Goal: Task Accomplishment & Management: Manage account settings

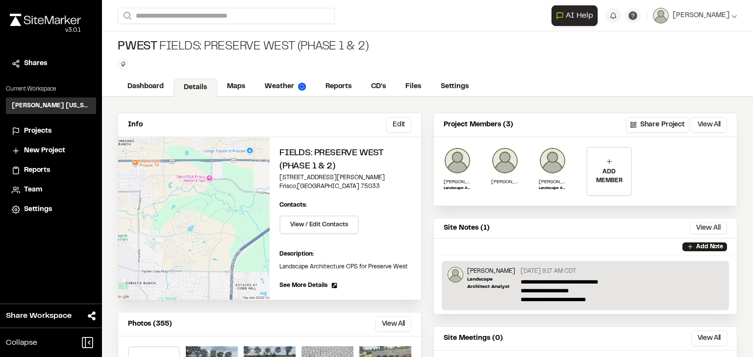
click at [33, 126] on span "Projects" at bounding box center [37, 131] width 27 height 11
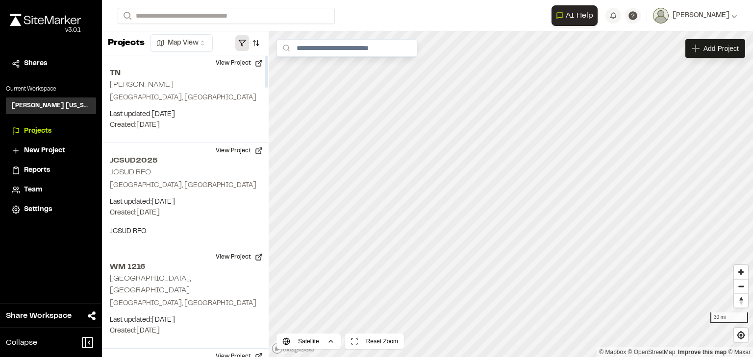
click at [237, 46] on button "button" at bounding box center [242, 43] width 14 height 16
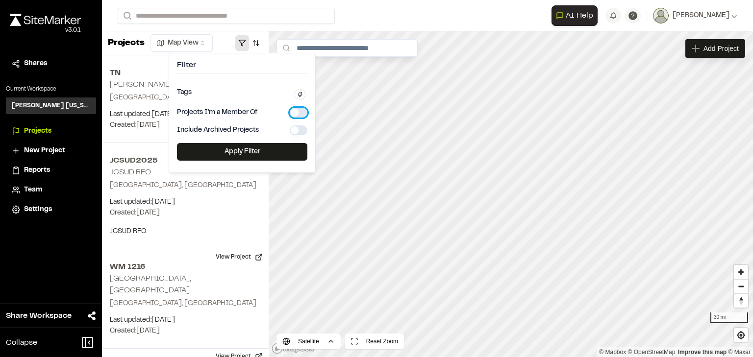
click at [303, 112] on button "button" at bounding box center [299, 113] width 18 height 10
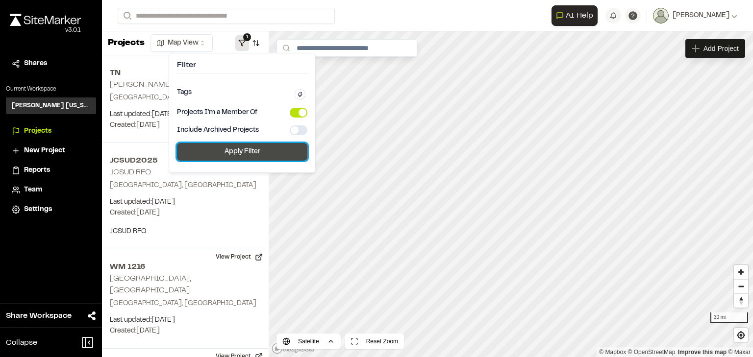
click at [257, 147] on button "Apply Filter" at bounding box center [242, 152] width 130 height 18
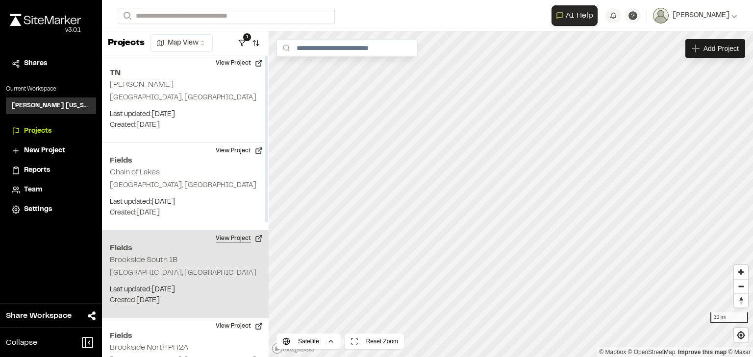
click at [231, 239] on button "View Project" at bounding box center [239, 239] width 59 height 16
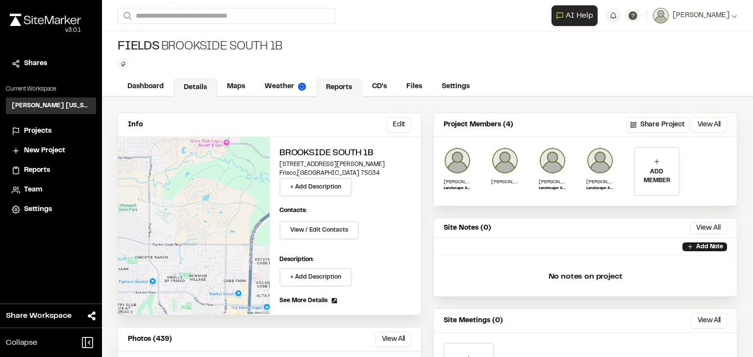
click at [343, 80] on link "Reports" at bounding box center [339, 87] width 47 height 19
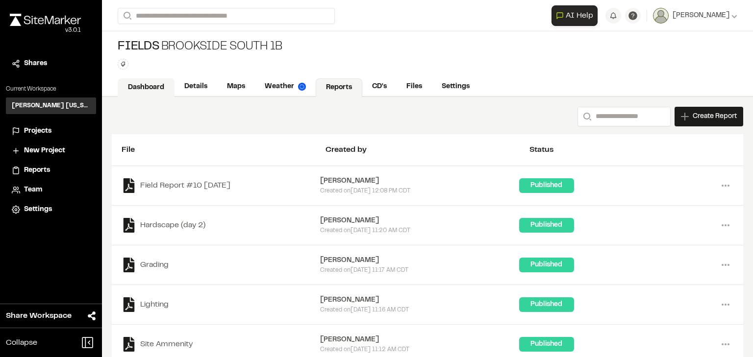
click at [144, 85] on link "Dashboard" at bounding box center [146, 87] width 57 height 19
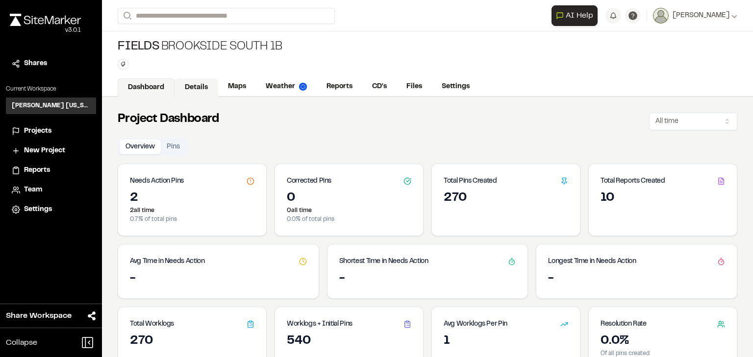
click at [194, 86] on link "Details" at bounding box center [196, 87] width 44 height 19
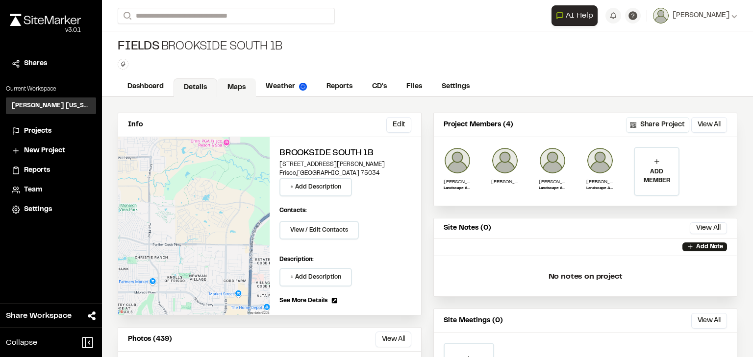
click at [233, 83] on link "Maps" at bounding box center [236, 87] width 39 height 19
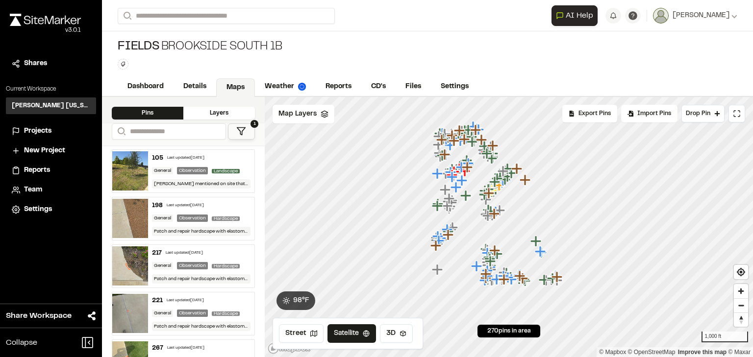
click at [245, 131] on icon at bounding box center [241, 131] width 10 height 10
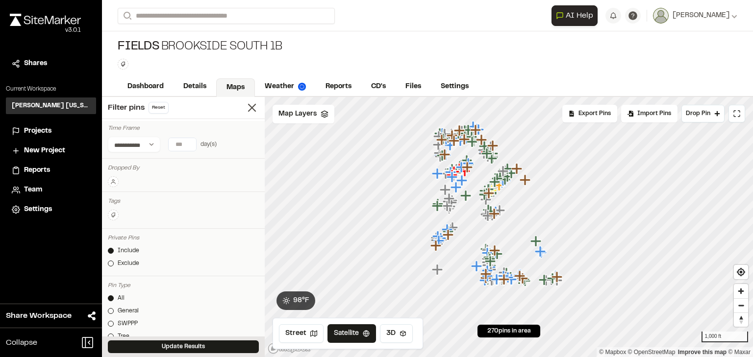
click at [114, 180] on icon at bounding box center [113, 182] width 6 height 6
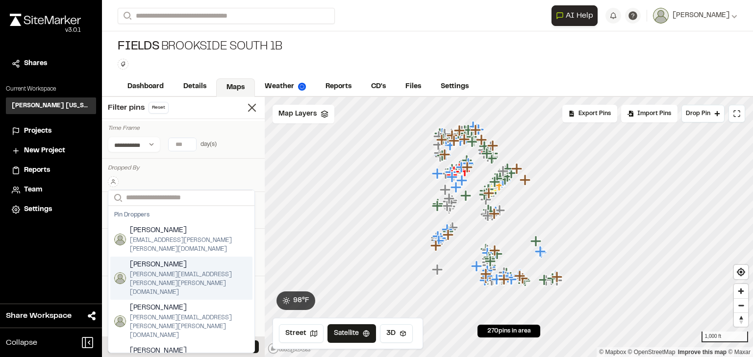
click at [164, 260] on span "[PERSON_NAME]" at bounding box center [189, 265] width 119 height 11
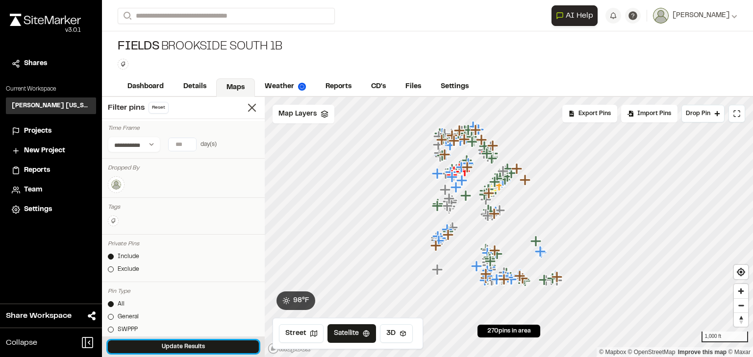
click at [184, 346] on button "Update Results" at bounding box center [183, 347] width 151 height 13
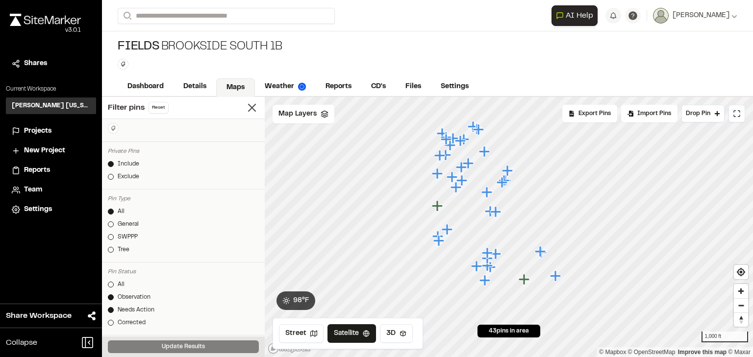
scroll to position [24, 0]
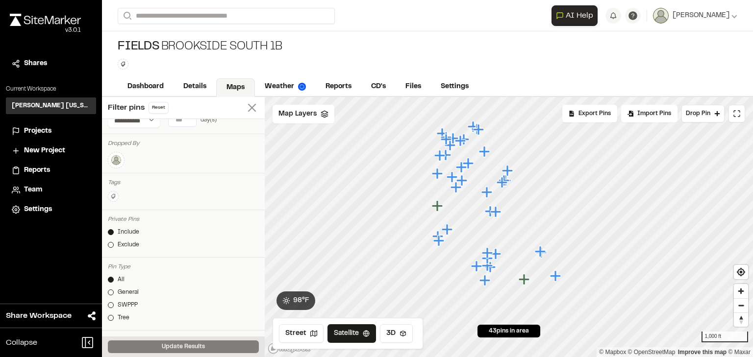
click at [246, 102] on icon at bounding box center [252, 108] width 14 height 14
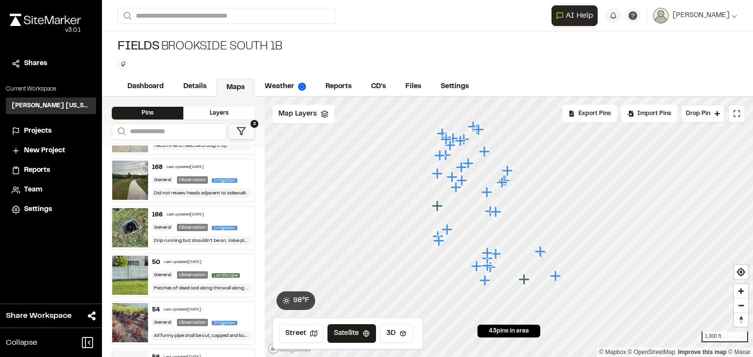
scroll to position [980, 0]
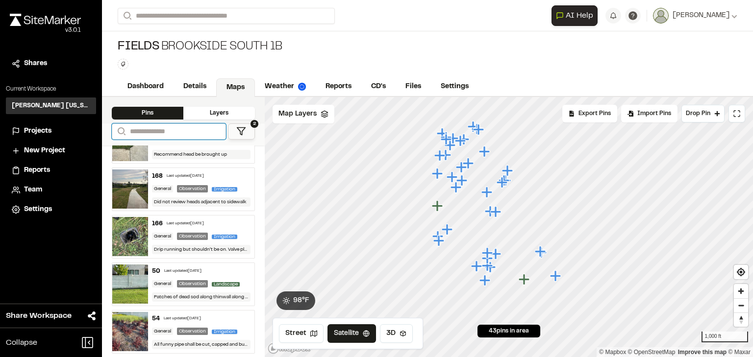
click at [185, 131] on input "Search" at bounding box center [169, 131] width 114 height 16
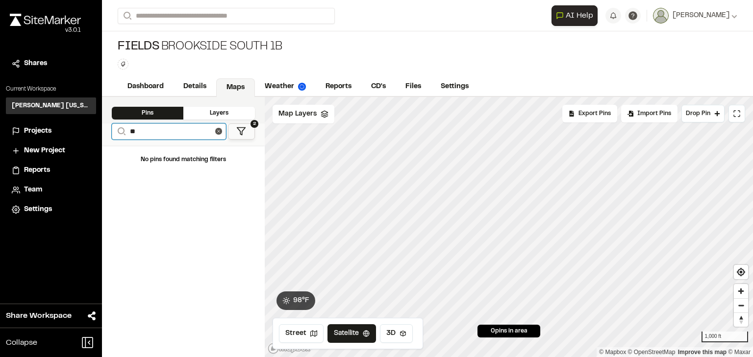
scroll to position [0, 0]
type input "*"
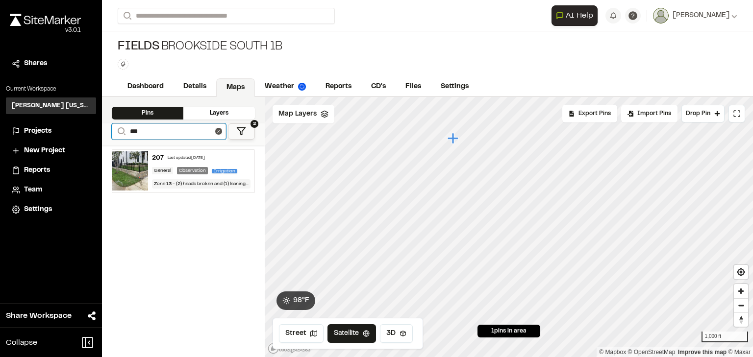
type input "***"
click at [197, 158] on div "Last updated [DATE]" at bounding box center [186, 158] width 37 height 6
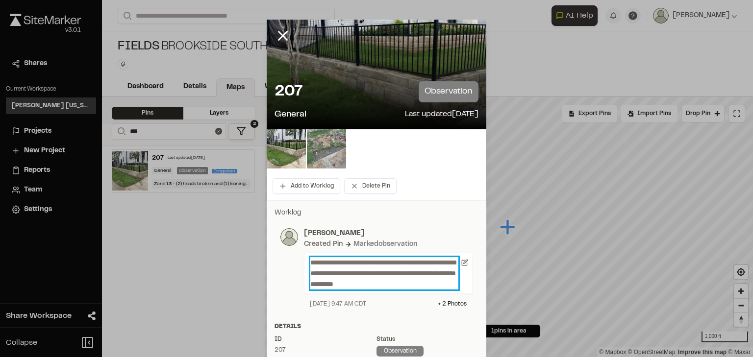
click at [415, 282] on p "**********" at bounding box center [384, 273] width 148 height 32
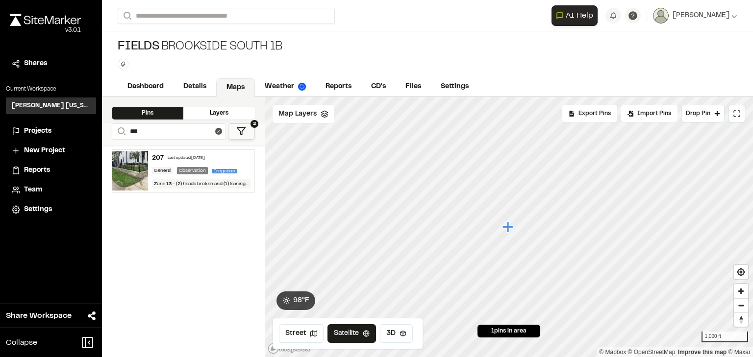
click at [204, 159] on div "Last updated [DATE]" at bounding box center [186, 158] width 37 height 6
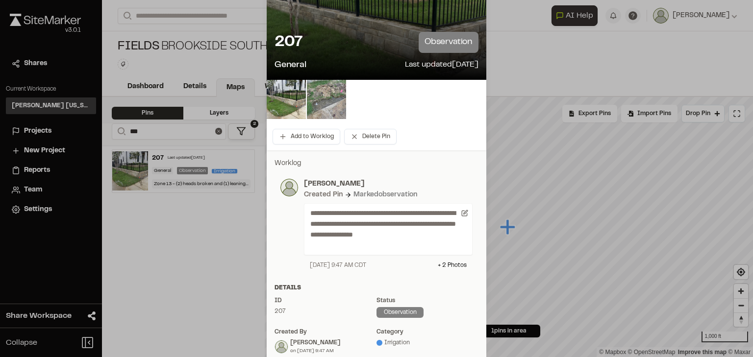
scroll to position [196, 0]
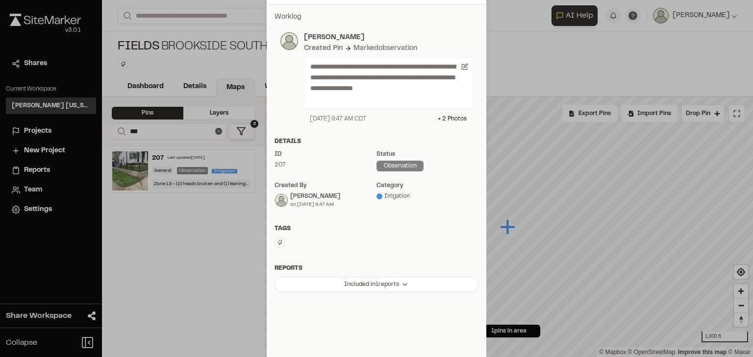
click at [278, 241] on icon at bounding box center [280, 242] width 4 height 5
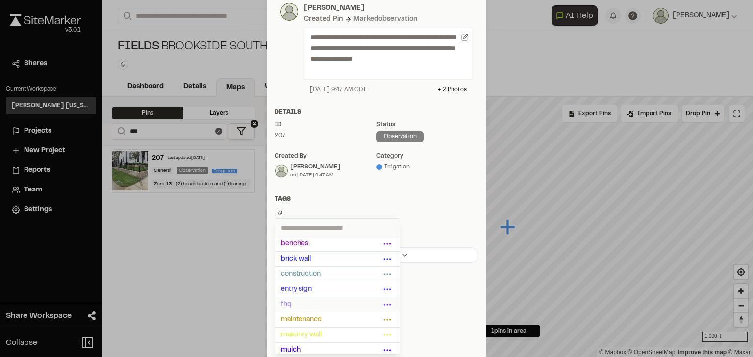
click at [308, 305] on span "fhq" at bounding box center [331, 304] width 100 height 11
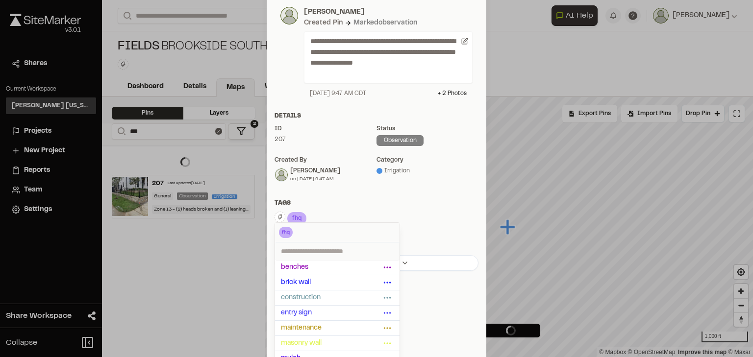
scroll to position [226, 0]
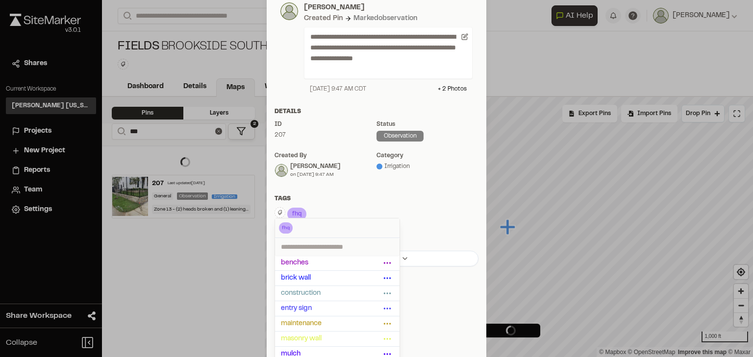
click at [421, 197] on div "Tags" at bounding box center [376, 199] width 204 height 9
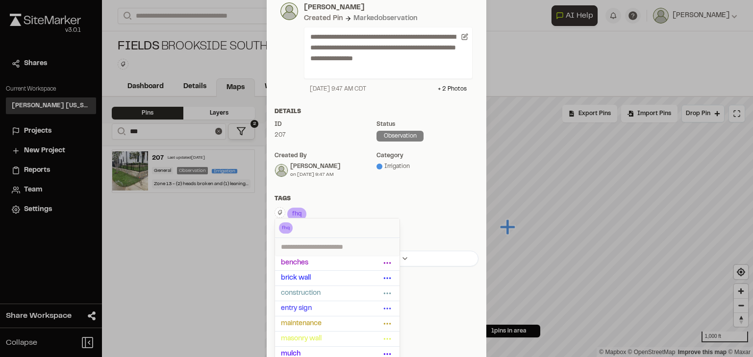
click at [375, 197] on div "Tags" at bounding box center [376, 199] width 204 height 9
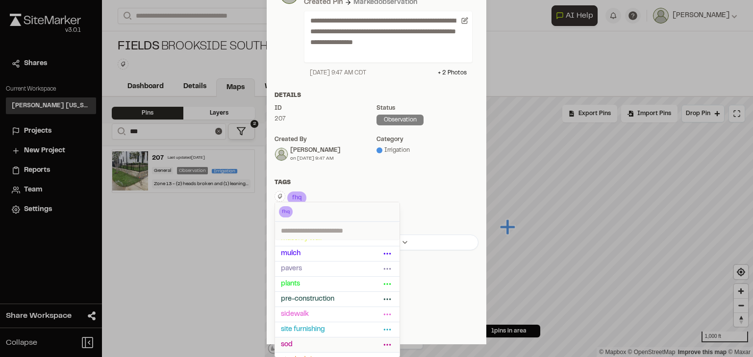
scroll to position [118, 0]
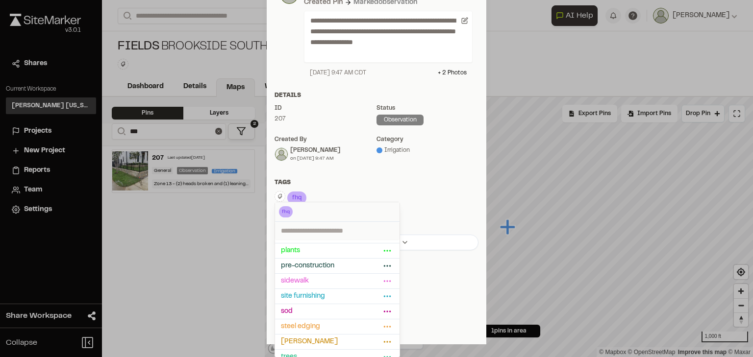
click at [433, 285] on div "**********" at bounding box center [376, 61] width 219 height 567
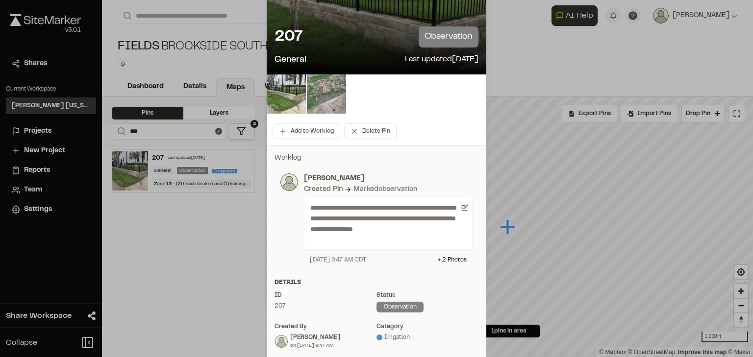
scroll to position [7, 0]
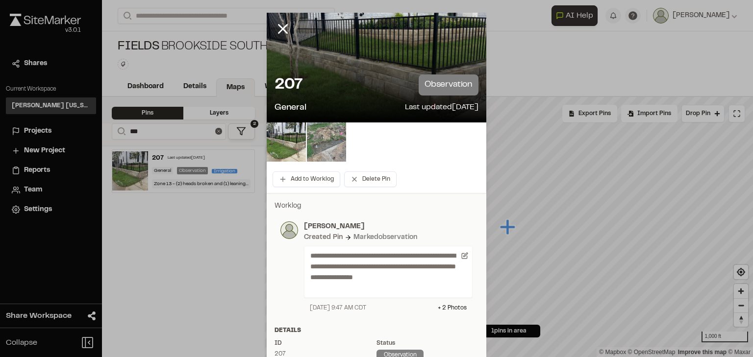
click at [534, 63] on div at bounding box center [376, 171] width 753 height 357
click at [281, 29] on line at bounding box center [283, 29] width 8 height 8
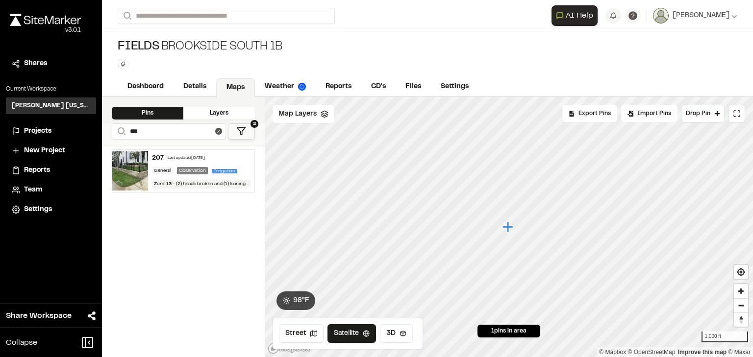
click at [221, 158] on div "207 Last updated [DATE]" at bounding box center [201, 158] width 99 height 9
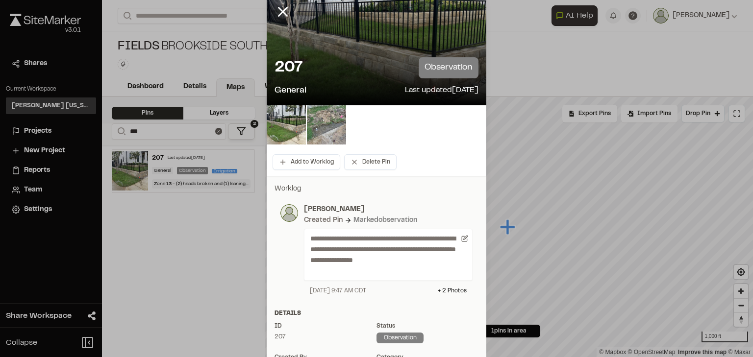
scroll to position [0, 0]
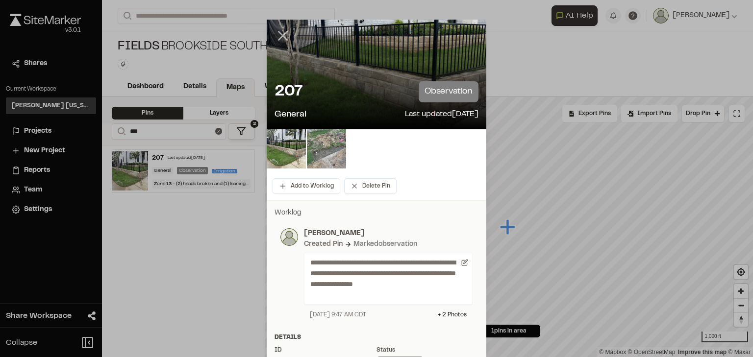
click at [278, 35] on icon at bounding box center [282, 35] width 17 height 17
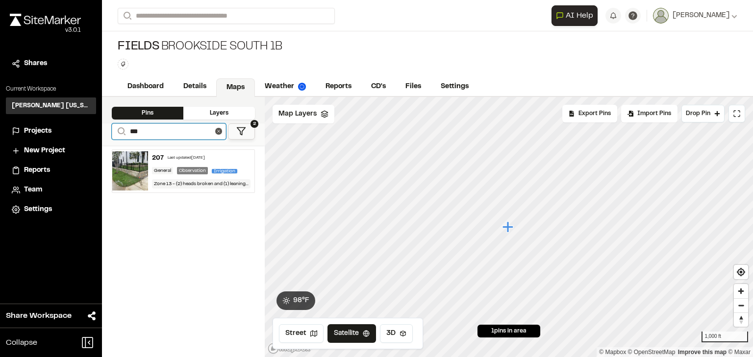
click at [160, 131] on input "***" at bounding box center [169, 131] width 114 height 16
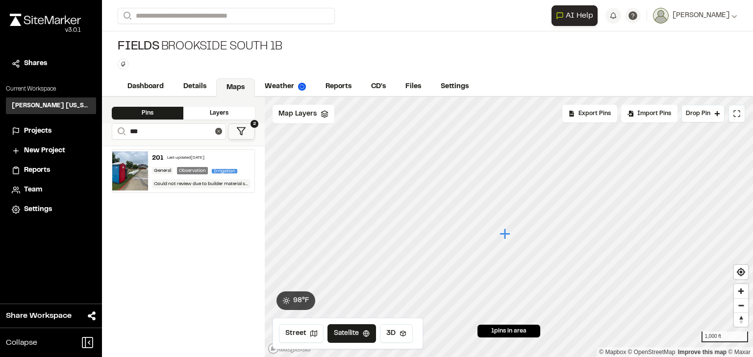
click at [181, 155] on div "Last updated [DATE]" at bounding box center [185, 158] width 37 height 6
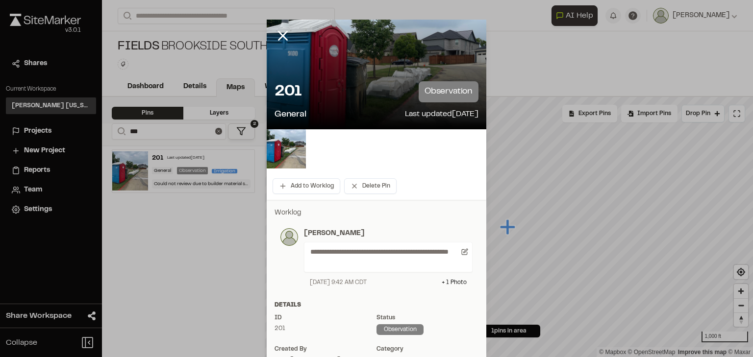
scroll to position [157, 0]
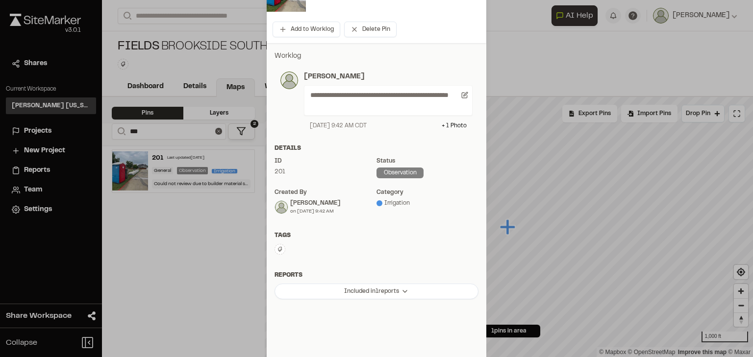
click at [280, 247] on button at bounding box center [279, 249] width 11 height 11
click at [297, 300] on span "fhq" at bounding box center [331, 301] width 100 height 11
click at [431, 261] on div "Tags fhq Delete Rename Edit Color Delete Tag Are you sure you want to delete th…" at bounding box center [376, 249] width 219 height 36
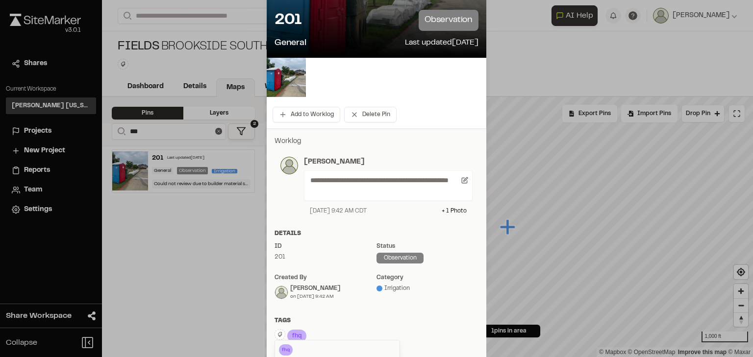
scroll to position [0, 0]
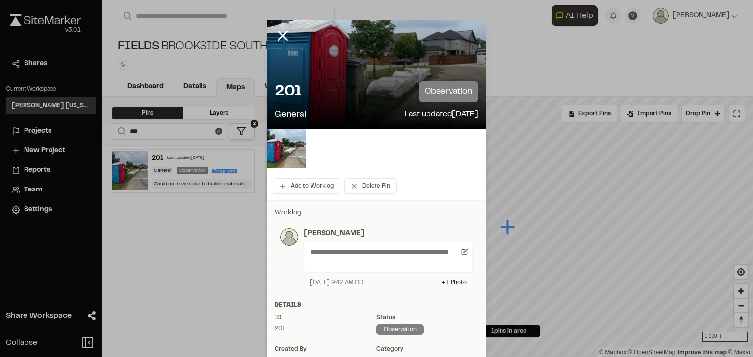
click at [279, 31] on div at bounding box center [376, 178] width 753 height 357
click at [282, 36] on icon at bounding box center [282, 35] width 17 height 17
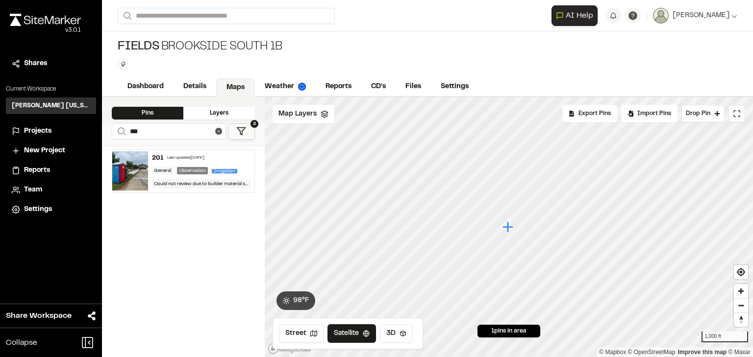
click at [212, 161] on div "201 Last updated [DATE]" at bounding box center [201, 158] width 99 height 9
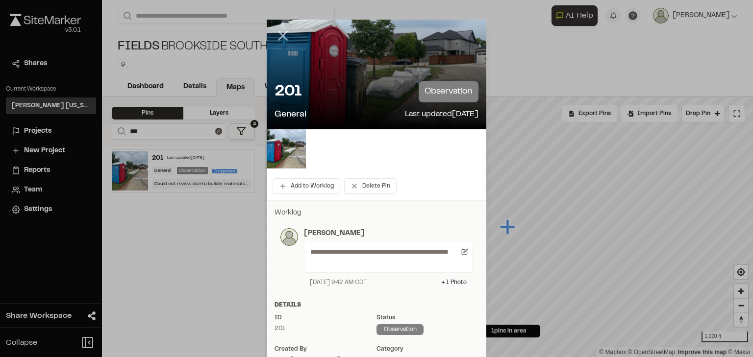
click at [280, 33] on icon at bounding box center [282, 35] width 17 height 17
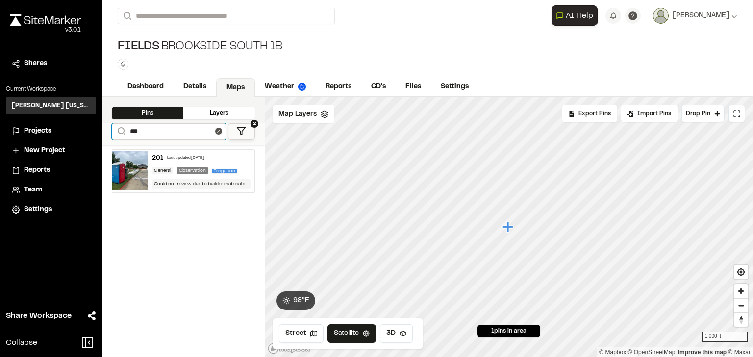
click at [174, 130] on input "***" at bounding box center [169, 131] width 114 height 16
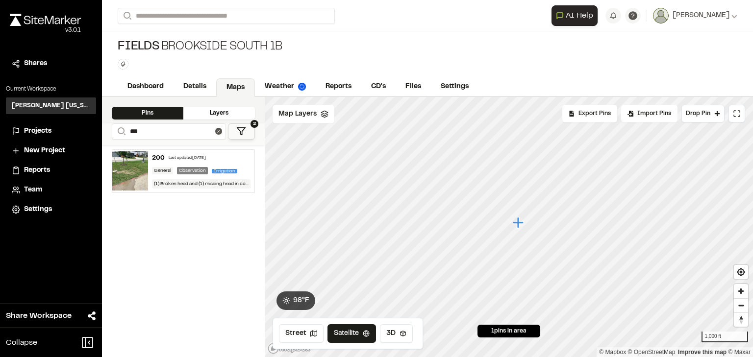
click at [189, 161] on div "200 Last updated [DATE]" at bounding box center [201, 158] width 99 height 9
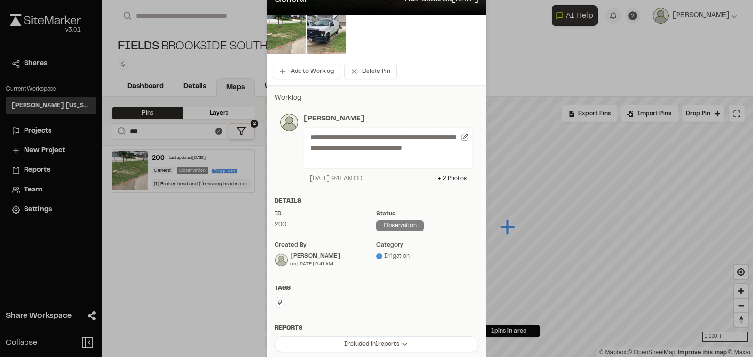
scroll to position [204, 0]
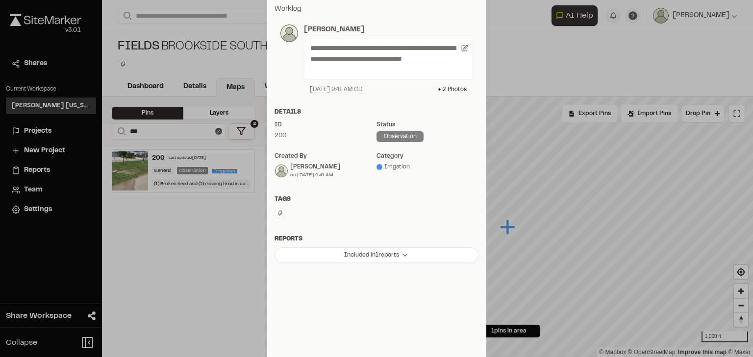
click at [277, 212] on icon at bounding box center [280, 213] width 6 height 6
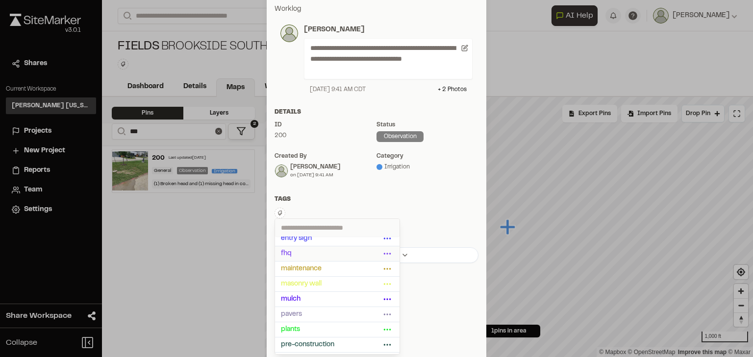
scroll to position [39, 0]
click at [300, 264] on span "fhq" at bounding box center [331, 265] width 100 height 11
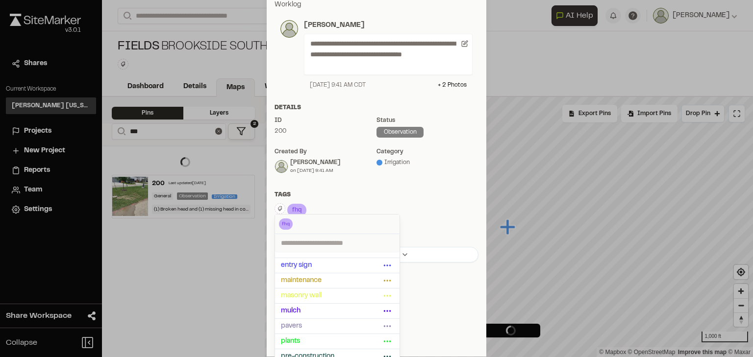
scroll to position [204, 0]
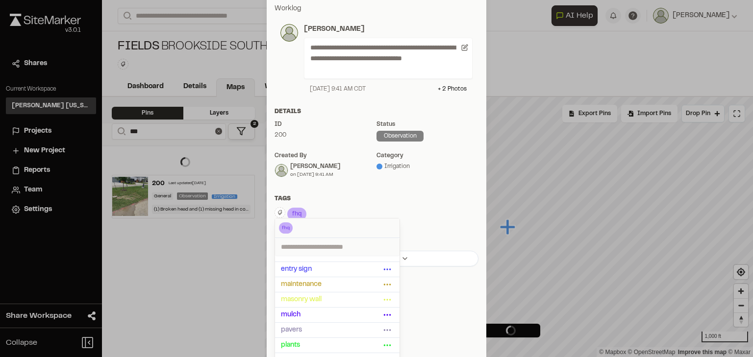
click at [414, 202] on div "Tags" at bounding box center [376, 199] width 204 height 9
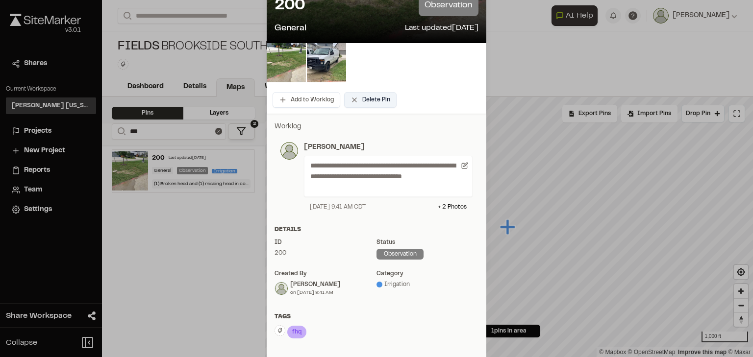
scroll to position [8, 0]
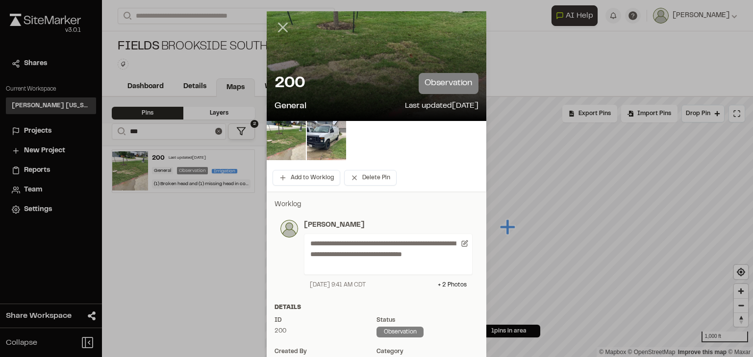
click at [277, 26] on icon at bounding box center [282, 27] width 17 height 17
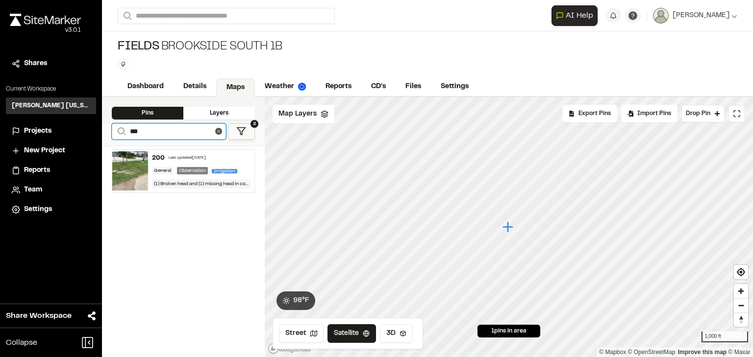
drag, startPoint x: 148, startPoint y: 129, endPoint x: 132, endPoint y: 129, distance: 16.2
click at [132, 129] on input "***" at bounding box center [169, 131] width 114 height 16
type input "*"
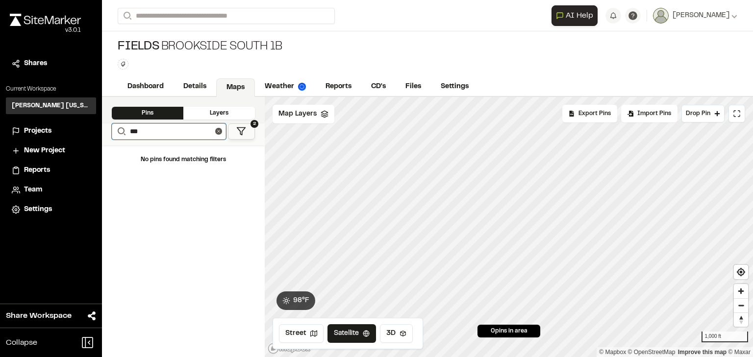
drag, startPoint x: 150, startPoint y: 128, endPoint x: 120, endPoint y: 128, distance: 30.4
click at [120, 128] on form "Search ***" at bounding box center [169, 131] width 114 height 16
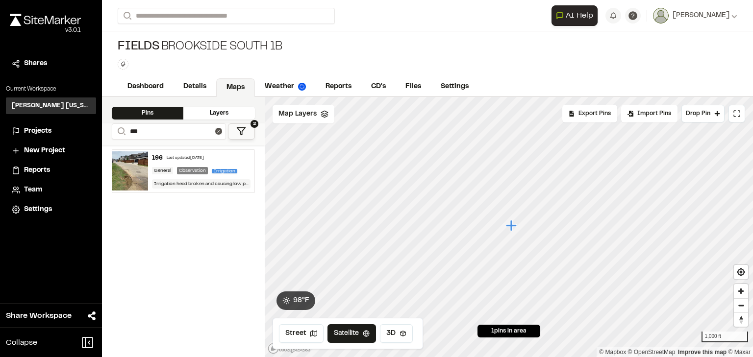
click at [187, 155] on div "Last updated [DATE]" at bounding box center [185, 158] width 37 height 6
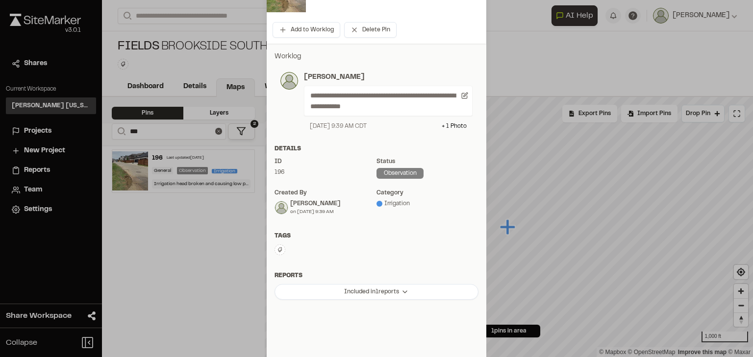
scroll to position [194, 0]
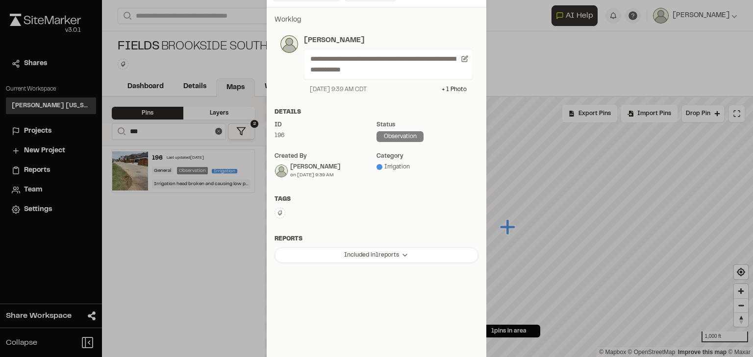
click at [279, 212] on icon at bounding box center [280, 213] width 6 height 6
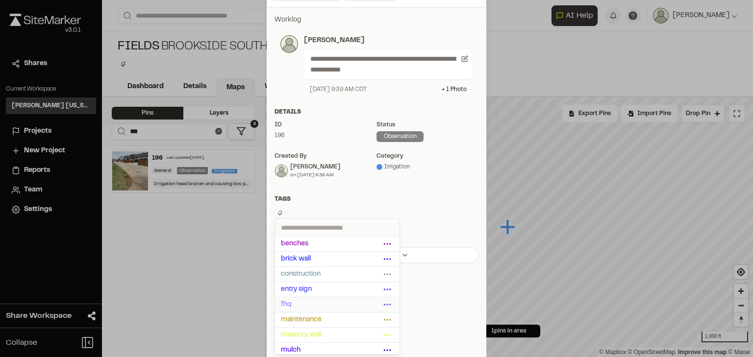
click at [352, 307] on span "fhq" at bounding box center [331, 304] width 100 height 11
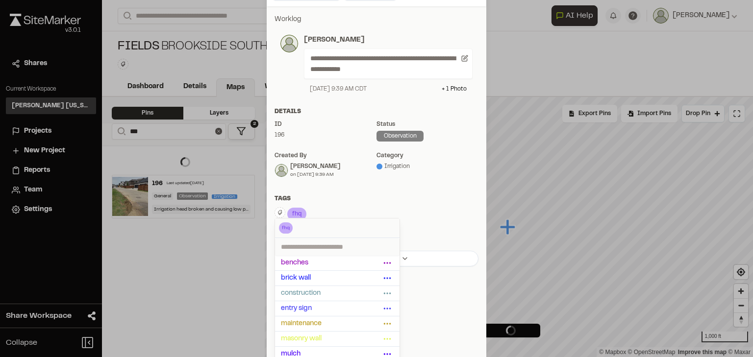
click at [378, 211] on div "fhq Delete Rename Edit Color Delete Tag Are you sure you want to delete this ta…" at bounding box center [376, 214] width 204 height 15
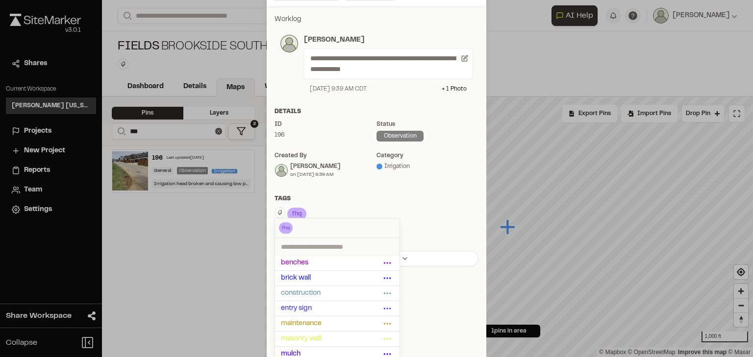
scroll to position [0, 0]
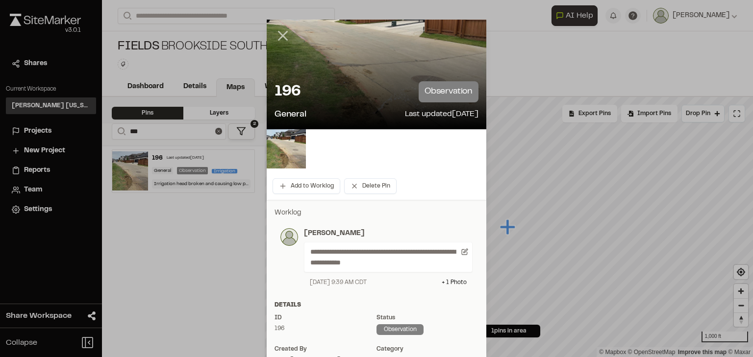
click at [278, 35] on div at bounding box center [376, 178] width 753 height 357
click at [279, 33] on line at bounding box center [283, 36] width 8 height 8
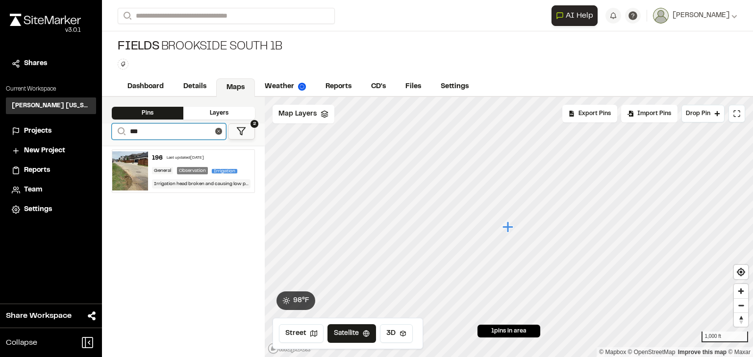
drag, startPoint x: 165, startPoint y: 133, endPoint x: 108, endPoint y: 129, distance: 56.5
click at [106, 133] on div "**********" at bounding box center [183, 134] width 163 height 22
type input "***"
click at [196, 150] on div "168 Last updated [DATE] General Observation Irrigation Did not review heads adj…" at bounding box center [201, 171] width 107 height 43
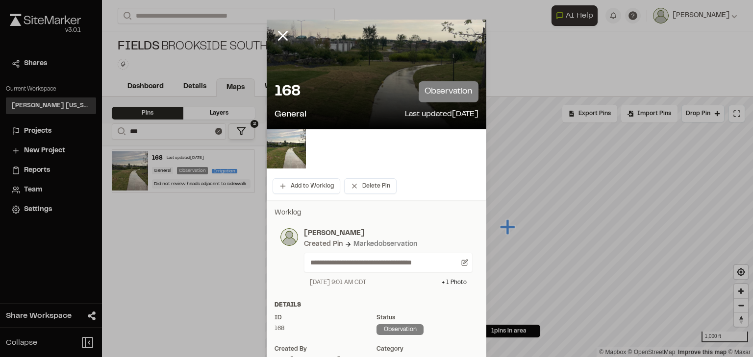
scroll to position [118, 0]
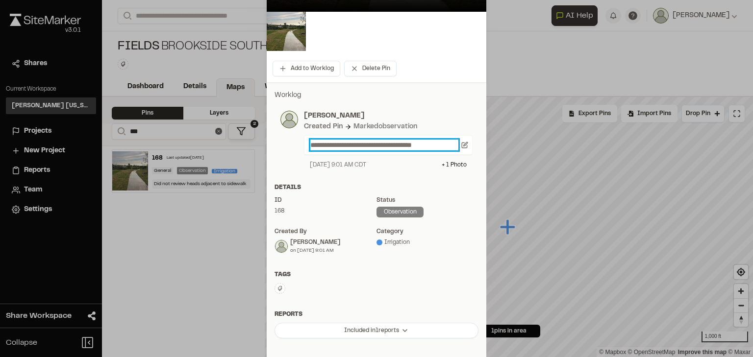
click at [353, 145] on p "**********" at bounding box center [384, 145] width 148 height 11
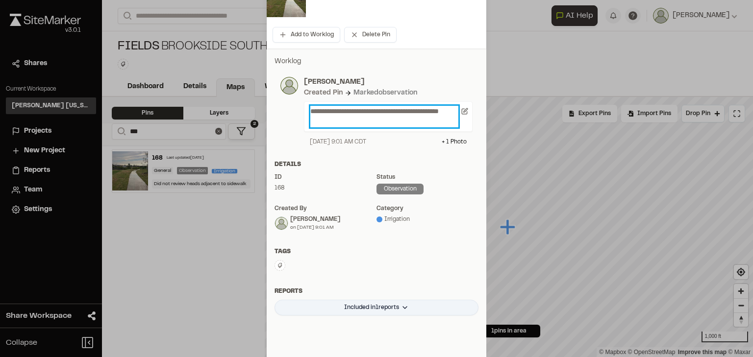
scroll to position [196, 0]
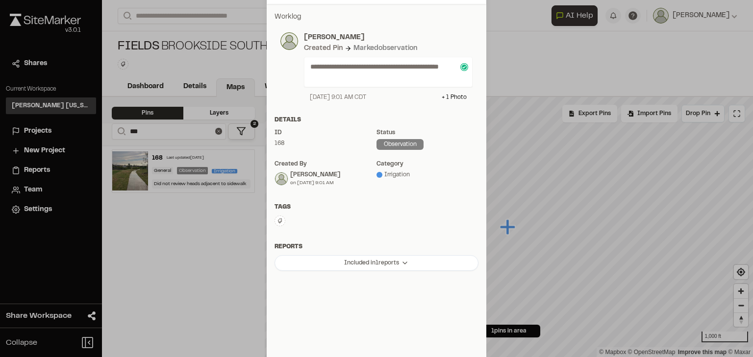
click at [277, 221] on icon at bounding box center [280, 221] width 6 height 6
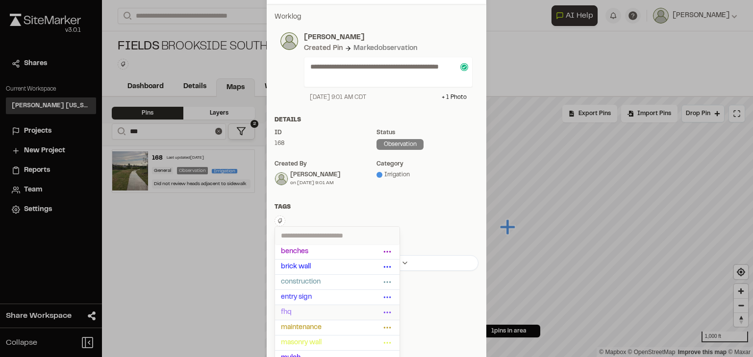
click at [299, 314] on span "fhq" at bounding box center [331, 312] width 100 height 11
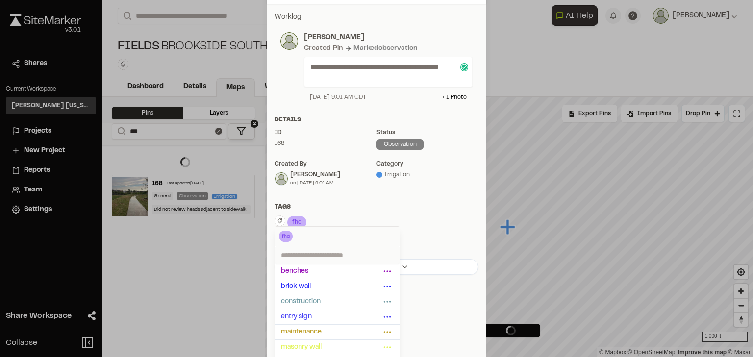
click at [453, 223] on div "fhq Delete Rename Edit Color Delete Tag Are you sure you want to delete this ta…" at bounding box center [376, 223] width 204 height 15
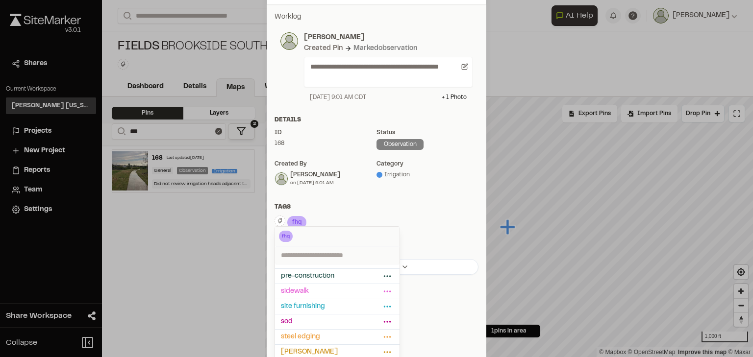
scroll to position [139, 0]
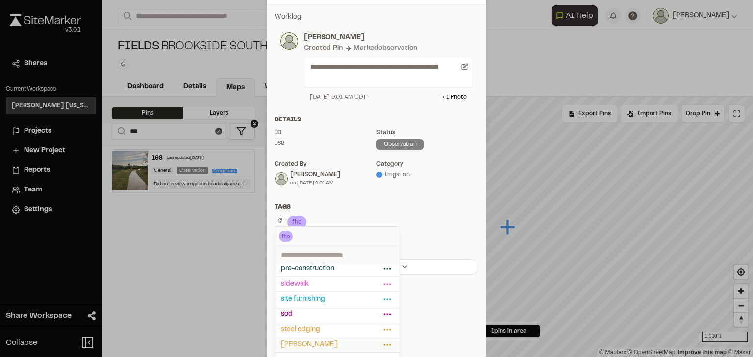
click at [312, 341] on span "[PERSON_NAME]" at bounding box center [331, 345] width 100 height 11
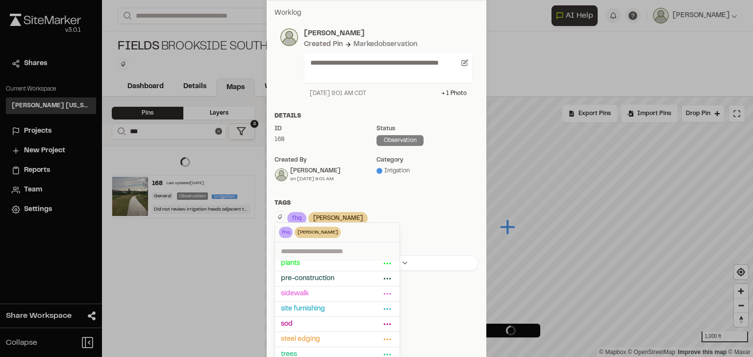
scroll to position [123, 0]
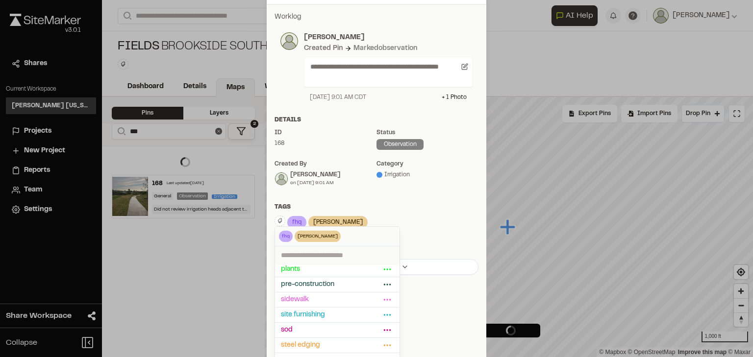
click at [436, 218] on div "fhq Delete Rename Edit Color Delete Tag Are you sure you want to delete this ta…" at bounding box center [376, 223] width 204 height 15
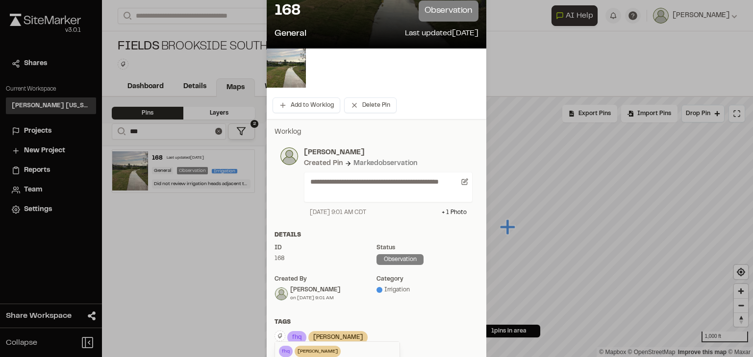
scroll to position [0, 0]
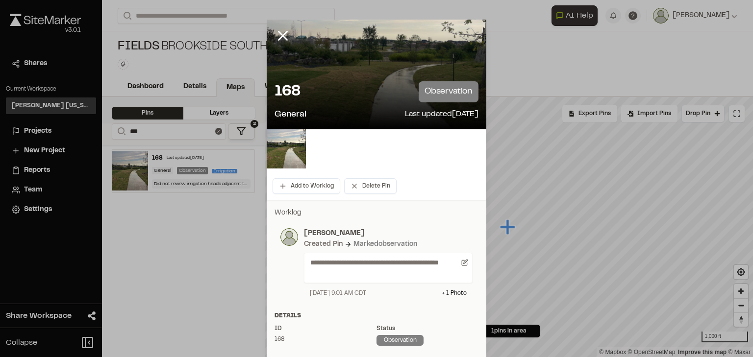
click at [279, 34] on div at bounding box center [376, 178] width 753 height 357
click at [279, 32] on line at bounding box center [283, 36] width 8 height 8
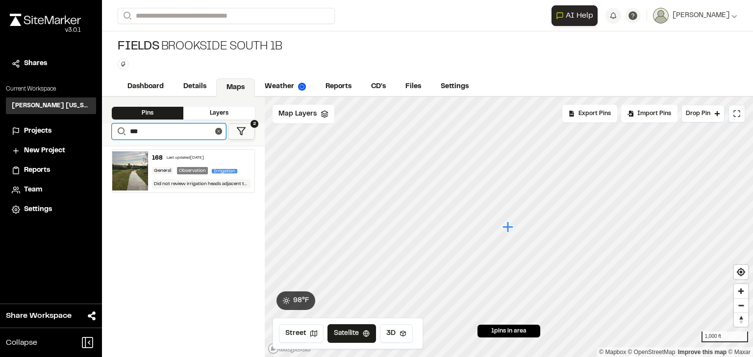
drag, startPoint x: 144, startPoint y: 131, endPoint x: 125, endPoint y: 123, distance: 19.8
click at [125, 123] on form "Search ***" at bounding box center [169, 131] width 114 height 16
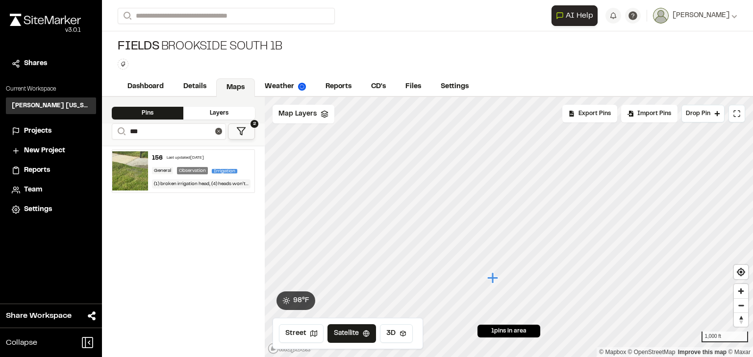
click at [170, 158] on div "Last updated [DATE]" at bounding box center [185, 158] width 37 height 6
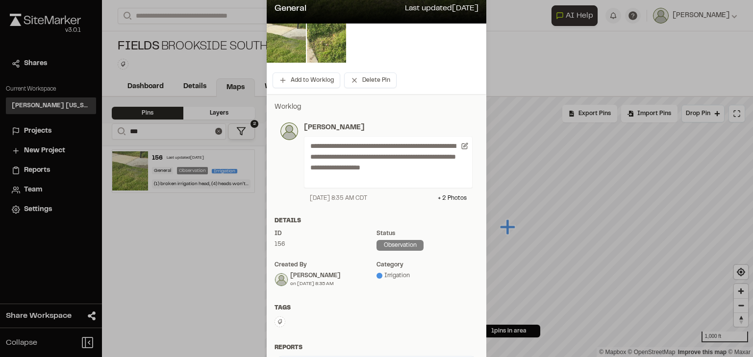
scroll to position [157, 0]
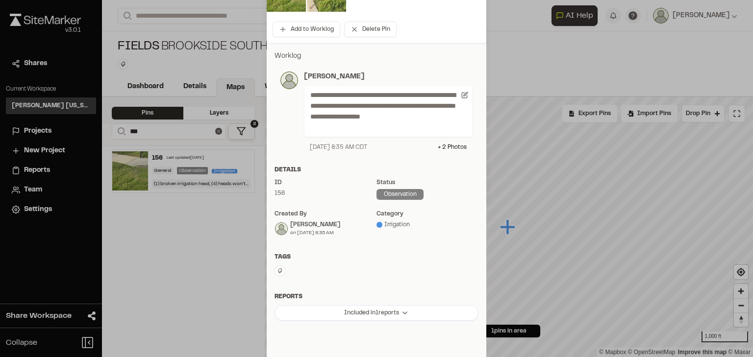
click at [278, 270] on icon at bounding box center [280, 271] width 6 height 6
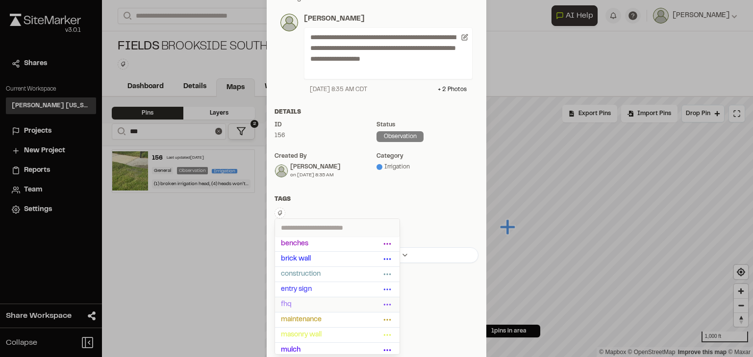
click at [292, 306] on span "fhq" at bounding box center [331, 304] width 100 height 11
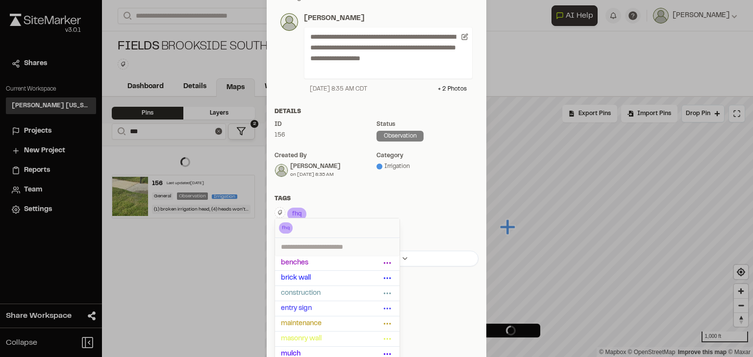
click at [414, 195] on div "Tags" at bounding box center [376, 199] width 204 height 9
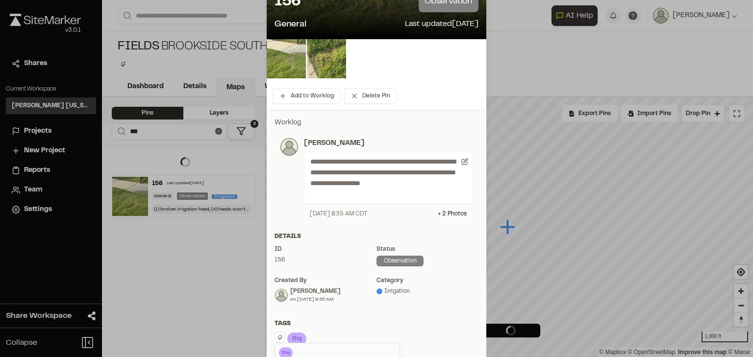
scroll to position [19, 0]
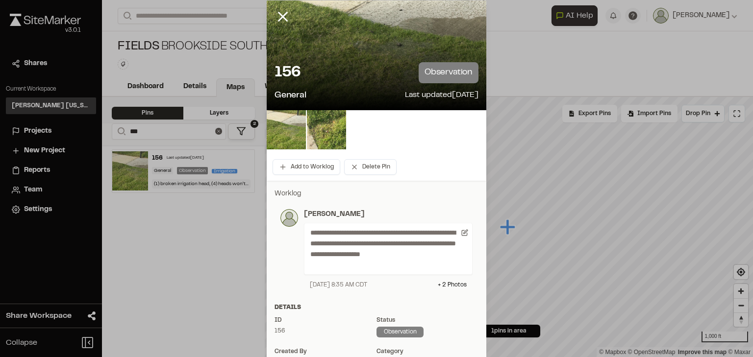
click at [276, 11] on div at bounding box center [376, 159] width 753 height 357
click at [278, 17] on icon at bounding box center [282, 16] width 17 height 17
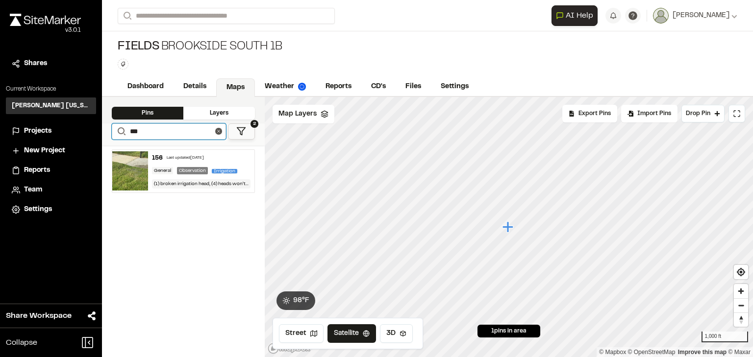
drag, startPoint x: 149, startPoint y: 130, endPoint x: 120, endPoint y: 129, distance: 28.9
click at [120, 129] on form "Search ***" at bounding box center [169, 131] width 114 height 16
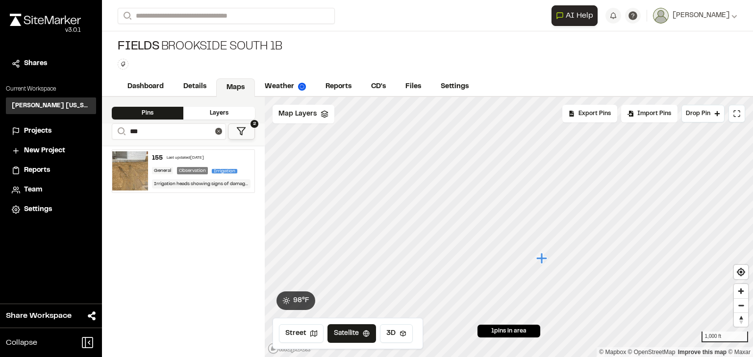
click at [169, 159] on div "Last updated [DATE]" at bounding box center [185, 158] width 37 height 6
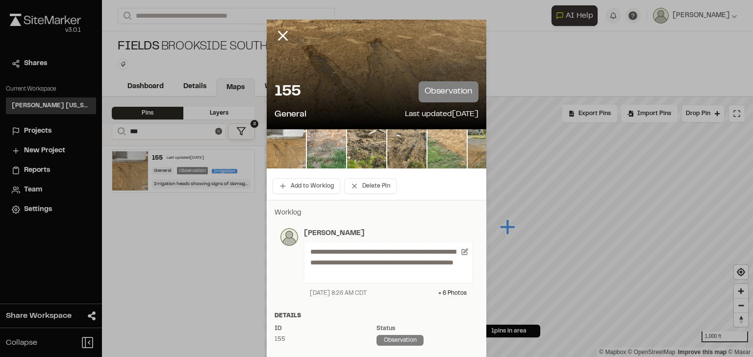
scroll to position [157, 0]
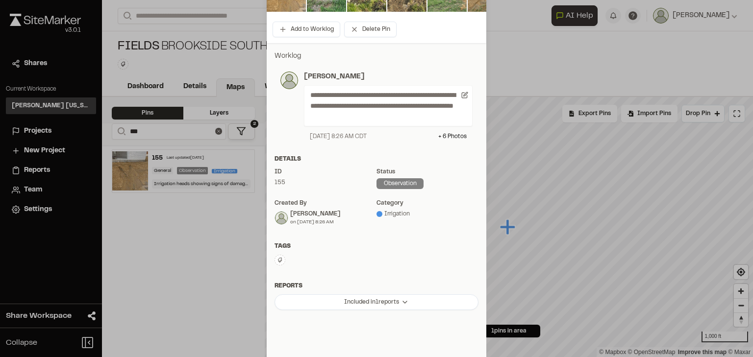
click at [277, 262] on icon at bounding box center [280, 260] width 6 height 6
click at [293, 307] on span "fhq" at bounding box center [331, 312] width 100 height 11
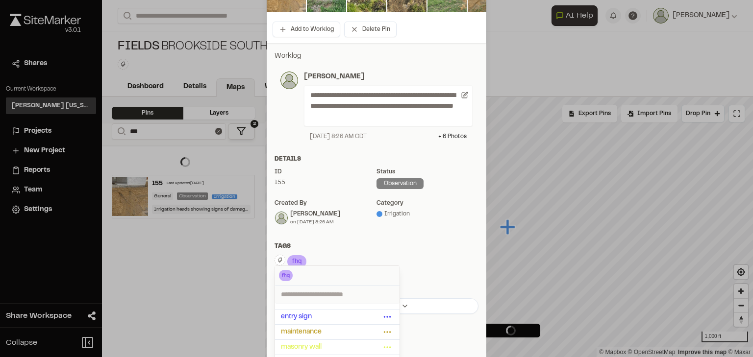
click at [397, 239] on div "**********" at bounding box center [376, 182] width 219 height 279
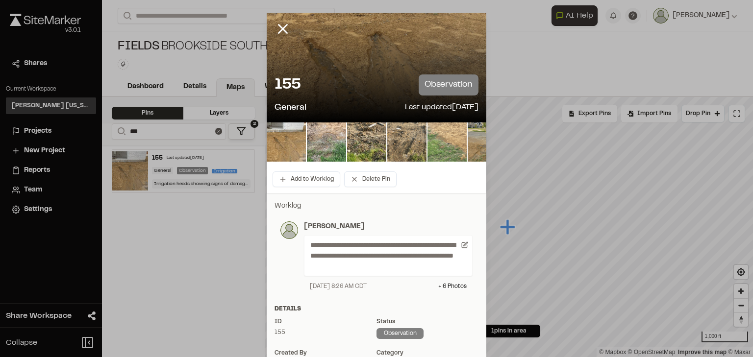
scroll to position [0, 0]
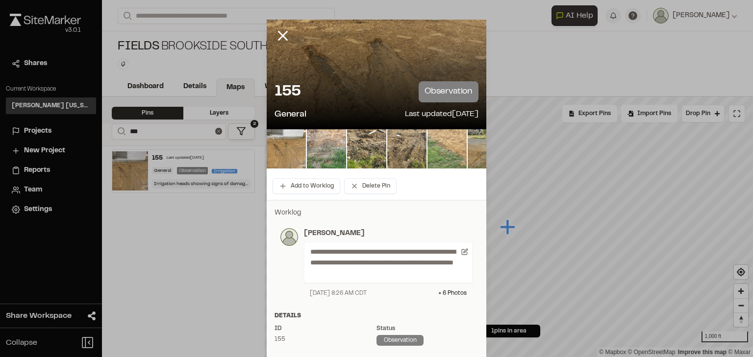
click at [278, 35] on div at bounding box center [376, 178] width 753 height 357
click at [279, 33] on icon at bounding box center [282, 35] width 17 height 17
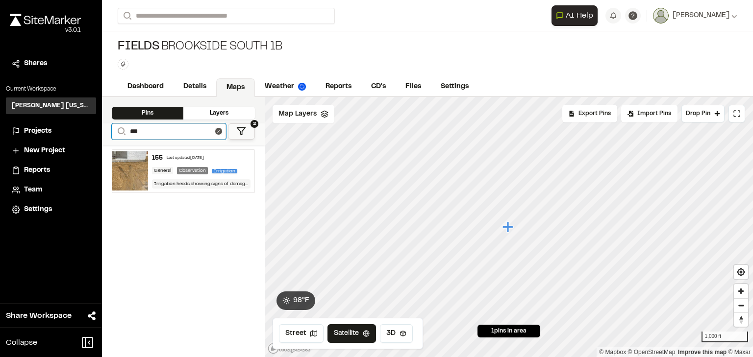
drag, startPoint x: 160, startPoint y: 128, endPoint x: 97, endPoint y: 126, distance: 62.7
click at [96, 130] on div "Close sidebar v 3.0.1 Shares Current Workspace [PERSON_NAME] [US_STATE] KH Proj…" at bounding box center [376, 178] width 753 height 357
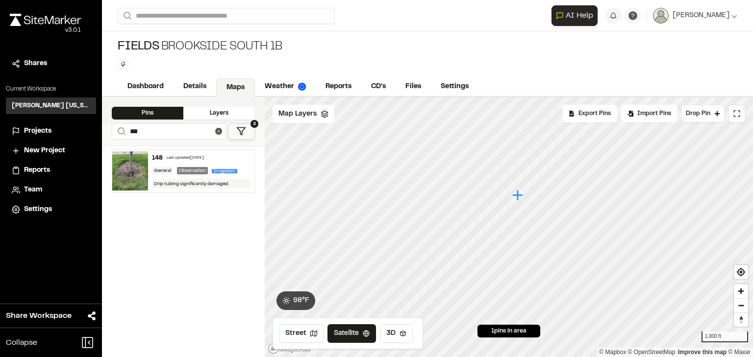
click at [173, 161] on div "148 Last updated [DATE]" at bounding box center [201, 158] width 99 height 9
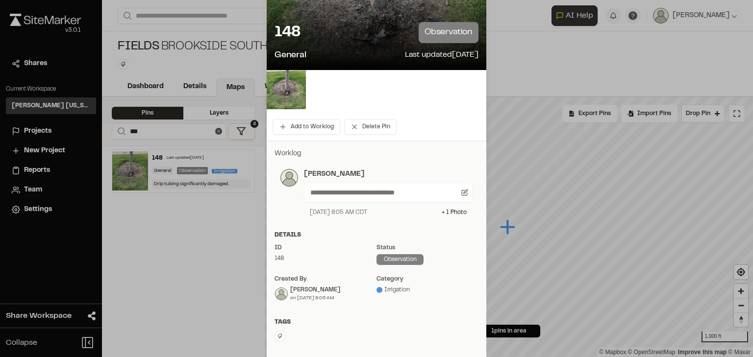
scroll to position [157, 0]
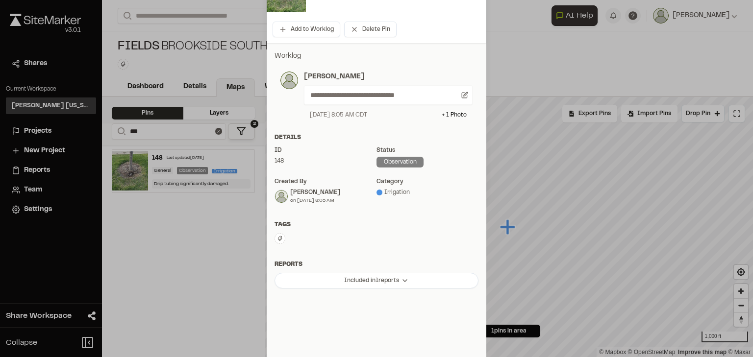
click at [278, 239] on icon at bounding box center [280, 238] width 4 height 5
click at [289, 327] on span "fhq" at bounding box center [331, 330] width 100 height 11
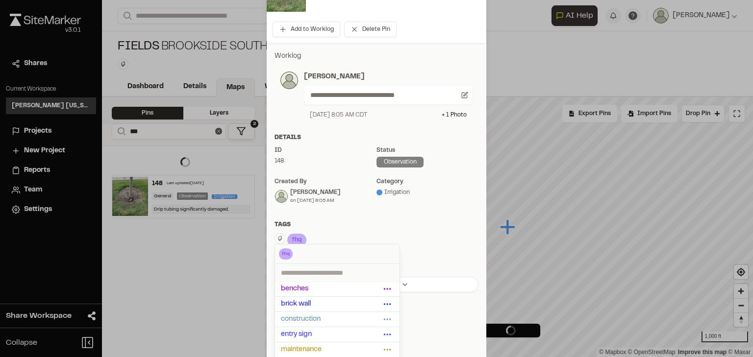
click at [431, 224] on div "Tags" at bounding box center [376, 224] width 204 height 9
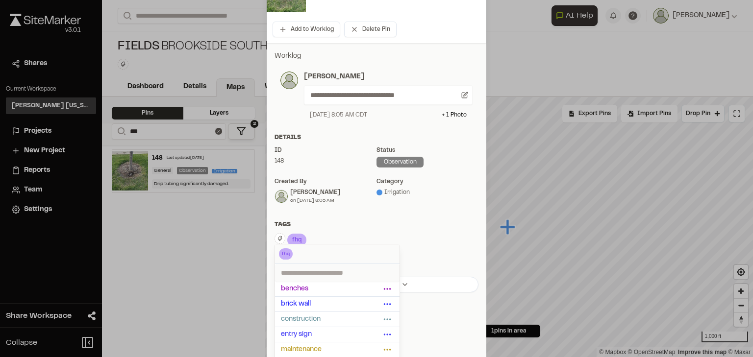
scroll to position [0, 0]
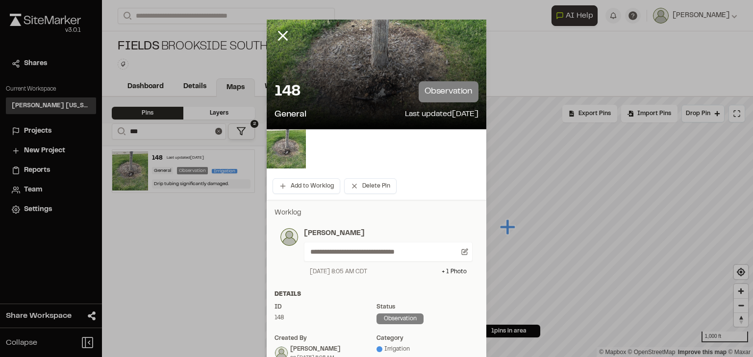
click at [278, 34] on div at bounding box center [376, 178] width 753 height 357
click at [282, 37] on icon at bounding box center [282, 35] width 17 height 17
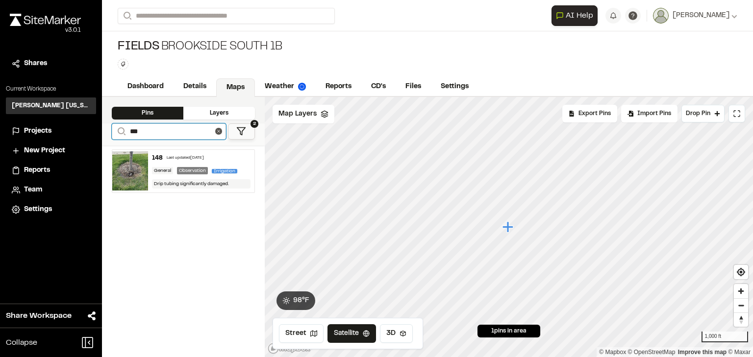
drag, startPoint x: 142, startPoint y: 132, endPoint x: 133, endPoint y: 127, distance: 9.7
click at [133, 127] on input "***" at bounding box center [169, 131] width 114 height 16
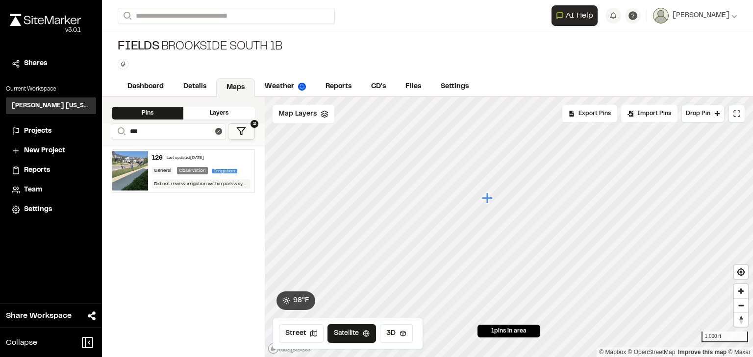
click at [174, 154] on div "126 Last updated [DATE]" at bounding box center [201, 158] width 99 height 9
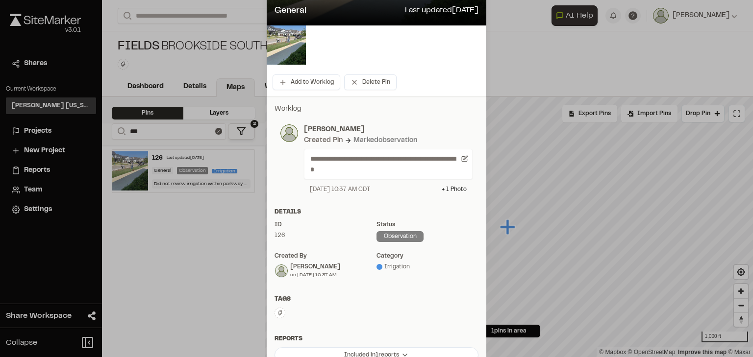
scroll to position [118, 0]
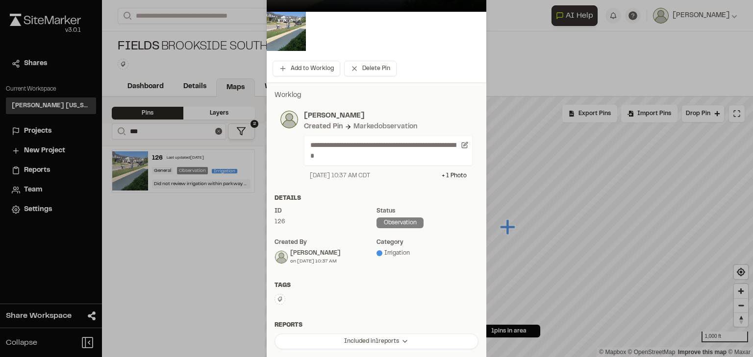
click at [277, 298] on icon at bounding box center [280, 299] width 6 height 6
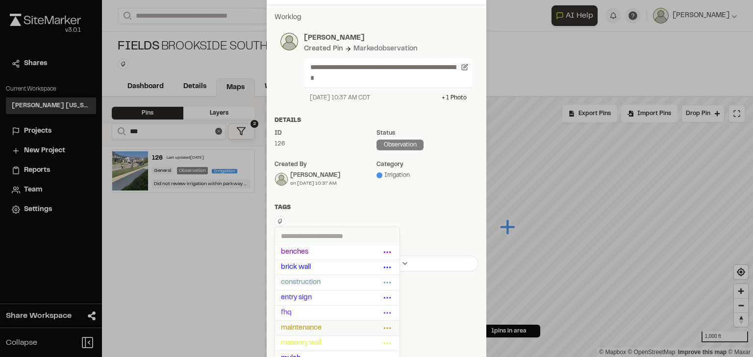
scroll to position [196, 0]
click at [292, 312] on span "fhq" at bounding box center [331, 312] width 100 height 11
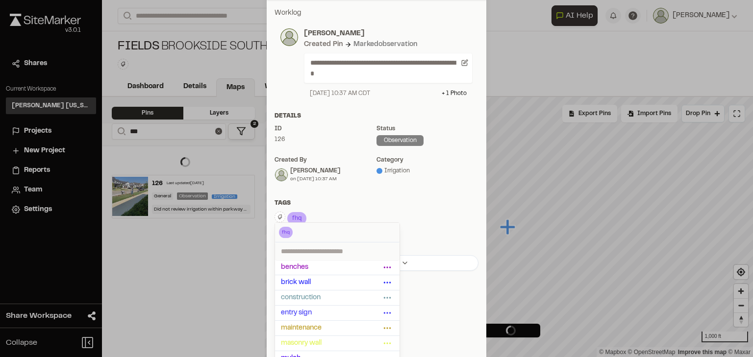
click at [406, 208] on div "Tags" at bounding box center [376, 203] width 204 height 9
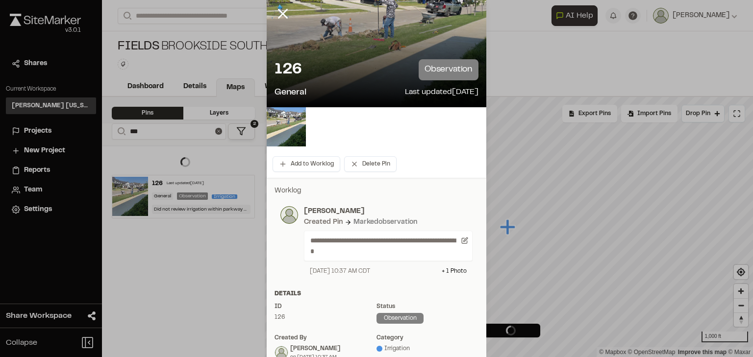
scroll to position [0, 0]
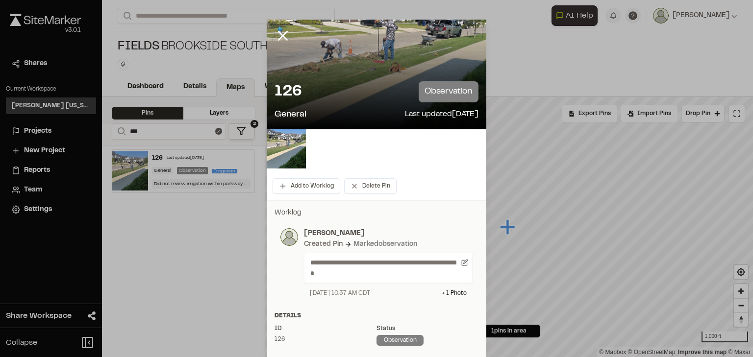
click at [282, 35] on div at bounding box center [376, 178] width 753 height 357
click at [279, 35] on line at bounding box center [283, 36] width 8 height 8
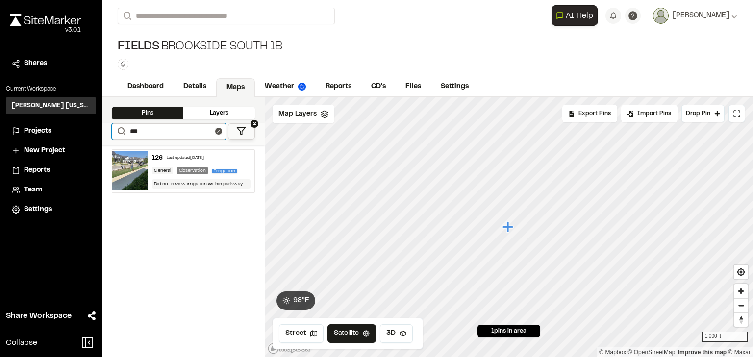
drag, startPoint x: 141, startPoint y: 133, endPoint x: 127, endPoint y: 126, distance: 15.1
click at [127, 126] on form "Search ***" at bounding box center [169, 131] width 114 height 16
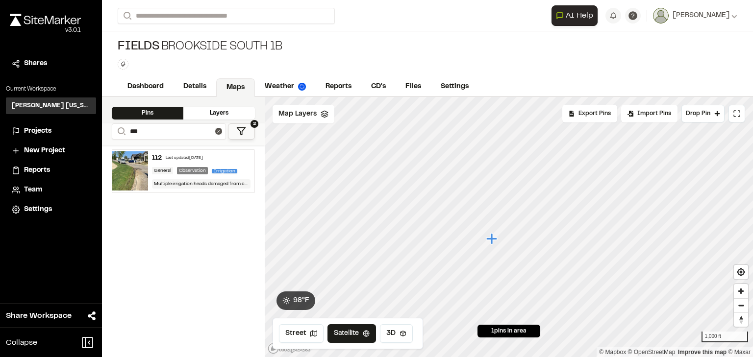
click at [180, 167] on div "Observation" at bounding box center [192, 170] width 31 height 7
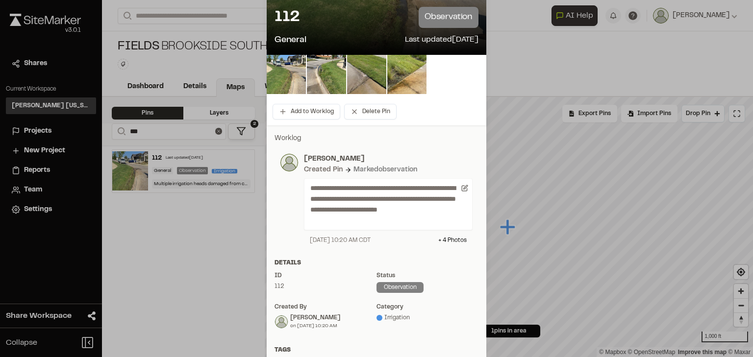
scroll to position [196, 0]
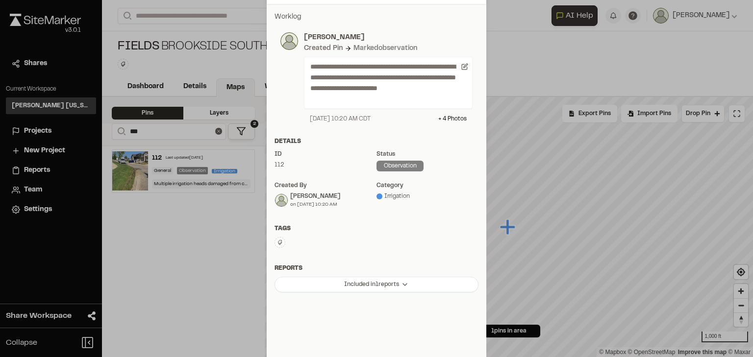
click at [277, 245] on icon at bounding box center [280, 243] width 6 height 6
click at [292, 292] on span "fhq" at bounding box center [331, 295] width 100 height 11
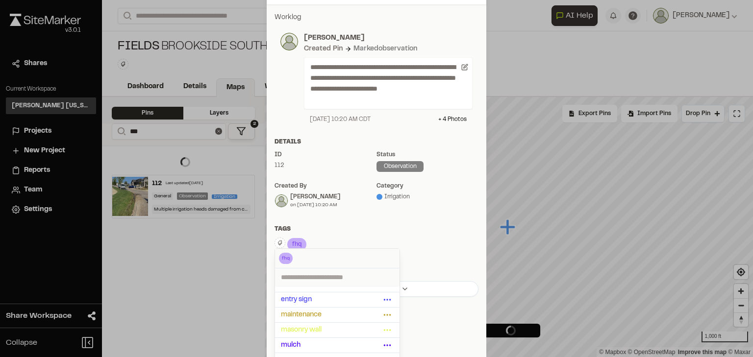
scroll to position [196, 0]
click at [437, 232] on div "Tags" at bounding box center [376, 228] width 204 height 9
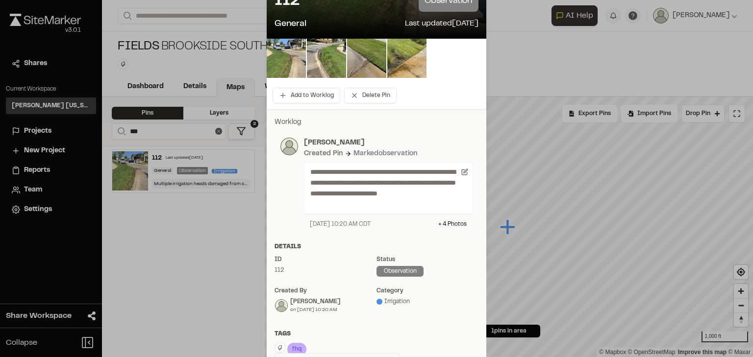
scroll to position [0, 0]
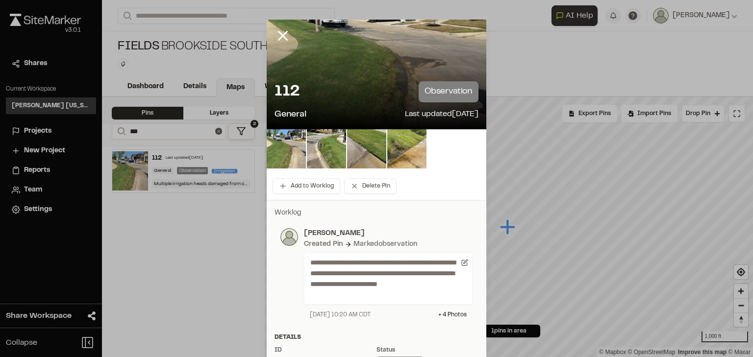
click at [277, 35] on div at bounding box center [376, 178] width 753 height 357
click at [280, 37] on icon at bounding box center [282, 35] width 17 height 17
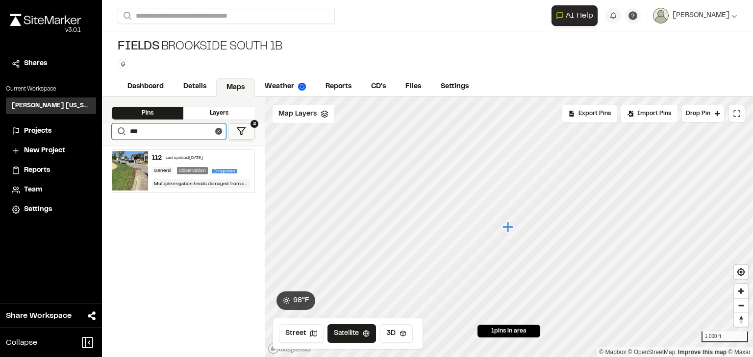
drag, startPoint x: 163, startPoint y: 129, endPoint x: 125, endPoint y: 129, distance: 38.2
click at [125, 129] on form "Search ***" at bounding box center [169, 131] width 114 height 16
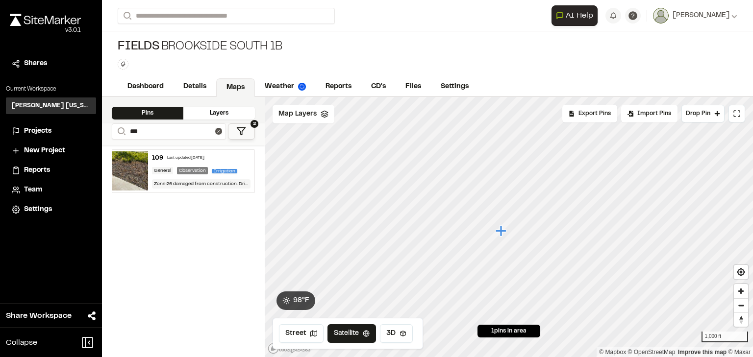
click at [184, 155] on div "Last updated [DATE]" at bounding box center [185, 158] width 37 height 6
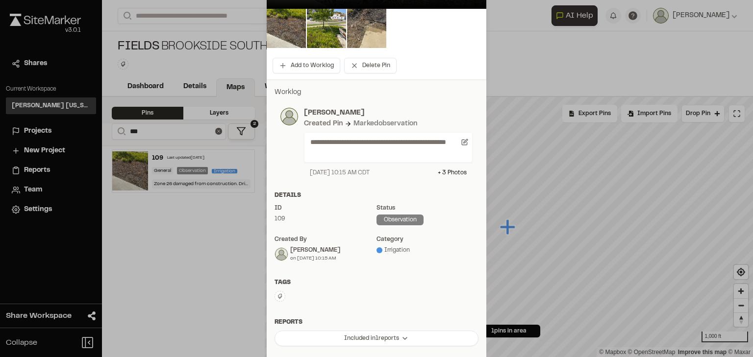
scroll to position [196, 0]
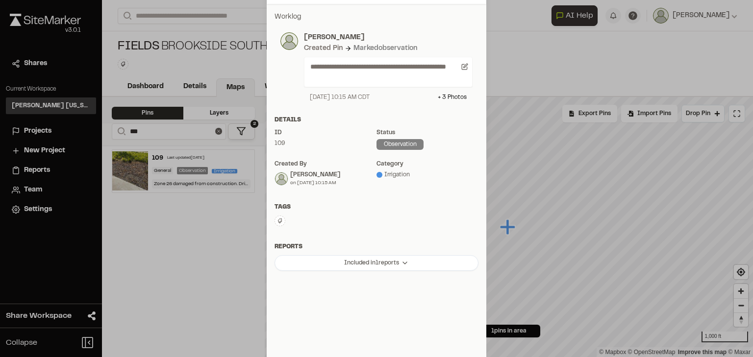
click at [277, 221] on icon at bounding box center [280, 221] width 6 height 6
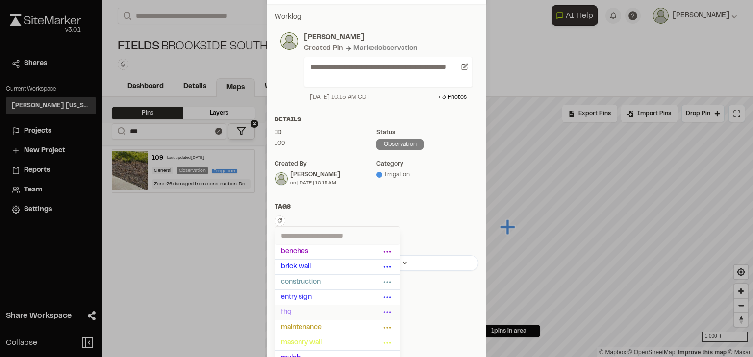
click at [285, 311] on span "fhq" at bounding box center [331, 312] width 100 height 11
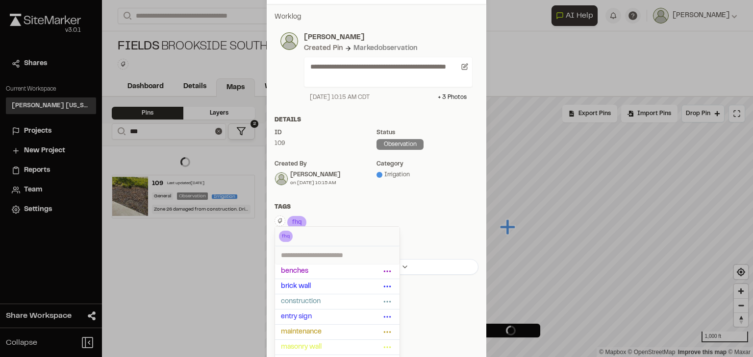
click at [408, 224] on div "fhq Delete Rename Edit Color Delete Tag Are you sure you want to delete this ta…" at bounding box center [376, 223] width 204 height 15
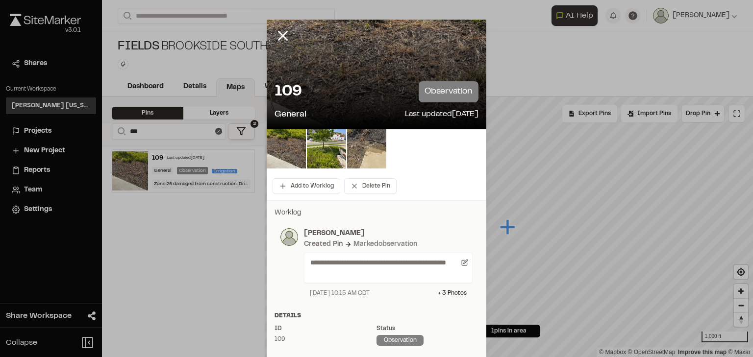
click at [281, 37] on div at bounding box center [376, 178] width 753 height 357
click at [283, 37] on icon at bounding box center [282, 35] width 17 height 17
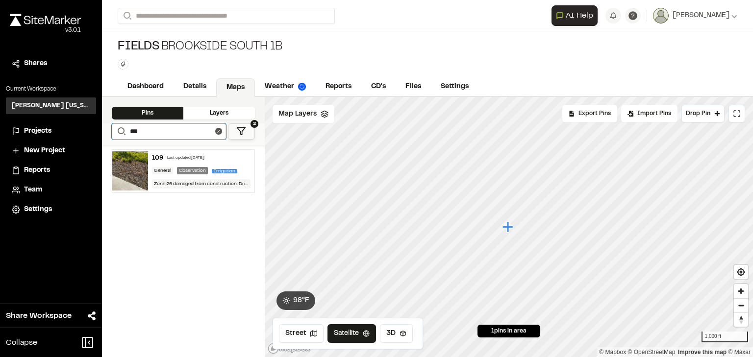
drag, startPoint x: 190, startPoint y: 129, endPoint x: 123, endPoint y: 129, distance: 66.6
click at [123, 129] on form "Search ***" at bounding box center [169, 131] width 114 height 16
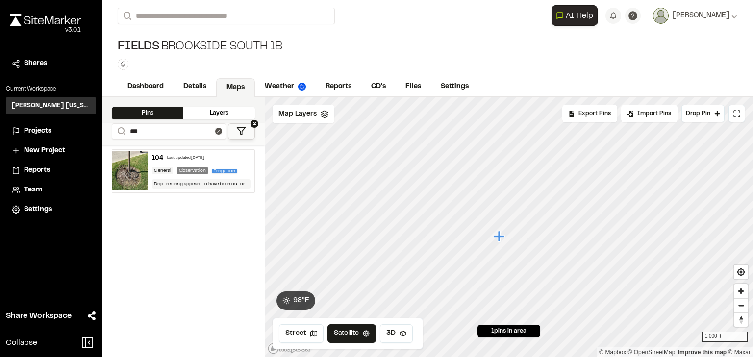
click at [180, 156] on div "Last updated [DATE]" at bounding box center [185, 158] width 37 height 6
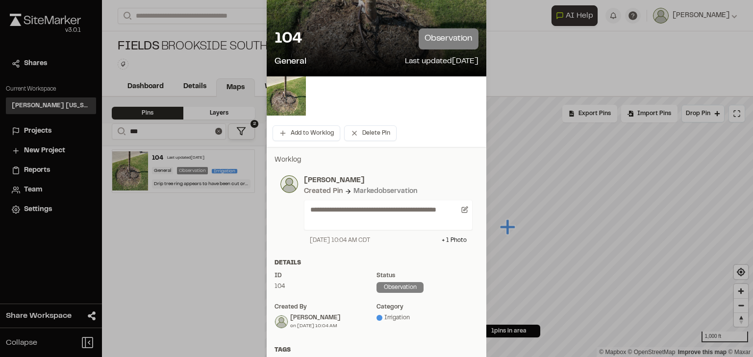
scroll to position [157, 0]
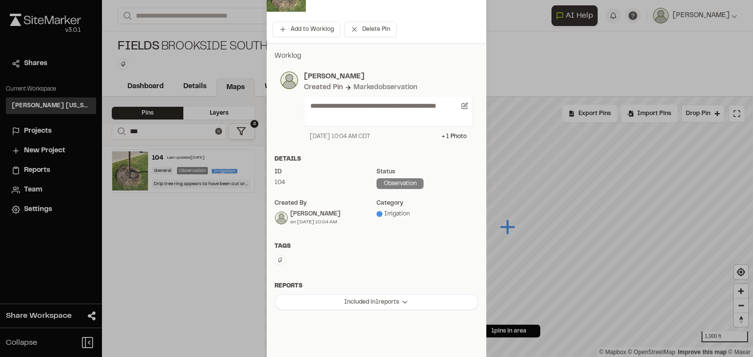
click at [277, 261] on icon at bounding box center [280, 260] width 6 height 6
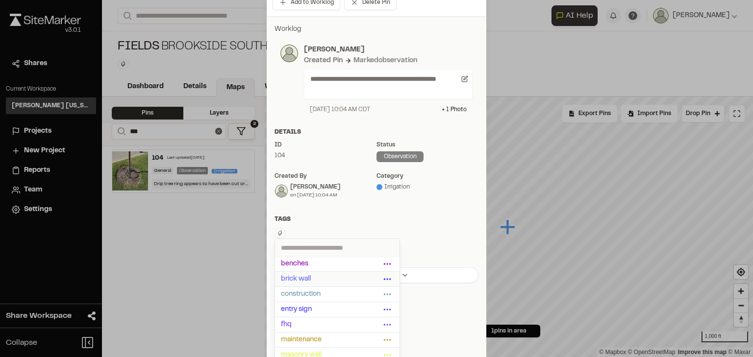
scroll to position [196, 0]
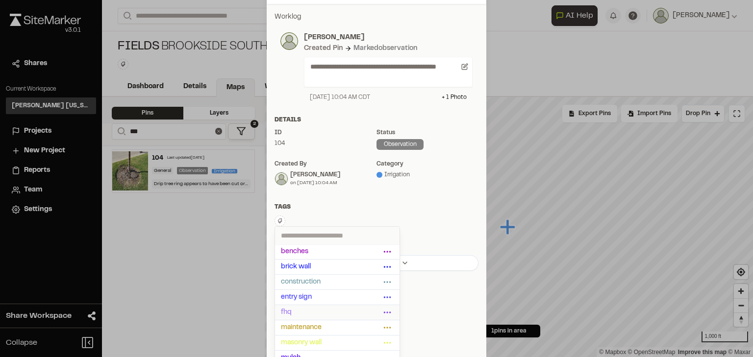
click at [286, 312] on span "fhq" at bounding box center [331, 312] width 100 height 11
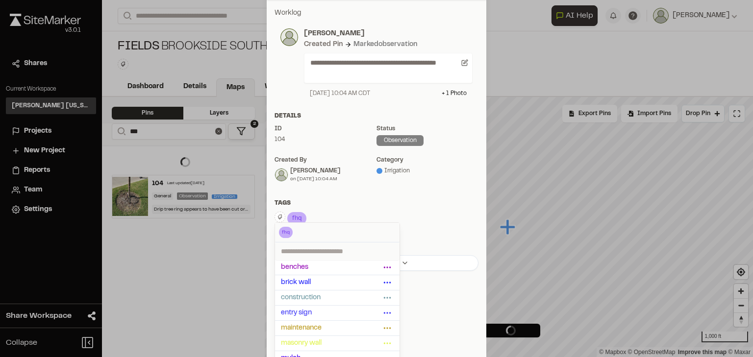
click at [428, 214] on div "Tags fhq Delete Rename Edit Color Delete Tag Are you sure you want to delete th…" at bounding box center [376, 217] width 219 height 36
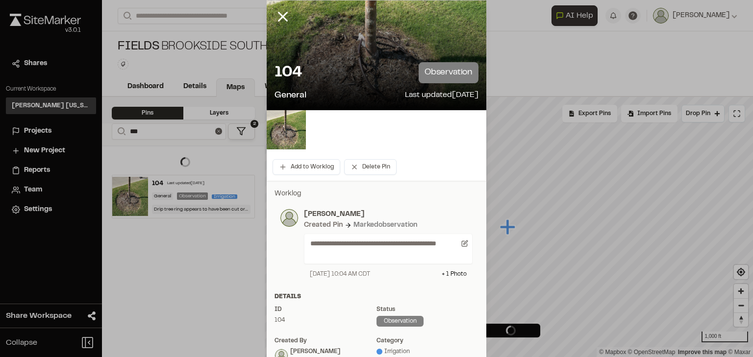
scroll to position [0, 0]
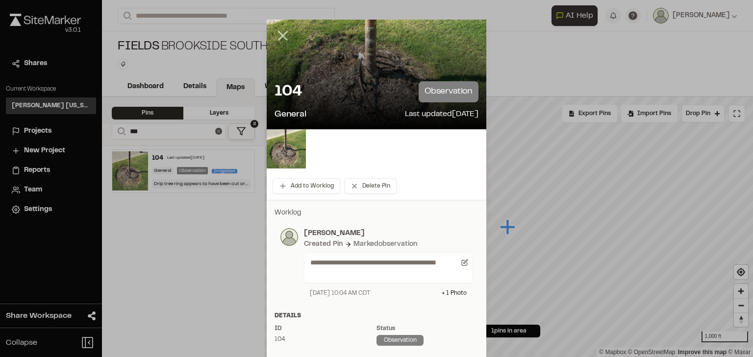
click at [279, 35] on div at bounding box center [376, 178] width 753 height 357
click at [280, 40] on icon at bounding box center [282, 35] width 17 height 17
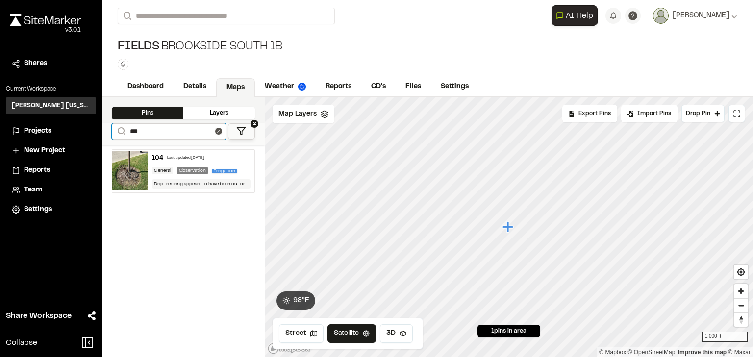
drag, startPoint x: 143, startPoint y: 128, endPoint x: 96, endPoint y: 125, distance: 47.2
click at [96, 125] on div "Close sidebar v 3.0.1 Shares Current Workspace [PERSON_NAME] [US_STATE] KH Proj…" at bounding box center [376, 178] width 753 height 357
type input "**"
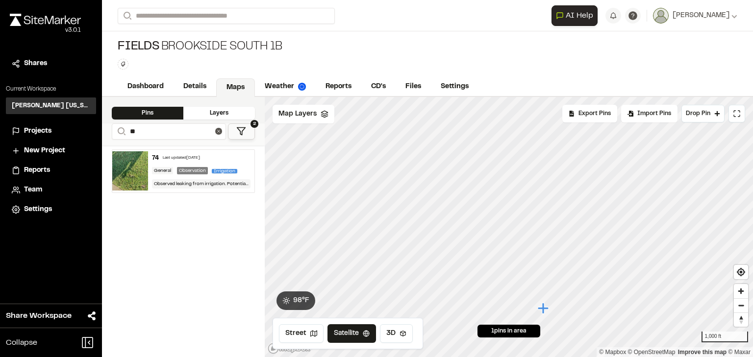
click at [186, 160] on div "Last updated [DATE]" at bounding box center [181, 158] width 37 height 6
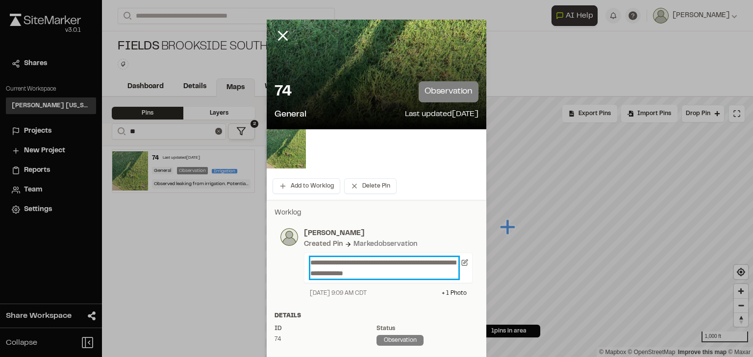
click at [393, 274] on p "**********" at bounding box center [384, 268] width 148 height 22
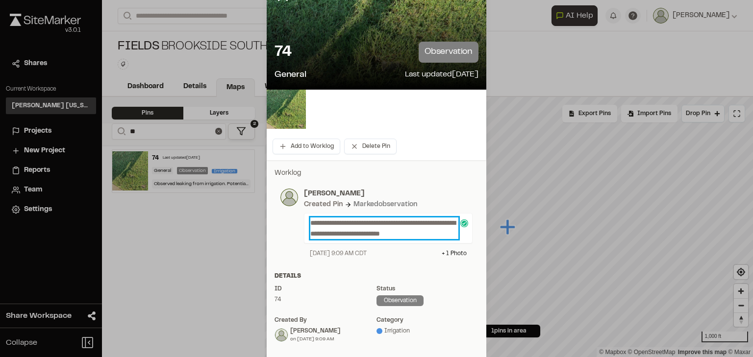
scroll to position [78, 0]
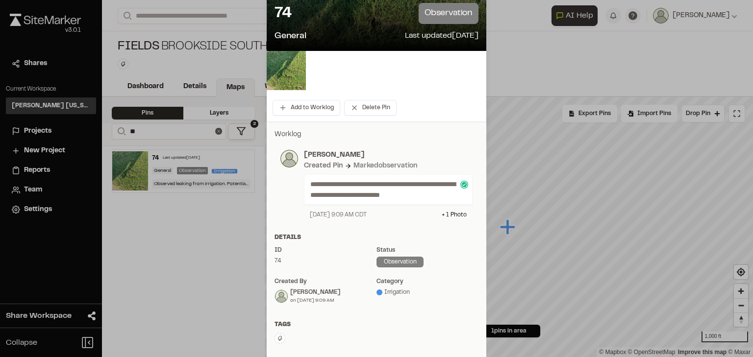
click at [276, 342] on button at bounding box center [279, 338] width 11 height 11
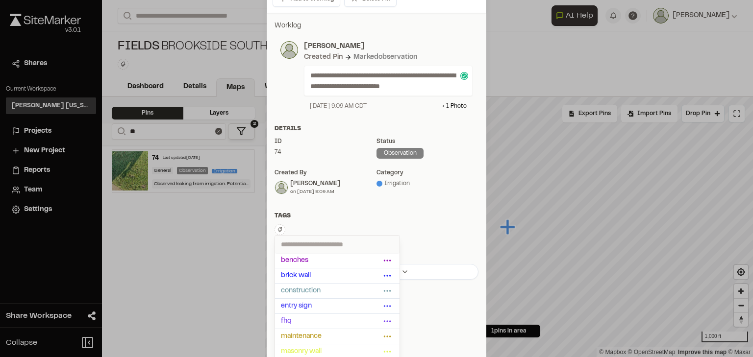
scroll to position [196, 0]
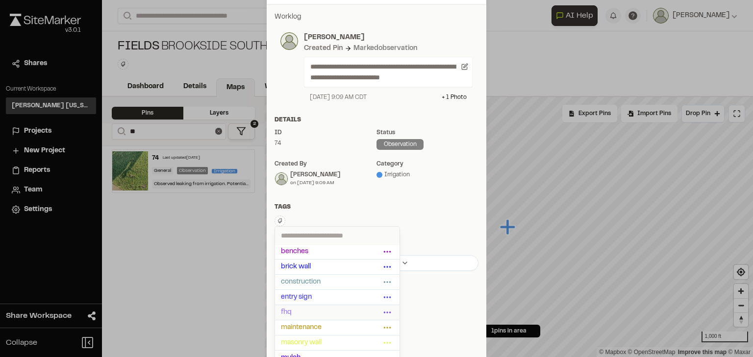
click at [300, 312] on span "fhq" at bounding box center [331, 312] width 100 height 11
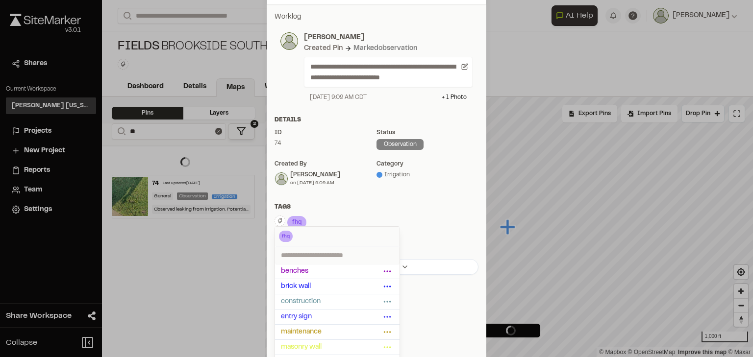
click at [425, 230] on div "fhq Delete Rename Edit Color Delete Tag Are you sure you want to delete this ta…" at bounding box center [376, 223] width 204 height 15
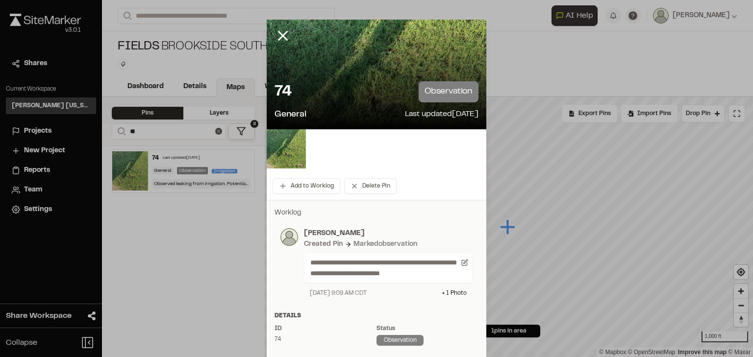
click at [277, 34] on div at bounding box center [376, 178] width 753 height 357
click at [280, 35] on line at bounding box center [283, 36] width 8 height 8
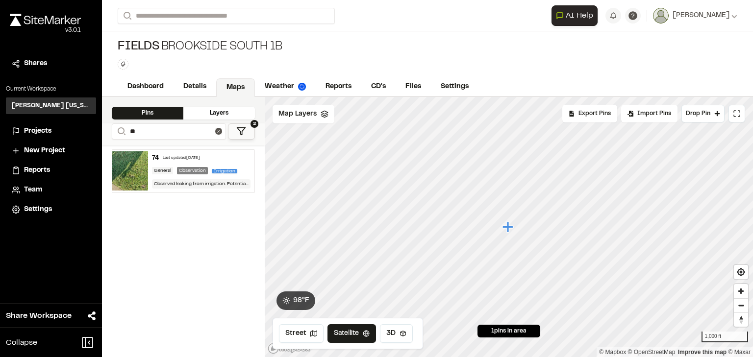
click at [197, 187] on div "Observed leaking from irrigation. Potentially from lateral line from the tree r…" at bounding box center [201, 183] width 99 height 9
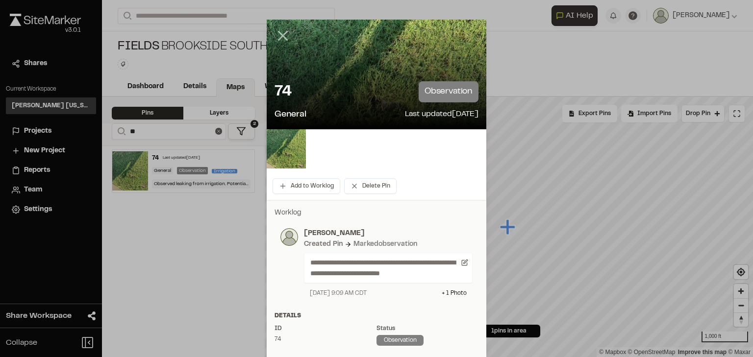
click at [278, 31] on icon at bounding box center [282, 35] width 17 height 17
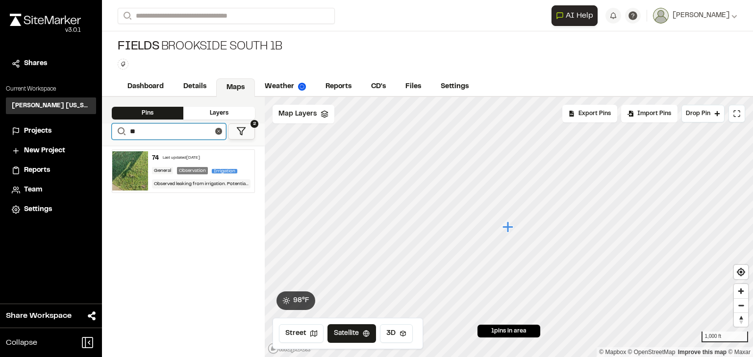
drag, startPoint x: 139, startPoint y: 131, endPoint x: 127, endPoint y: 127, distance: 12.2
click at [127, 127] on form "Search **" at bounding box center [169, 131] width 114 height 16
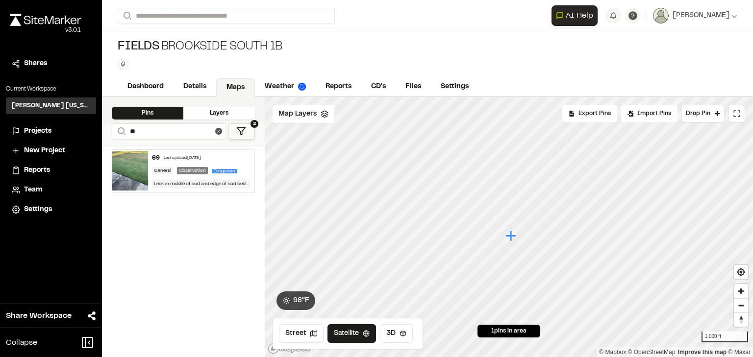
click at [178, 161] on div "69 Last updated [DATE]" at bounding box center [201, 158] width 99 height 9
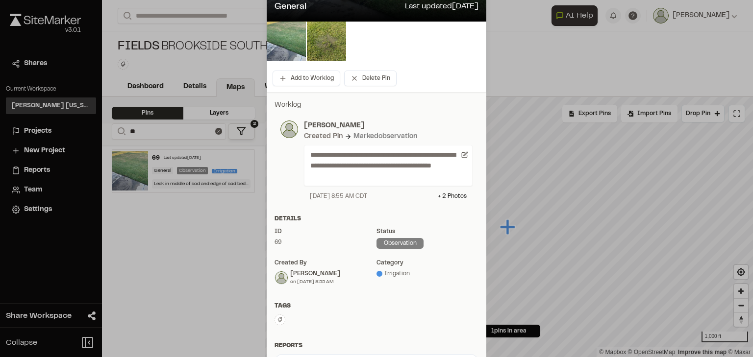
scroll to position [118, 0]
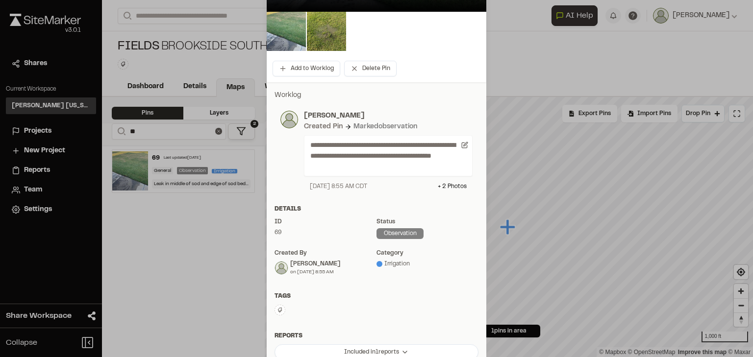
click at [277, 310] on icon at bounding box center [280, 310] width 6 height 6
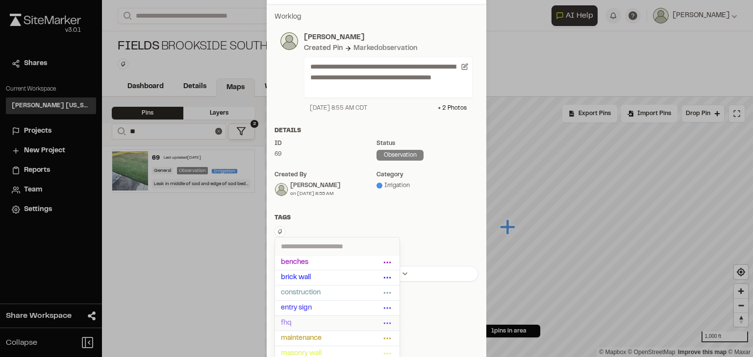
click at [303, 320] on span "fhq" at bounding box center [331, 323] width 100 height 11
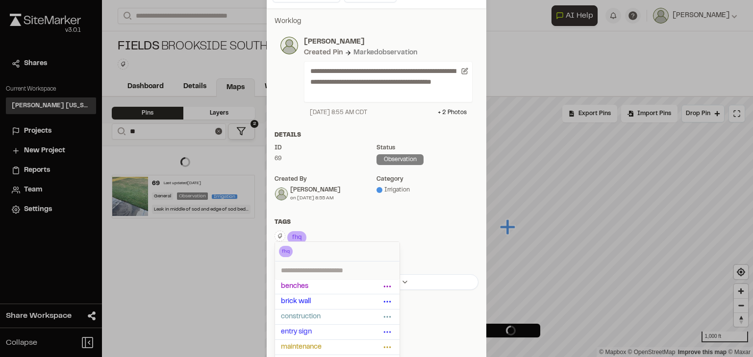
scroll to position [196, 0]
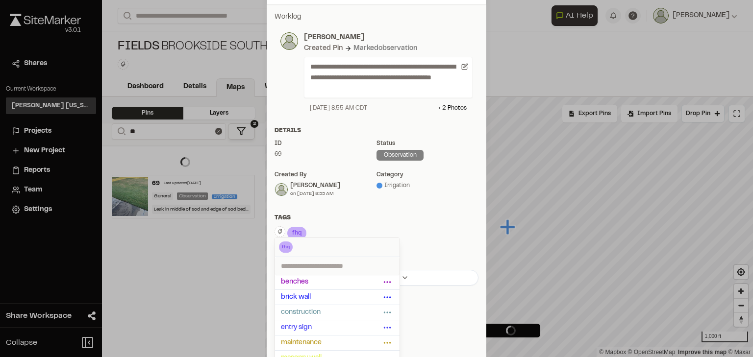
click at [414, 216] on div "Tags" at bounding box center [376, 218] width 204 height 9
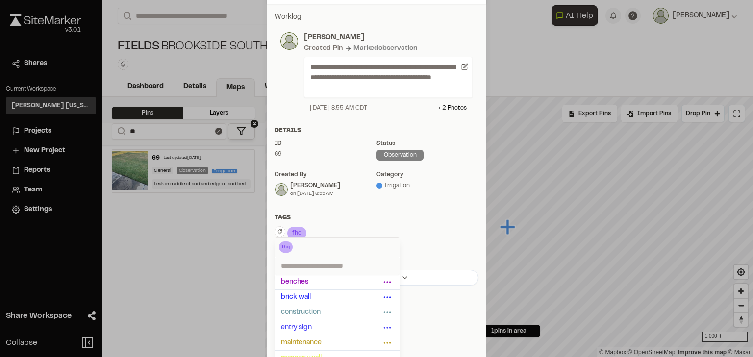
scroll to position [0, 0]
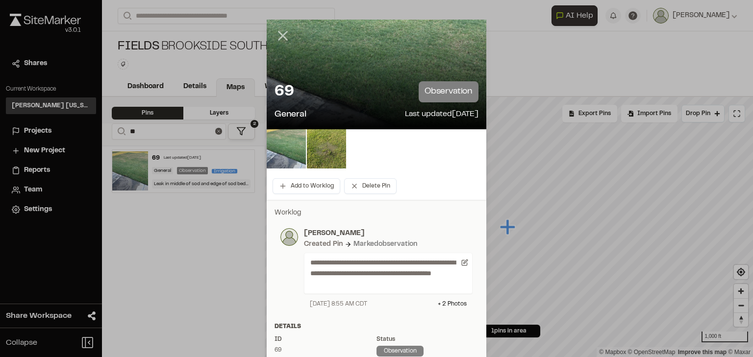
click at [278, 34] on div at bounding box center [376, 178] width 753 height 357
click at [279, 33] on icon at bounding box center [282, 35] width 17 height 17
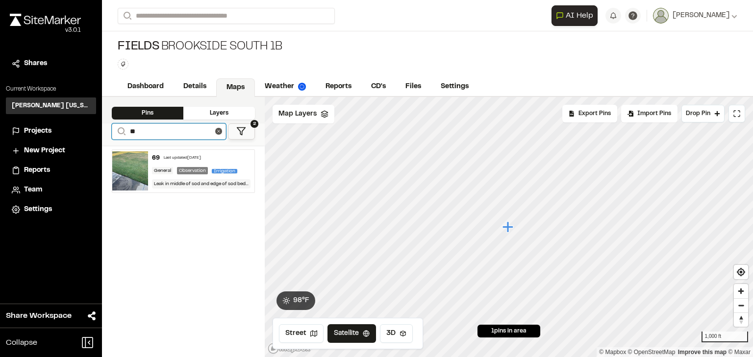
drag, startPoint x: 153, startPoint y: 133, endPoint x: 92, endPoint y: 126, distance: 61.2
click at [92, 126] on div "Close sidebar v 3.0.1 Shares Current Workspace [PERSON_NAME] [US_STATE] KH Proj…" at bounding box center [376, 178] width 753 height 357
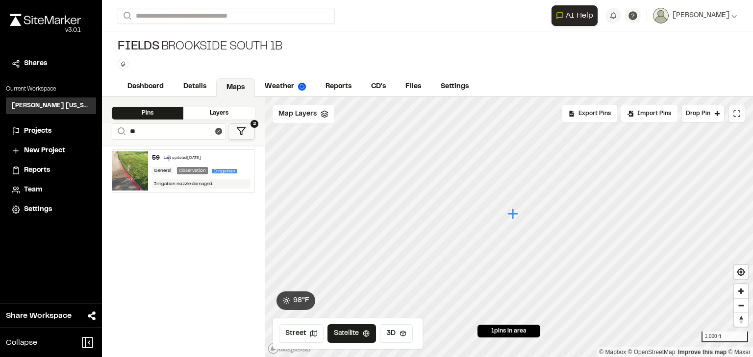
click at [169, 156] on div "Last updated [DATE]" at bounding box center [182, 158] width 37 height 6
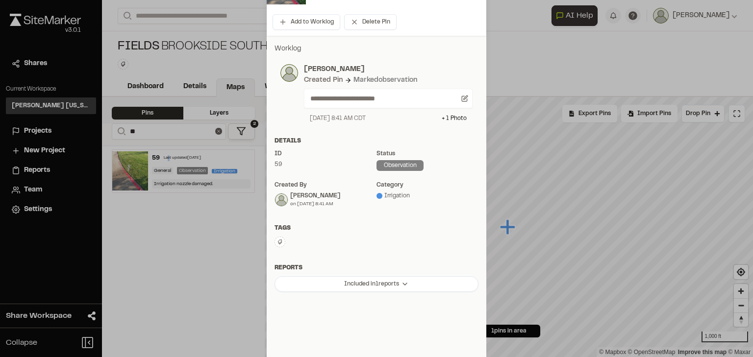
scroll to position [194, 0]
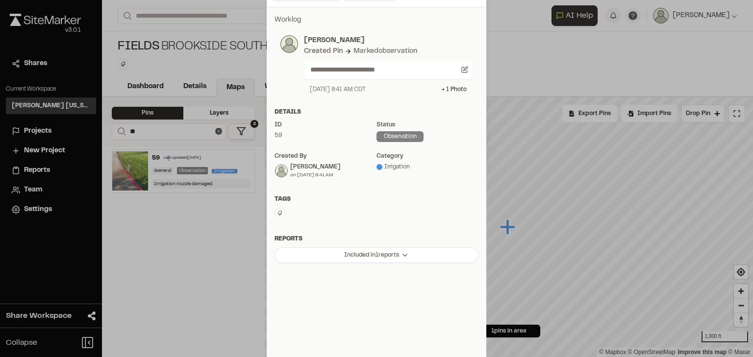
click at [277, 211] on icon at bounding box center [280, 213] width 6 height 6
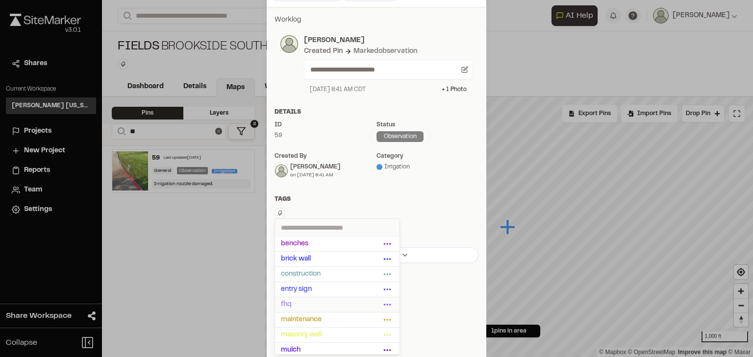
click at [302, 305] on span "fhq" at bounding box center [331, 304] width 100 height 11
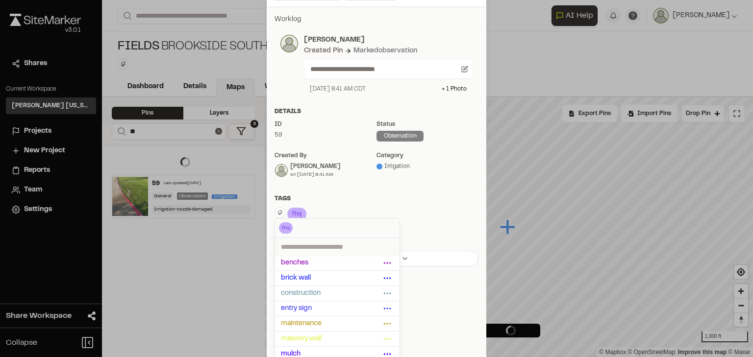
click at [426, 207] on div "fhq Delete Rename Edit Color Delete Tag Are you sure you want to delete this ta…" at bounding box center [376, 214] width 204 height 15
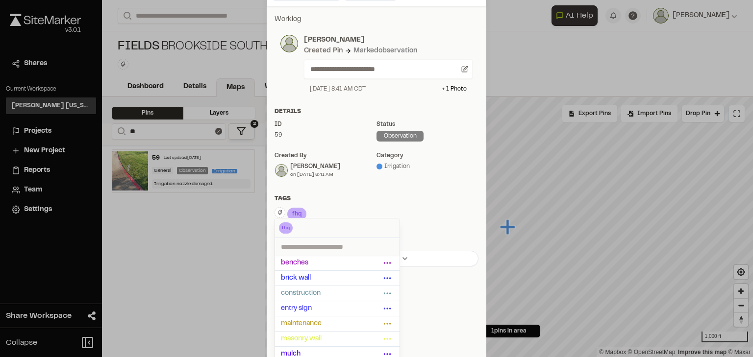
scroll to position [0, 0]
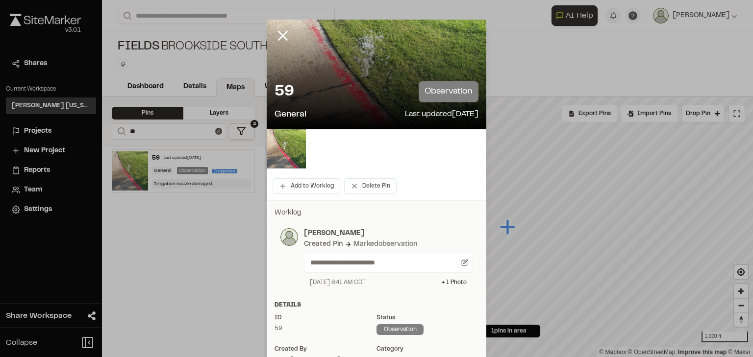
click at [278, 34] on div at bounding box center [376, 178] width 753 height 357
click at [279, 34] on line at bounding box center [283, 36] width 8 height 8
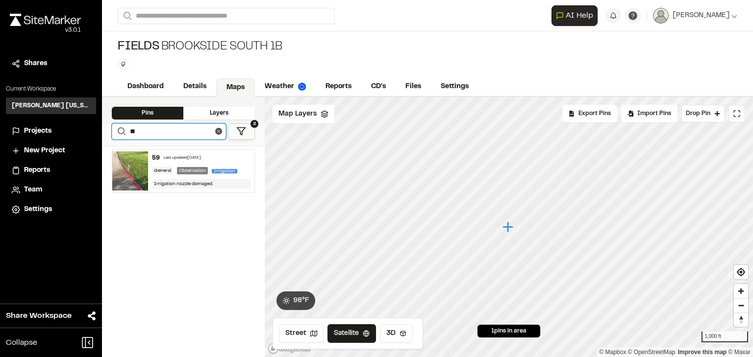
drag, startPoint x: 146, startPoint y: 131, endPoint x: 120, endPoint y: 125, distance: 27.1
click at [120, 125] on form "Search **" at bounding box center [169, 131] width 114 height 16
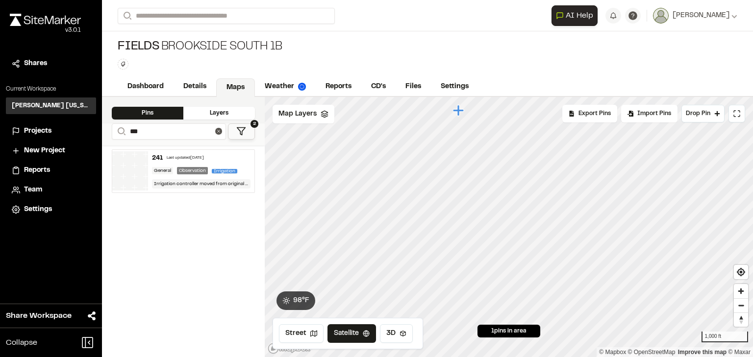
click at [188, 158] on div "Last updated [DATE]" at bounding box center [185, 158] width 37 height 6
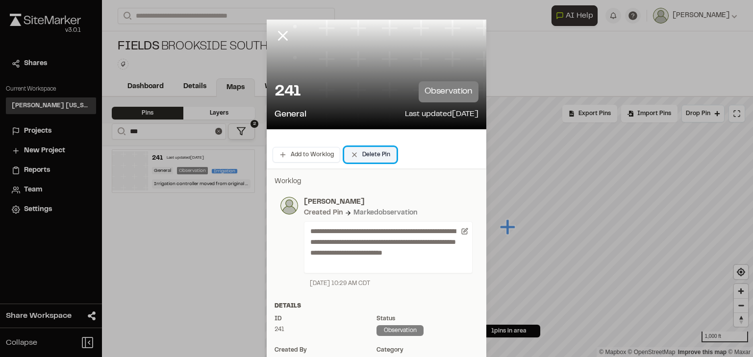
click at [372, 153] on button "Delete Pin" at bounding box center [370, 155] width 52 height 16
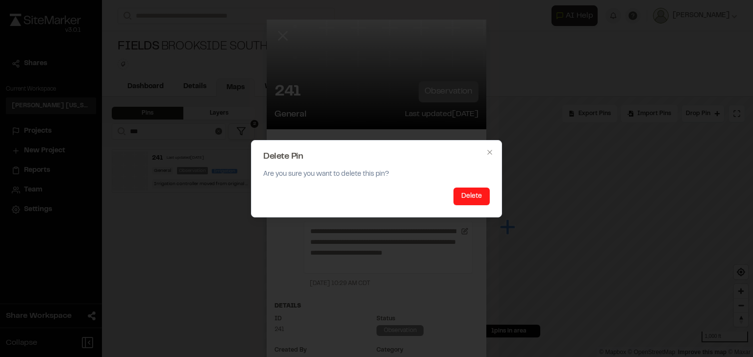
click at [486, 200] on button "Delete" at bounding box center [471, 197] width 36 height 18
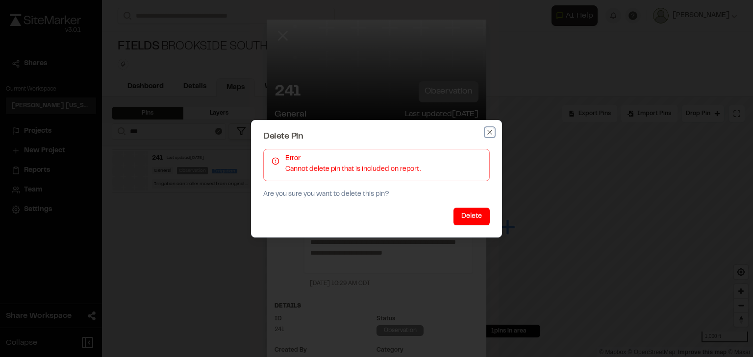
click at [491, 131] on icon "button" at bounding box center [490, 132] width 8 height 8
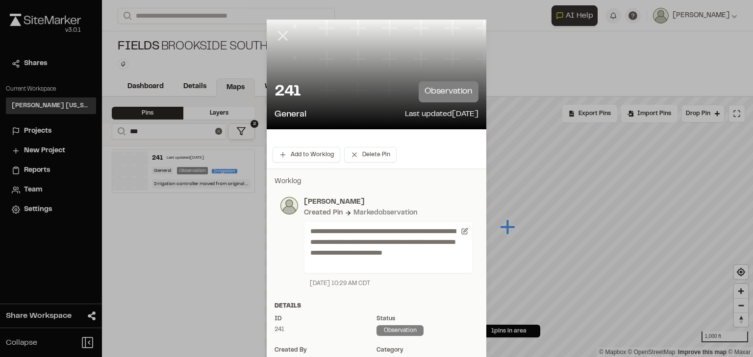
click at [278, 30] on icon at bounding box center [282, 35] width 17 height 17
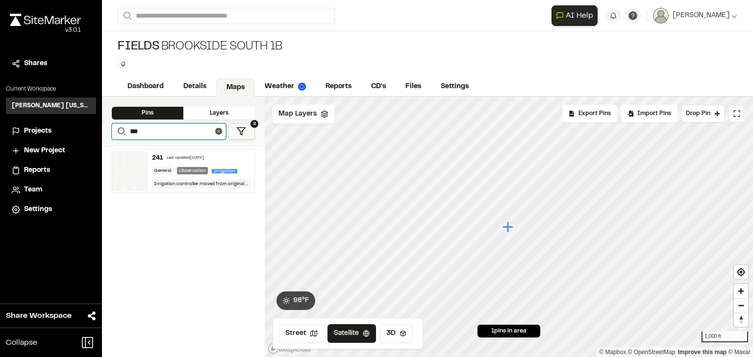
drag, startPoint x: 151, startPoint y: 134, endPoint x: 127, endPoint y: 129, distance: 23.9
click at [127, 129] on form "Search ***" at bounding box center [169, 131] width 114 height 16
click at [203, 159] on div "Last updated [DATE]" at bounding box center [186, 158] width 37 height 6
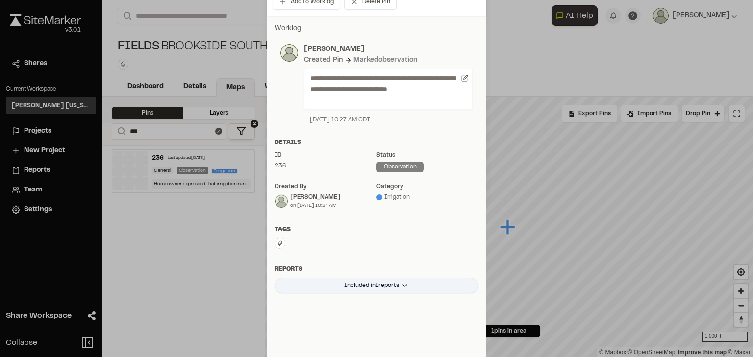
scroll to position [183, 0]
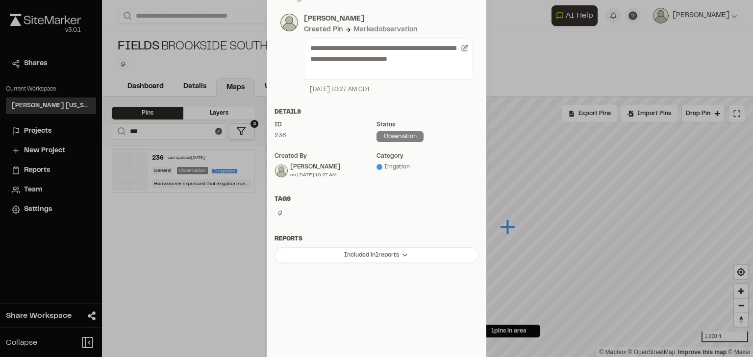
click at [277, 214] on icon at bounding box center [280, 213] width 6 height 6
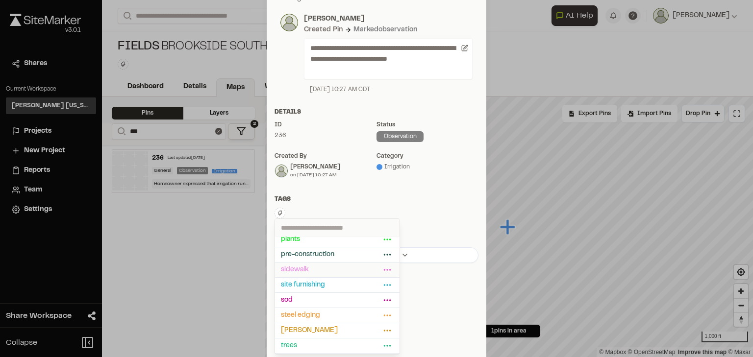
scroll to position [154, 0]
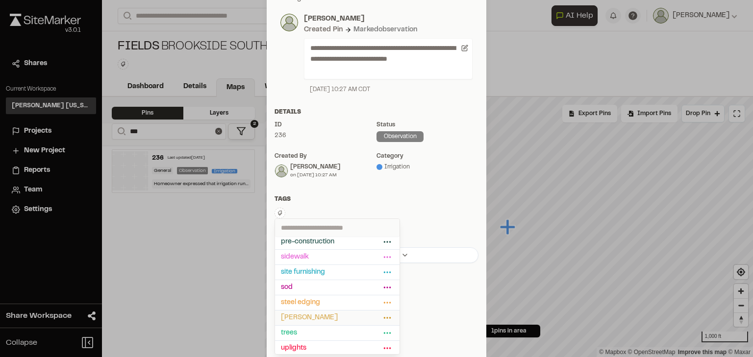
click at [301, 317] on span "[PERSON_NAME]" at bounding box center [331, 318] width 100 height 11
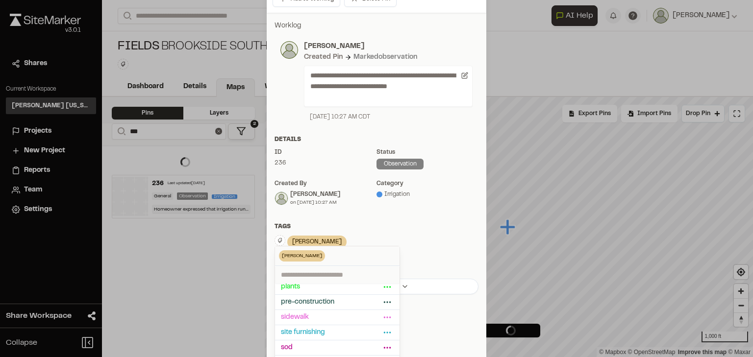
scroll to position [183, 0]
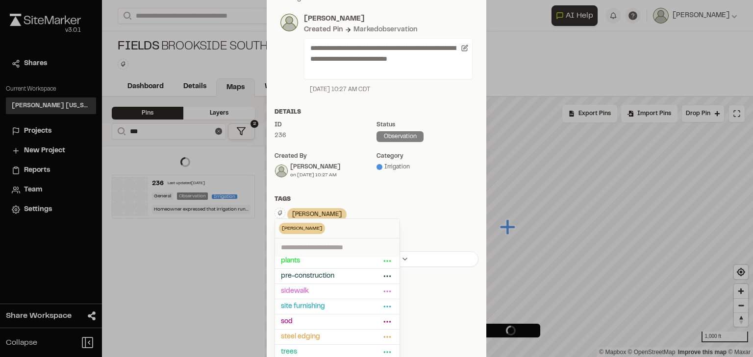
click at [400, 202] on div "Tags" at bounding box center [376, 199] width 204 height 9
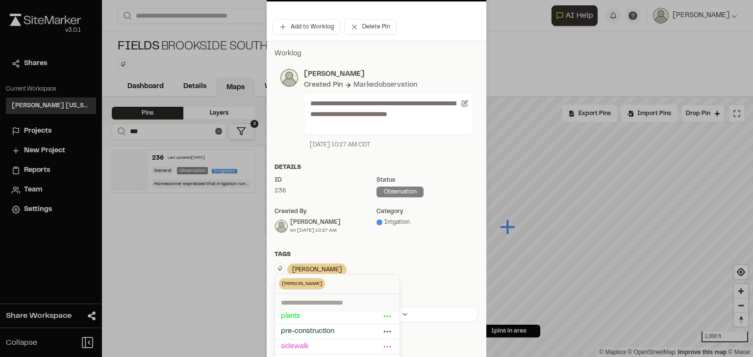
scroll to position [0, 0]
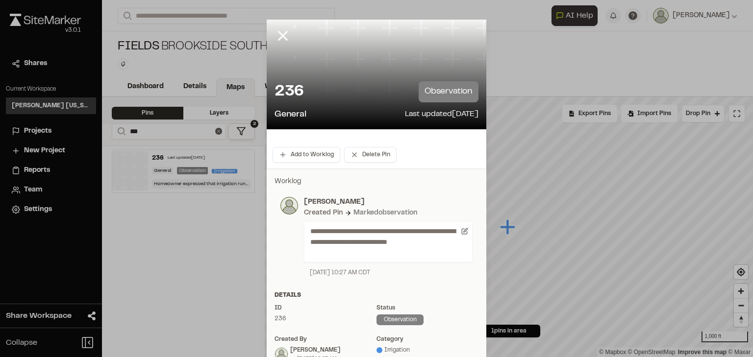
click at [279, 36] on div at bounding box center [376, 178] width 753 height 357
click at [278, 36] on icon at bounding box center [282, 35] width 17 height 17
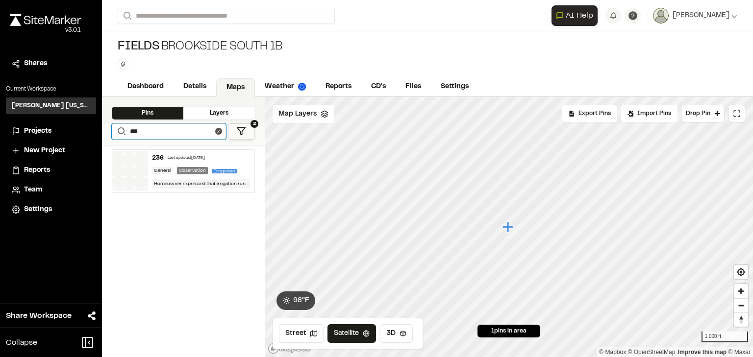
drag, startPoint x: 153, startPoint y: 127, endPoint x: 127, endPoint y: 130, distance: 25.6
click at [127, 130] on form "Search ***" at bounding box center [169, 131] width 114 height 16
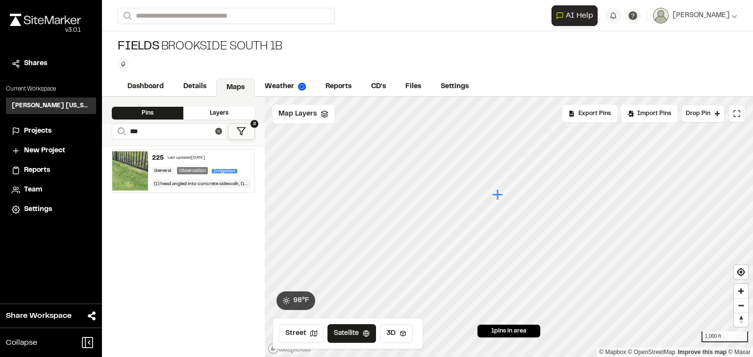
click at [198, 159] on div "Last updated [DATE]" at bounding box center [186, 158] width 37 height 6
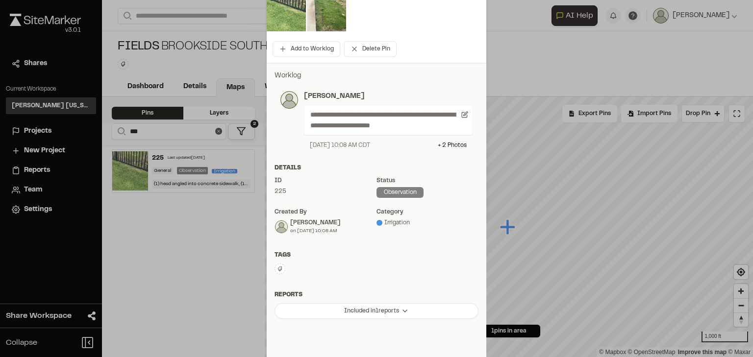
scroll to position [194, 0]
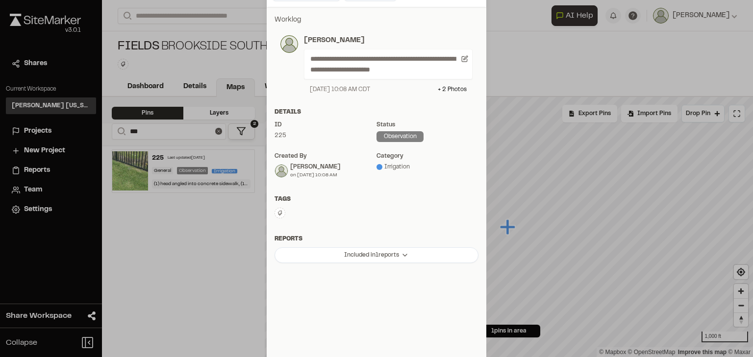
click at [279, 212] on icon at bounding box center [280, 213] width 6 height 6
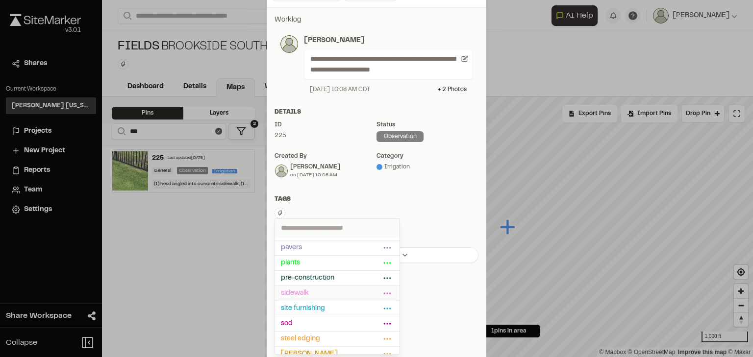
scroll to position [154, 0]
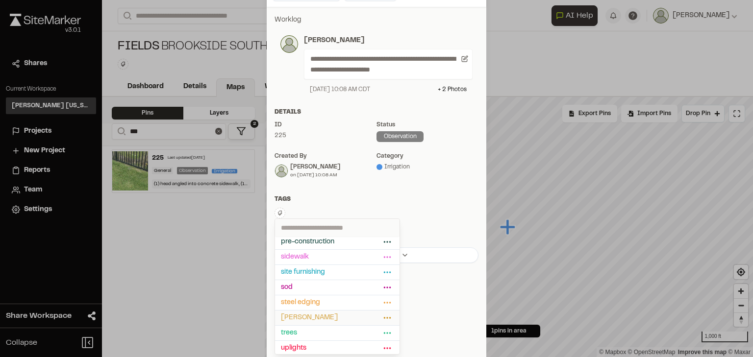
click at [307, 317] on span "[PERSON_NAME]" at bounding box center [331, 318] width 100 height 11
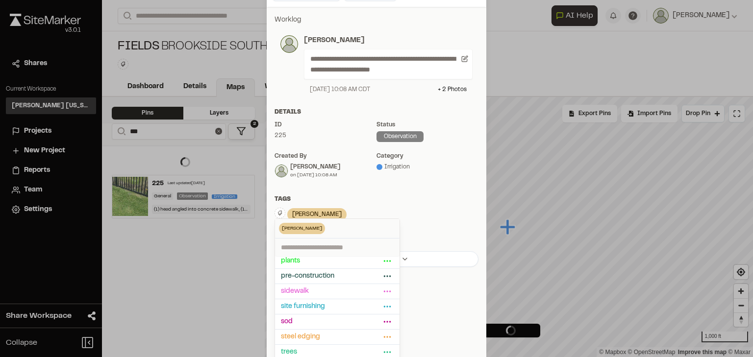
scroll to position [194, 0]
click at [421, 215] on div "[PERSON_NAME] Delete Rename Edit Color Delete Tag Are you sure you want to dele…" at bounding box center [376, 214] width 204 height 15
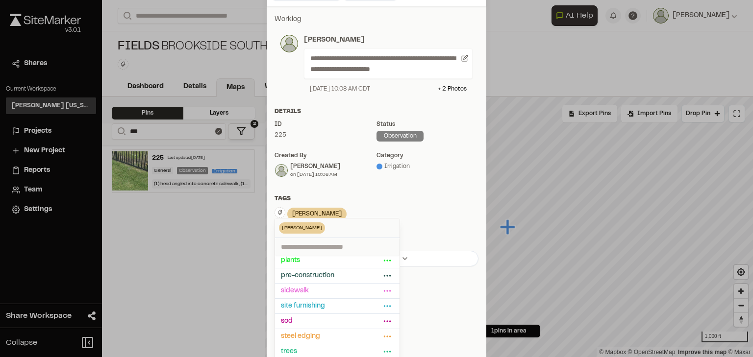
click at [432, 184] on div "Details ID 225 Status observation Created by [PERSON_NAME] on [DATE] 10:08 AM c…" at bounding box center [376, 146] width 219 height 79
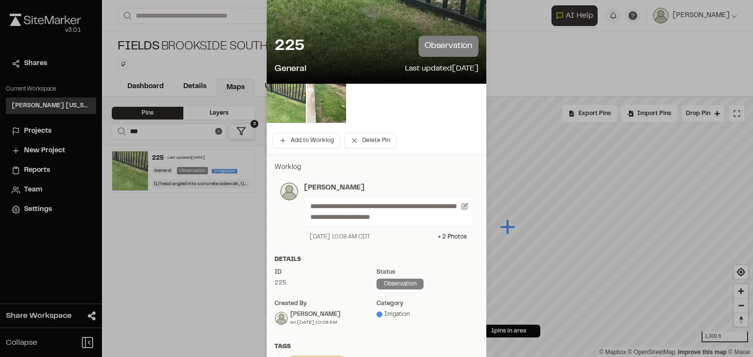
scroll to position [0, 0]
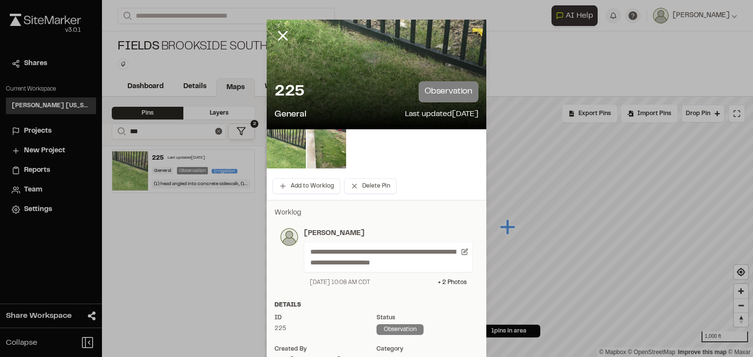
click at [281, 35] on div at bounding box center [376, 178] width 753 height 357
click at [279, 33] on line at bounding box center [283, 36] width 8 height 8
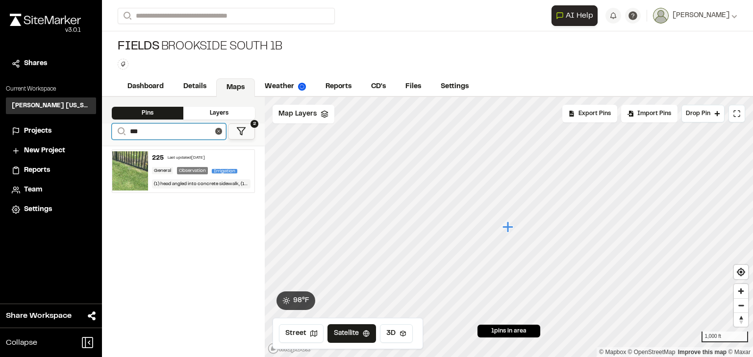
drag, startPoint x: 145, startPoint y: 132, endPoint x: 139, endPoint y: 127, distance: 7.7
click at [139, 127] on input "***" at bounding box center [169, 131] width 114 height 16
click at [181, 156] on div "Last updated [DATE]" at bounding box center [186, 158] width 37 height 6
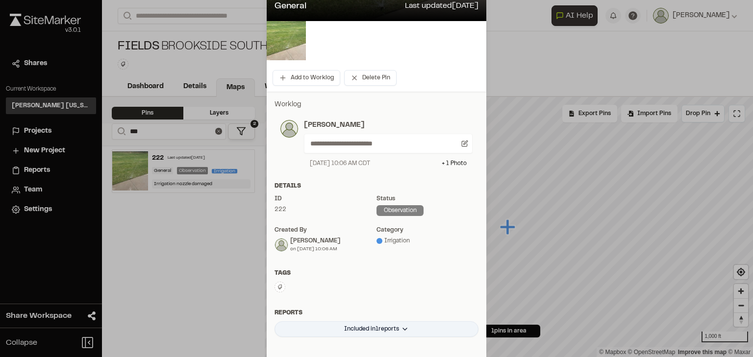
scroll to position [157, 0]
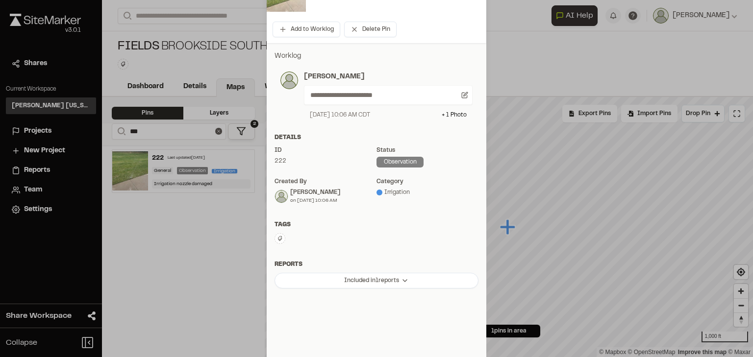
click at [278, 241] on icon at bounding box center [280, 238] width 4 height 5
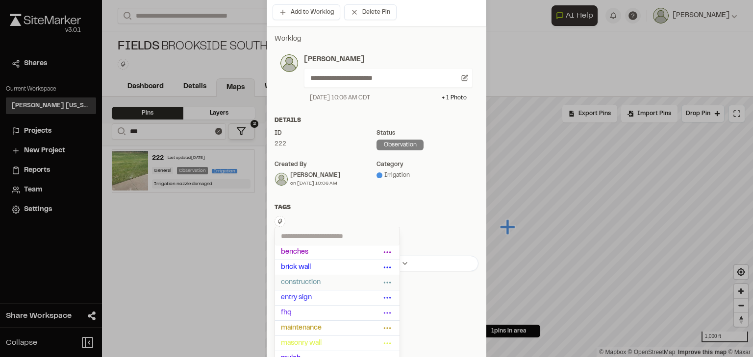
scroll to position [183, 0]
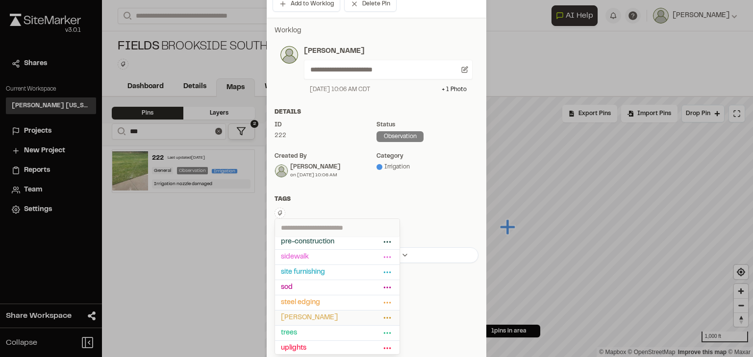
click at [322, 315] on span "[PERSON_NAME]" at bounding box center [331, 318] width 100 height 11
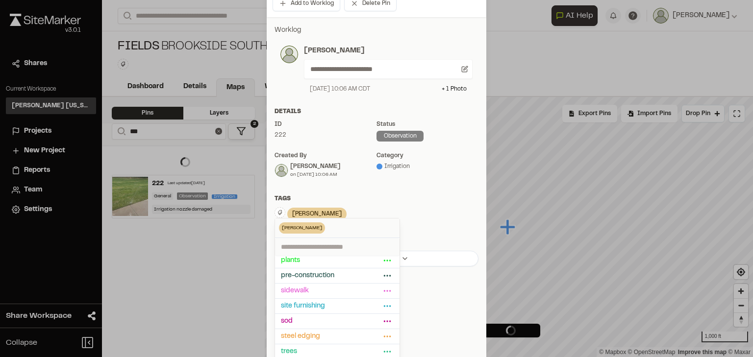
click at [424, 194] on div "**********" at bounding box center [376, 145] width 219 height 257
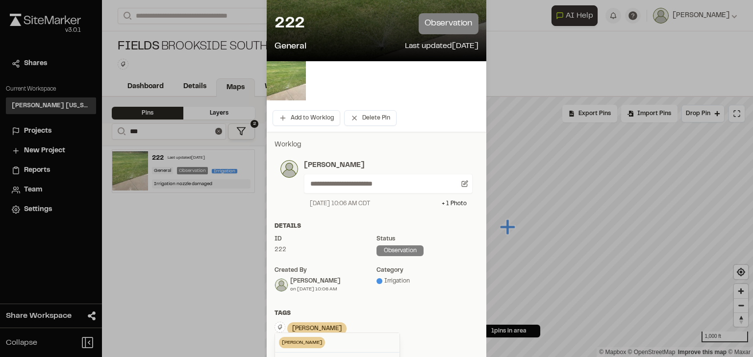
scroll to position [0, 0]
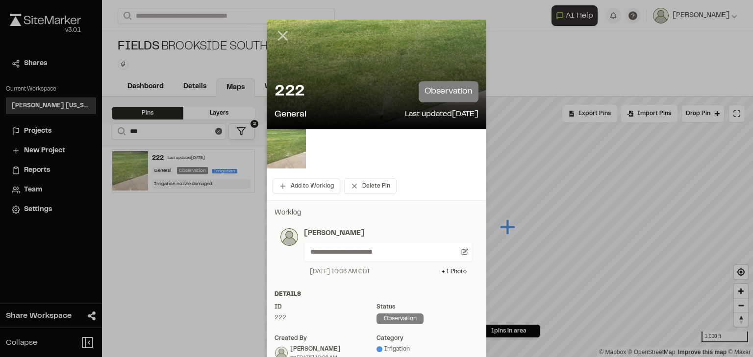
click at [278, 33] on div at bounding box center [376, 178] width 753 height 357
click at [279, 37] on icon at bounding box center [282, 35] width 17 height 17
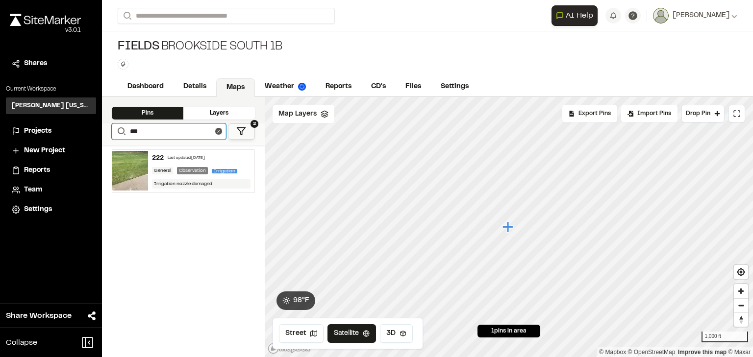
drag, startPoint x: 151, startPoint y: 133, endPoint x: 123, endPoint y: 128, distance: 28.4
click at [122, 130] on form "Search ***" at bounding box center [169, 131] width 114 height 16
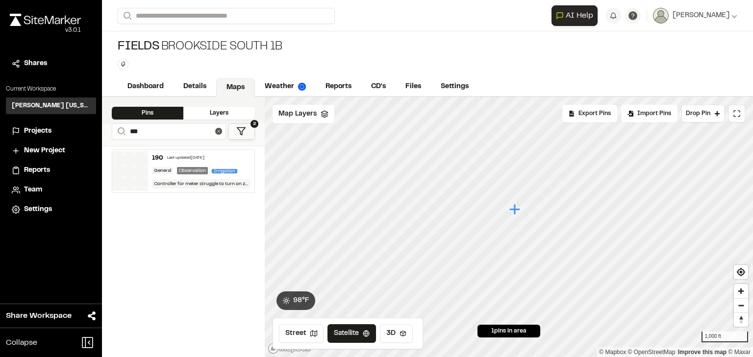
click at [176, 158] on div "Last updated [DATE]" at bounding box center [185, 158] width 37 height 6
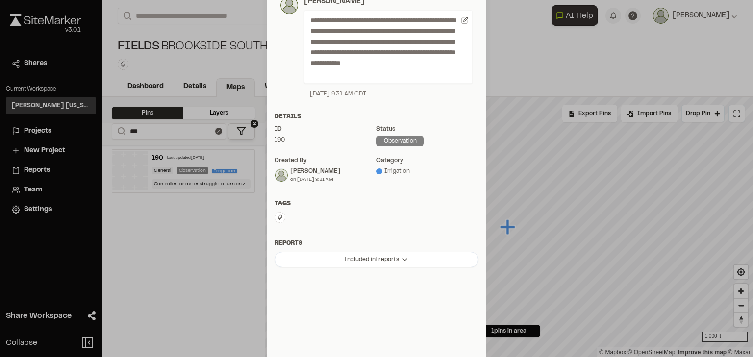
scroll to position [205, 0]
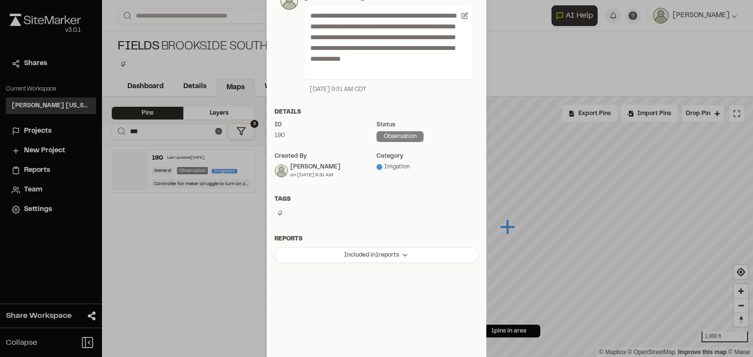
click at [278, 214] on icon at bounding box center [280, 213] width 4 height 5
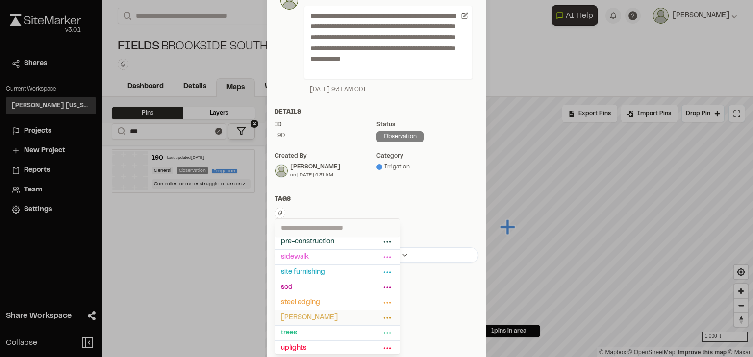
click at [318, 318] on span "[PERSON_NAME]" at bounding box center [331, 318] width 100 height 11
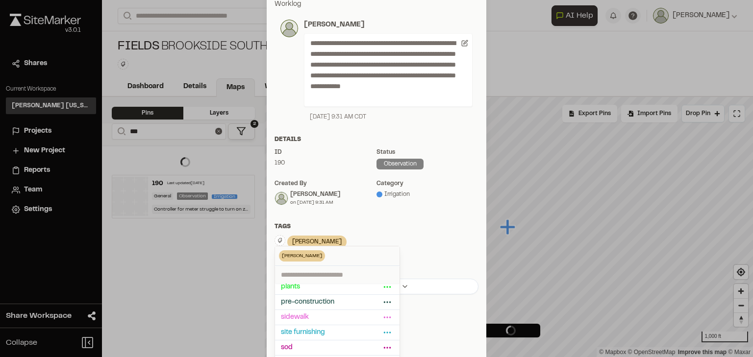
scroll to position [139, 0]
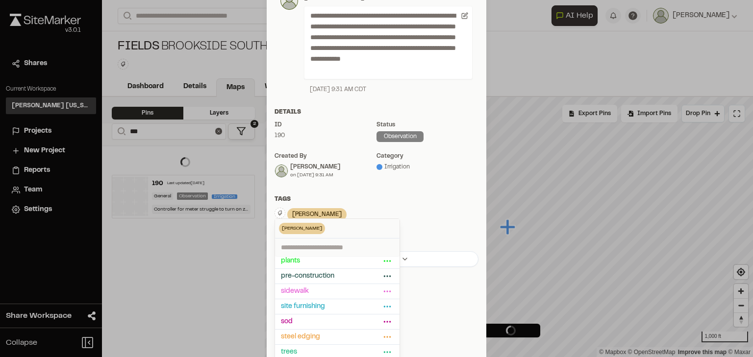
click at [424, 210] on div "[PERSON_NAME] Delete Rename Edit Color Delete Tag Are you sure you want to dele…" at bounding box center [376, 215] width 204 height 15
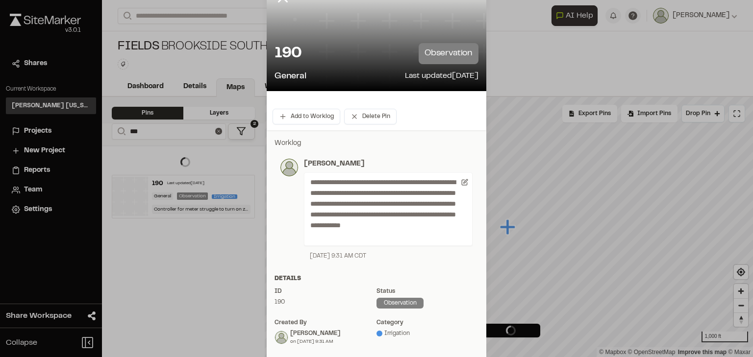
scroll to position [0, 0]
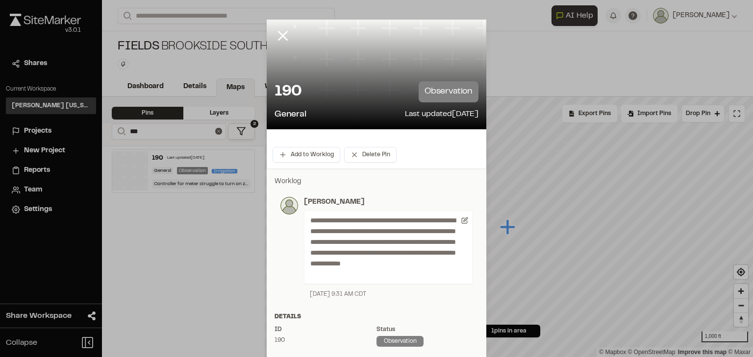
click at [278, 33] on div at bounding box center [376, 178] width 753 height 357
click at [279, 37] on line at bounding box center [283, 36] width 8 height 8
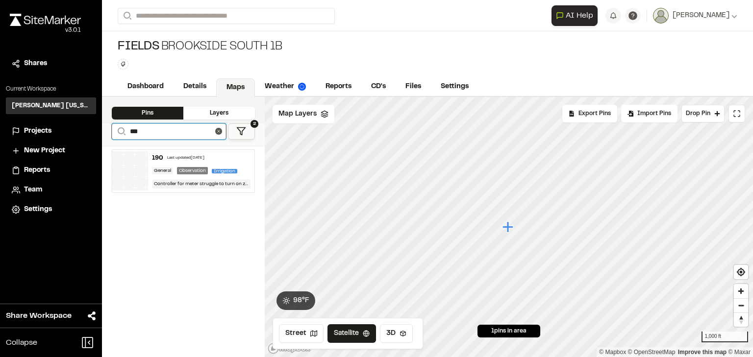
drag, startPoint x: 96, startPoint y: 138, endPoint x: 91, endPoint y: 139, distance: 5.0
click at [91, 139] on div "Close sidebar v 3.0.1 Shares Current Workspace [PERSON_NAME] [US_STATE] KH Proj…" at bounding box center [376, 178] width 753 height 357
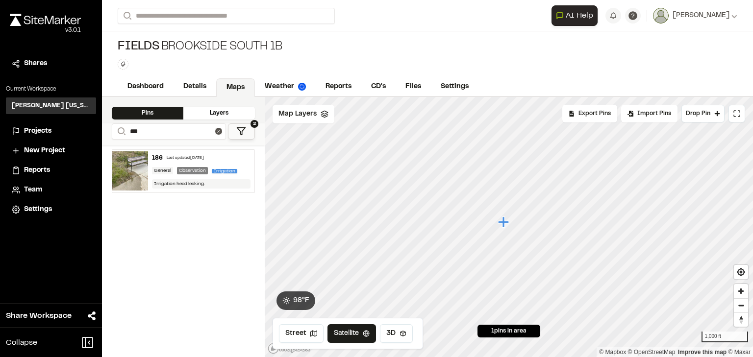
click at [177, 161] on div "186 Last updated [DATE]" at bounding box center [201, 158] width 99 height 9
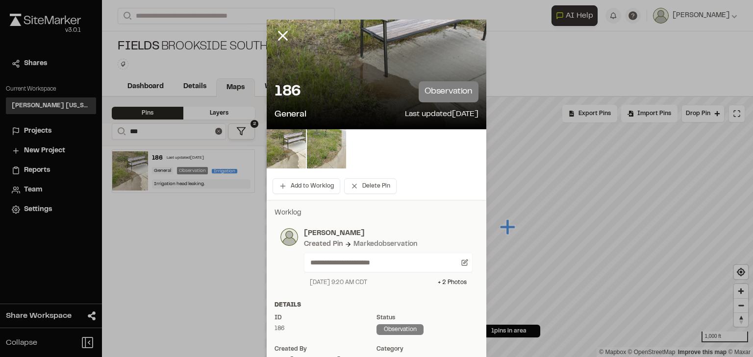
scroll to position [194, 0]
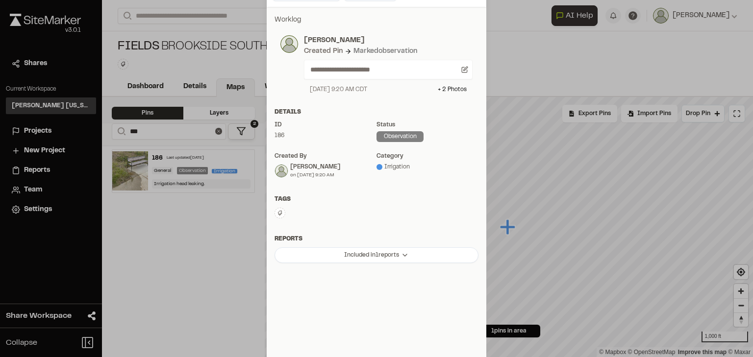
click at [275, 208] on button at bounding box center [279, 213] width 11 height 11
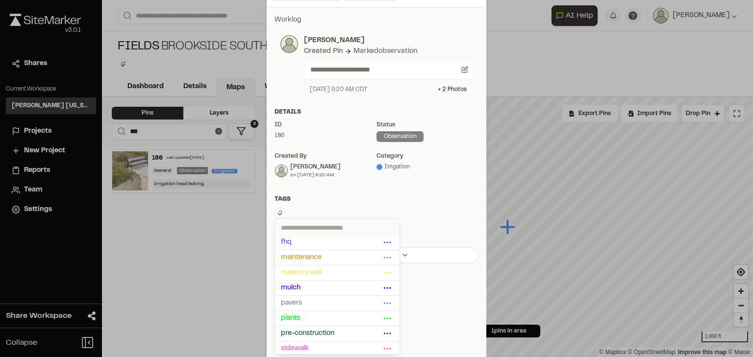
scroll to position [154, 0]
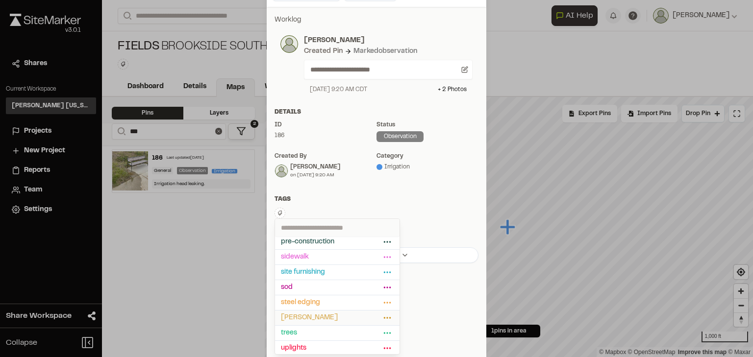
click at [310, 313] on span "[PERSON_NAME]" at bounding box center [331, 318] width 100 height 11
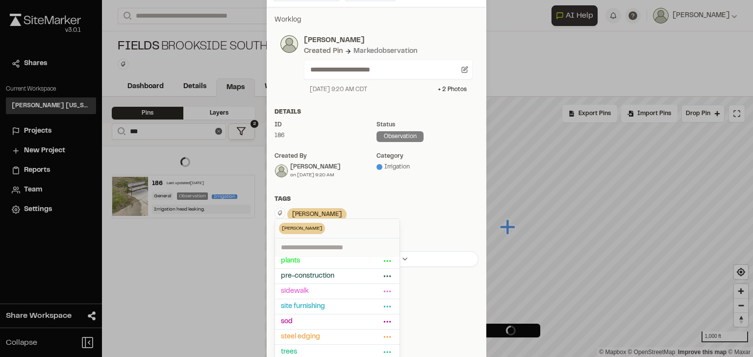
scroll to position [194, 0]
click at [421, 204] on div "Tags [PERSON_NAME] Delete Rename Edit Color Delete Tag Are you sure you want to…" at bounding box center [376, 213] width 219 height 36
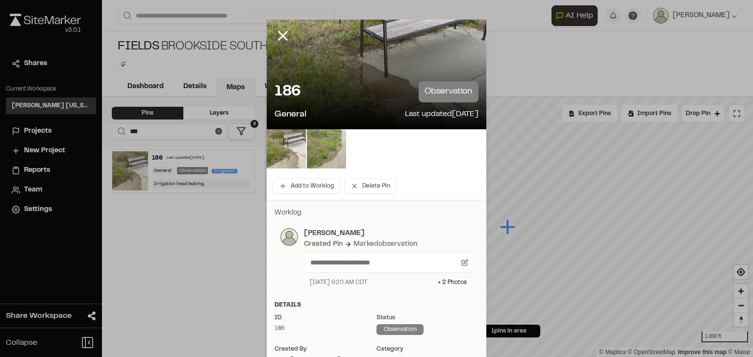
click at [280, 35] on div at bounding box center [376, 178] width 753 height 357
click at [279, 35] on line at bounding box center [283, 36] width 8 height 8
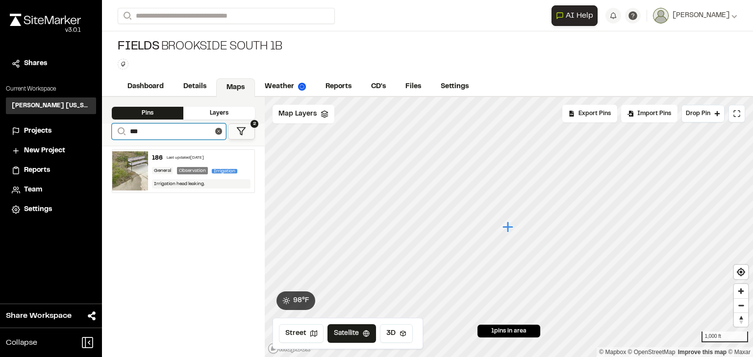
click at [143, 131] on input "***" at bounding box center [169, 131] width 114 height 16
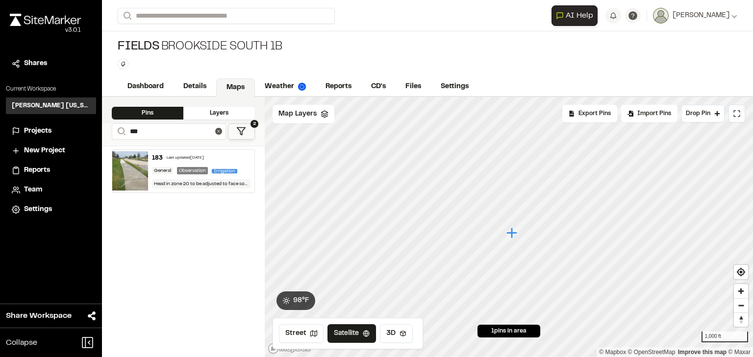
click at [185, 155] on div "Last updated [DATE]" at bounding box center [185, 158] width 37 height 6
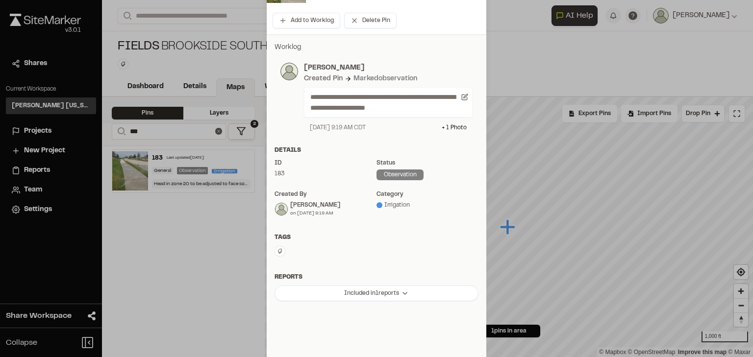
scroll to position [204, 0]
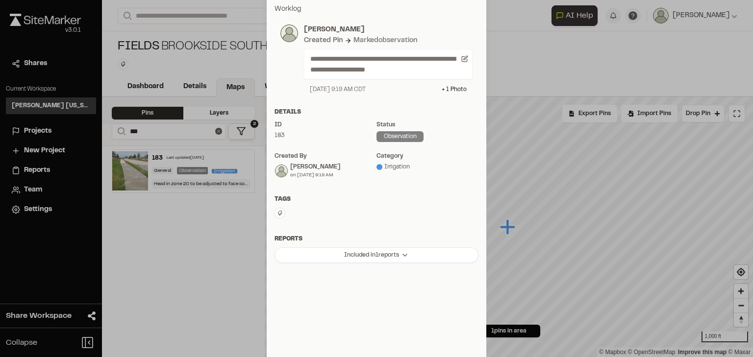
click at [277, 213] on icon at bounding box center [280, 213] width 6 height 6
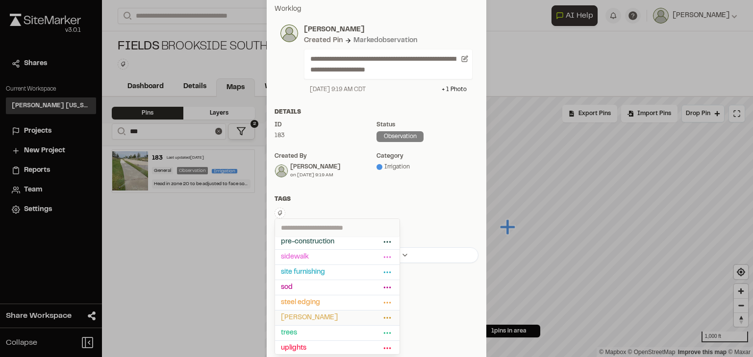
click at [311, 316] on span "[PERSON_NAME]" at bounding box center [331, 318] width 100 height 11
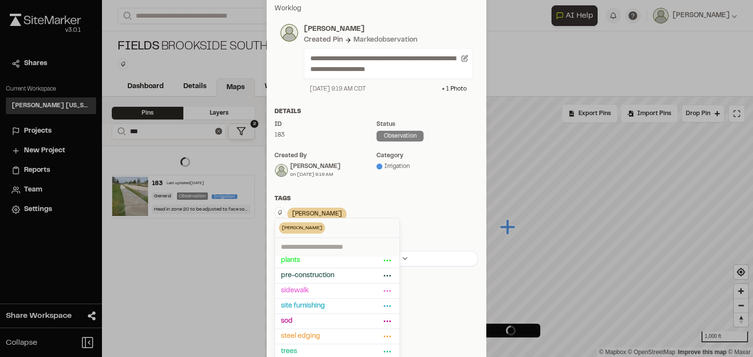
click at [416, 204] on div "Tags [PERSON_NAME] Delete Rename Edit Color Delete Tag Are you sure you want to…" at bounding box center [376, 213] width 219 height 36
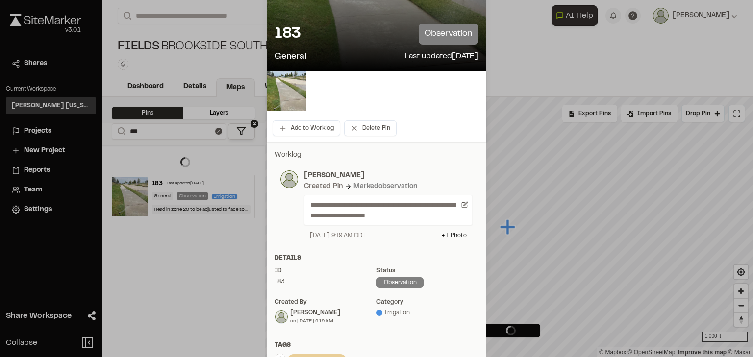
scroll to position [0, 0]
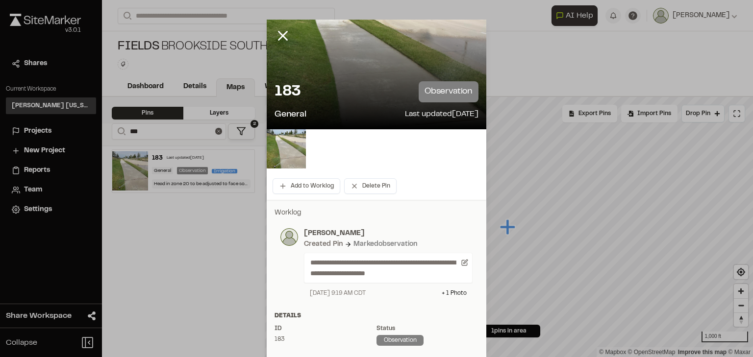
click at [281, 34] on div at bounding box center [376, 178] width 753 height 357
click at [281, 34] on line at bounding box center [283, 36] width 8 height 8
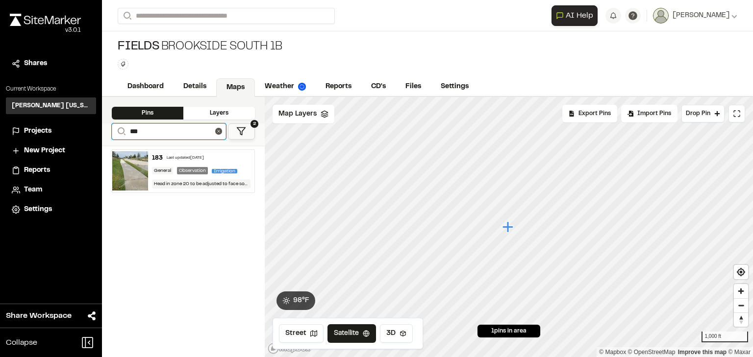
drag, startPoint x: 143, startPoint y: 127, endPoint x: 121, endPoint y: 122, distance: 22.8
click at [121, 122] on div "**********" at bounding box center [183, 227] width 163 height 260
click at [180, 161] on div "169 Last updated [DATE]" at bounding box center [201, 158] width 99 height 9
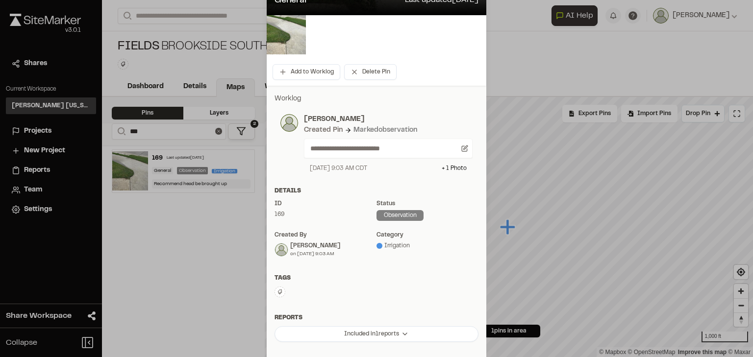
scroll to position [194, 0]
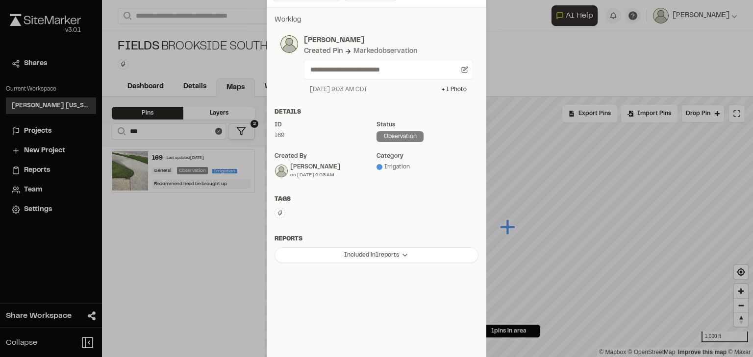
click at [274, 210] on button at bounding box center [279, 213] width 11 height 11
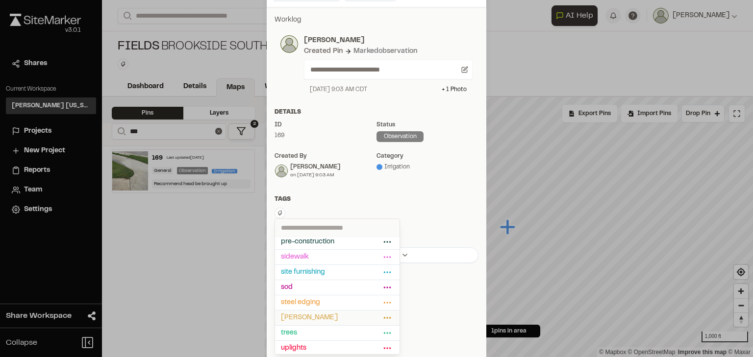
click at [298, 313] on span "[PERSON_NAME]" at bounding box center [331, 318] width 100 height 11
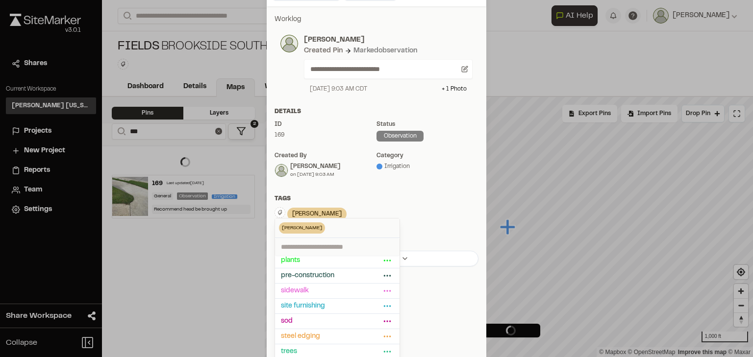
click at [385, 197] on div "Tags" at bounding box center [376, 199] width 204 height 9
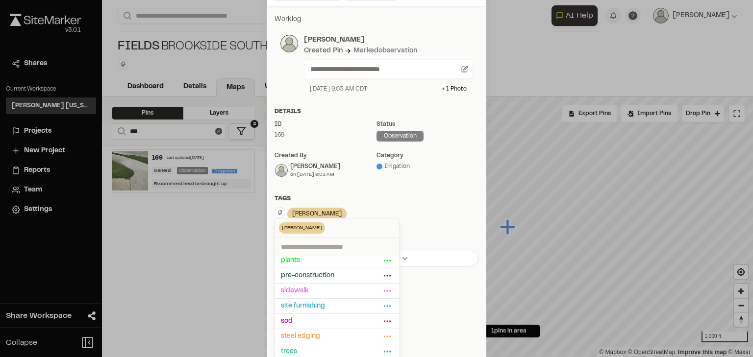
click at [340, 196] on div "Tags" at bounding box center [376, 199] width 204 height 9
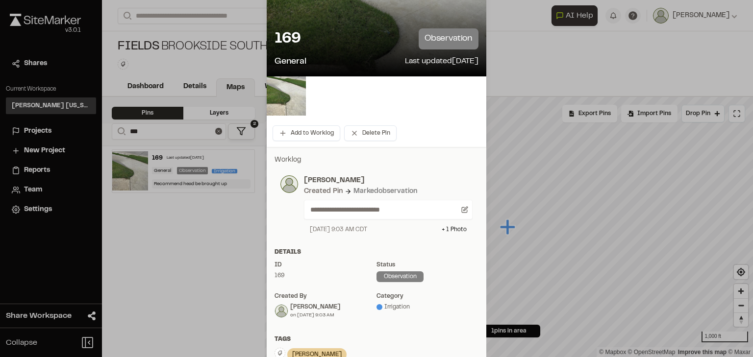
scroll to position [0, 0]
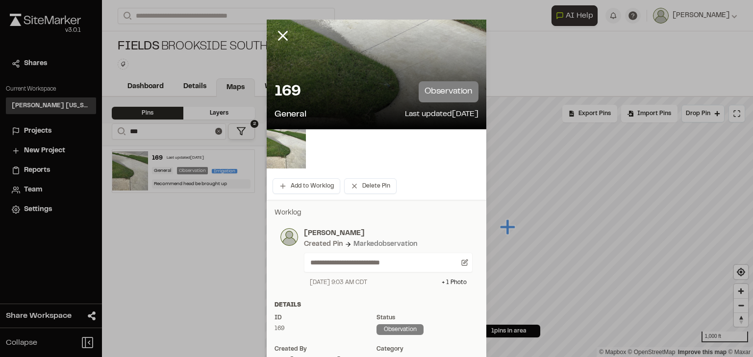
click at [280, 33] on div at bounding box center [376, 178] width 753 height 357
click at [279, 38] on icon at bounding box center [282, 35] width 17 height 17
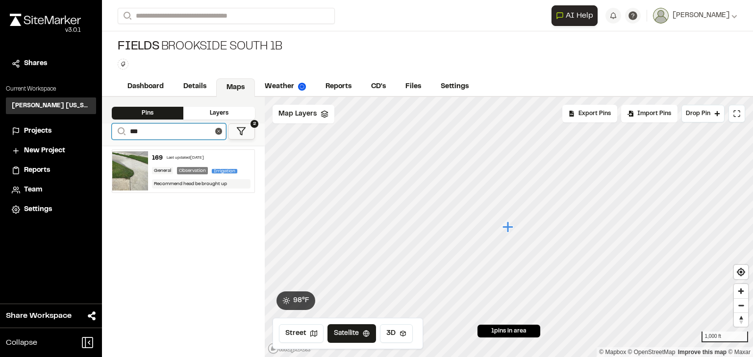
drag, startPoint x: 162, startPoint y: 126, endPoint x: 90, endPoint y: 127, distance: 72.0
click at [90, 127] on div "Close sidebar v 3.0.1 Shares Current Workspace [PERSON_NAME] [US_STATE] KH Proj…" at bounding box center [376, 178] width 753 height 357
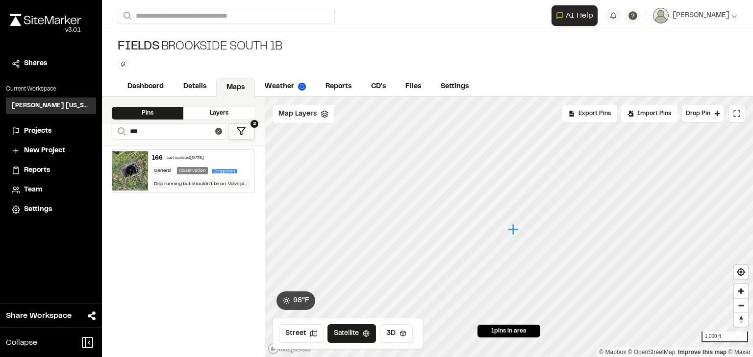
click at [189, 157] on div "Last updated [DATE]" at bounding box center [185, 158] width 37 height 6
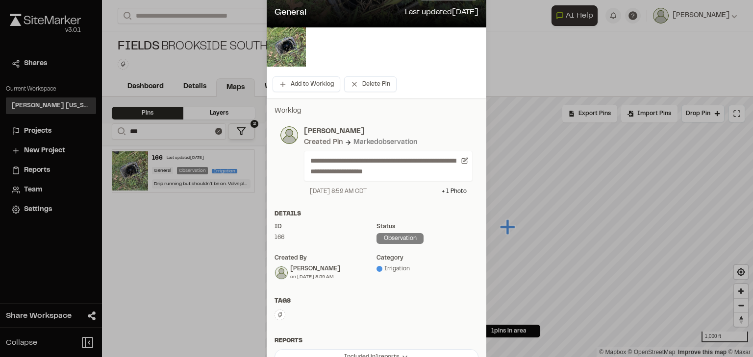
scroll to position [157, 0]
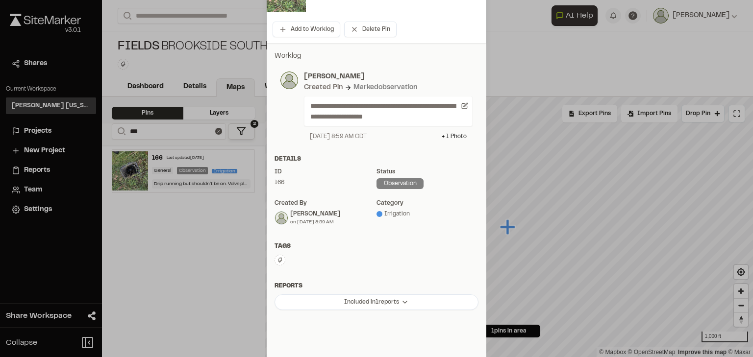
click at [277, 263] on icon at bounding box center [280, 260] width 6 height 6
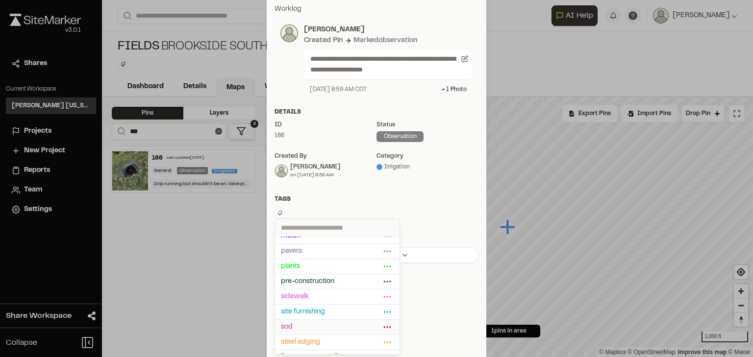
scroll to position [118, 0]
click at [309, 350] on span "[PERSON_NAME]" at bounding box center [331, 354] width 100 height 11
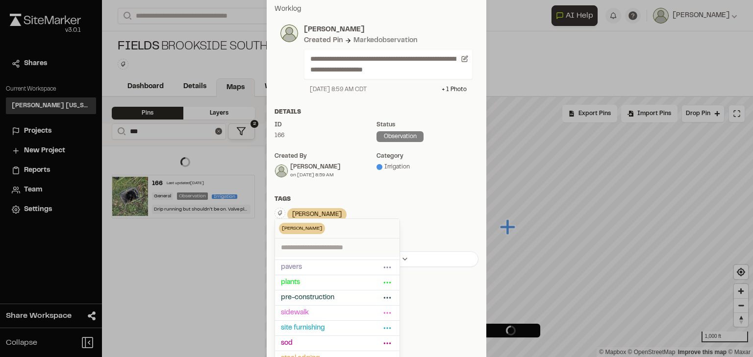
scroll to position [204, 0]
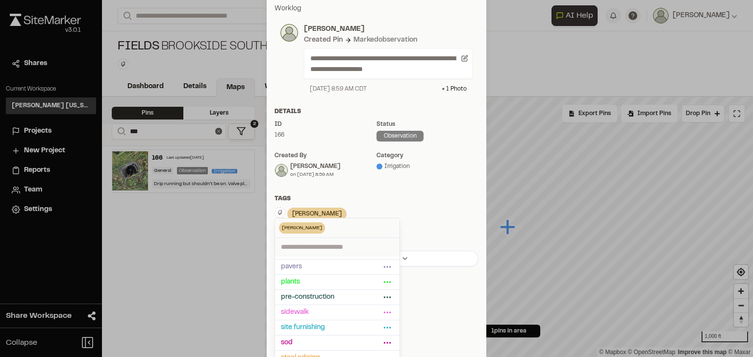
click at [420, 219] on div "[PERSON_NAME] Delete Rename Edit Color Delete Tag Are you sure you want to dele…" at bounding box center [376, 214] width 204 height 15
click at [415, 203] on div "Tags [PERSON_NAME] Delete Rename Edit Color Delete Tag Are you sure you want to…" at bounding box center [376, 213] width 219 height 36
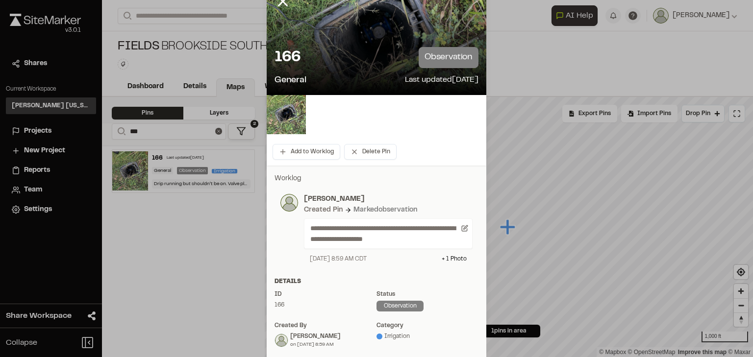
scroll to position [0, 0]
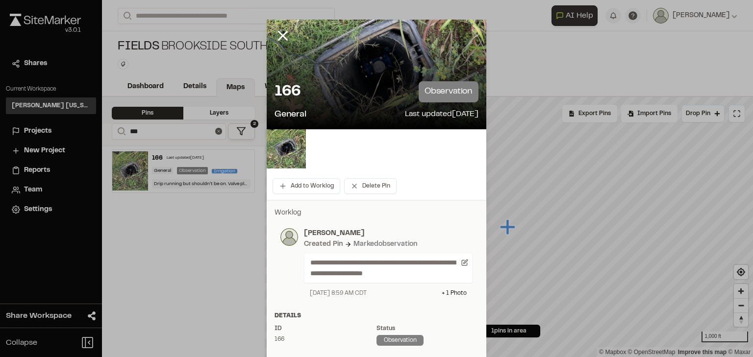
click at [278, 36] on div at bounding box center [376, 178] width 753 height 357
click at [280, 33] on icon at bounding box center [282, 35] width 17 height 17
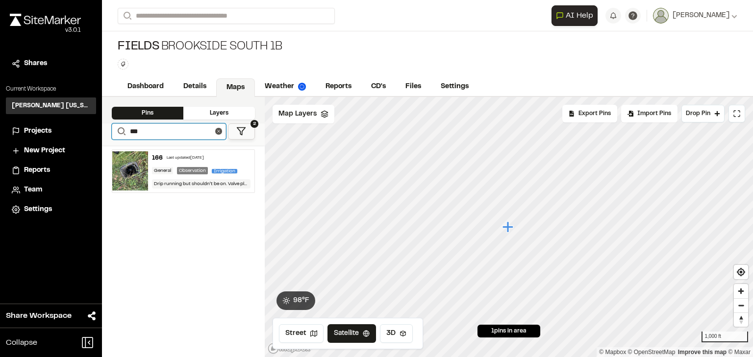
drag, startPoint x: 167, startPoint y: 132, endPoint x: 129, endPoint y: 131, distance: 37.7
click at [129, 131] on form "Search ***" at bounding box center [169, 131] width 114 height 16
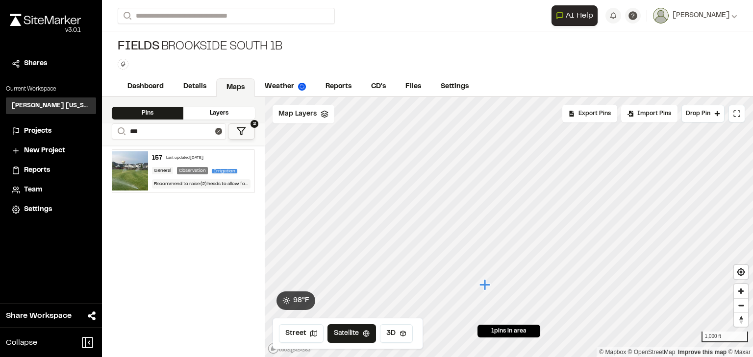
click at [190, 156] on div "Last updated [DATE]" at bounding box center [184, 158] width 37 height 6
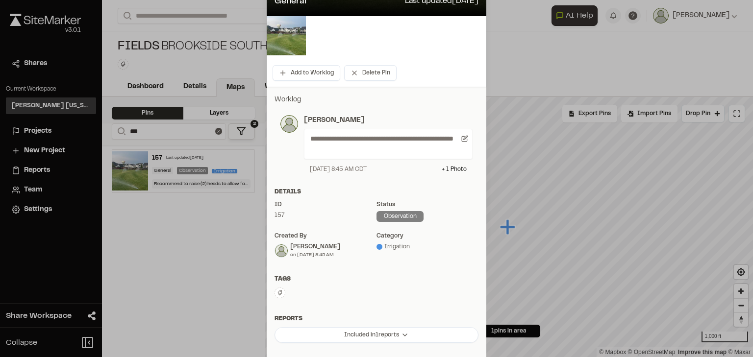
scroll to position [194, 0]
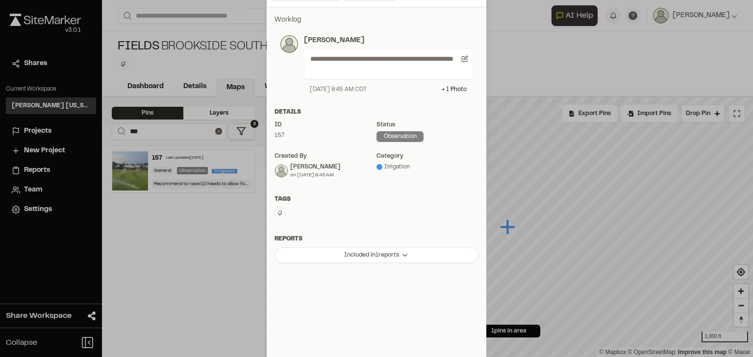
click at [279, 211] on icon at bounding box center [280, 213] width 6 height 6
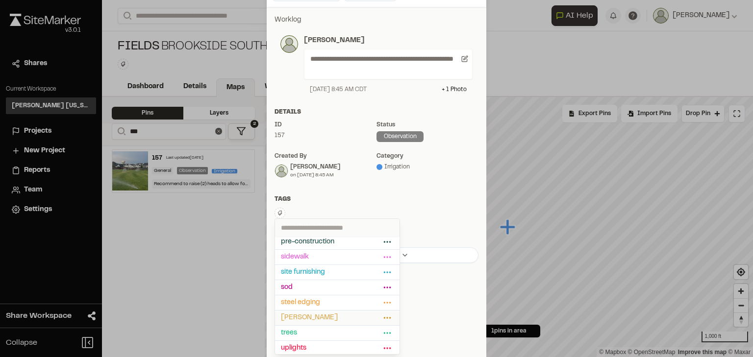
click at [311, 315] on span "[PERSON_NAME]" at bounding box center [331, 318] width 100 height 11
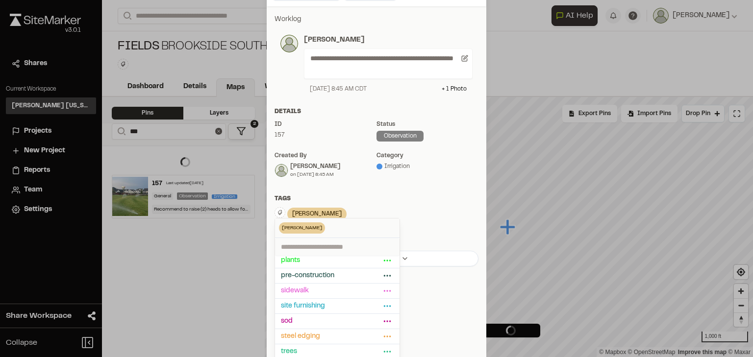
click at [380, 199] on div "Tags" at bounding box center [376, 199] width 204 height 9
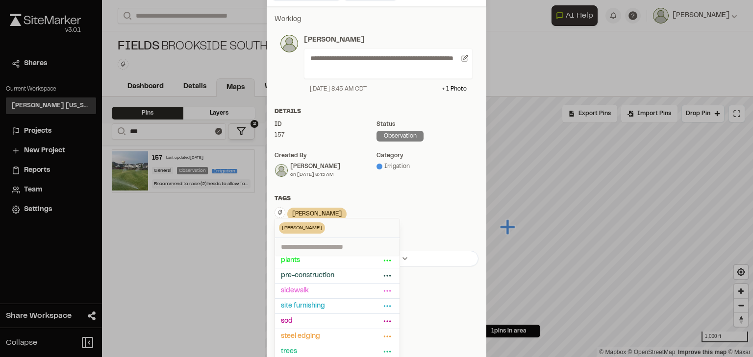
scroll to position [0, 0]
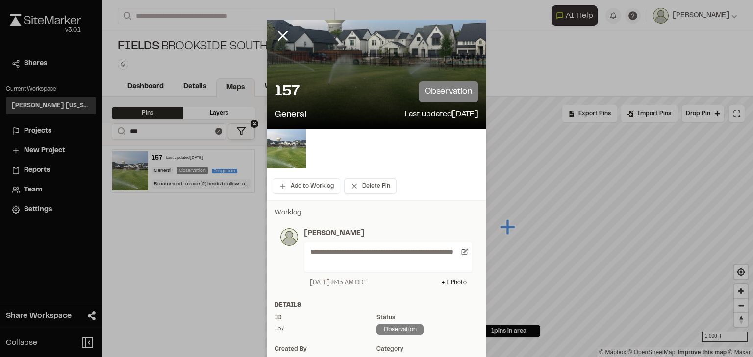
click at [281, 33] on div at bounding box center [376, 178] width 753 height 357
click at [281, 34] on line at bounding box center [283, 36] width 8 height 8
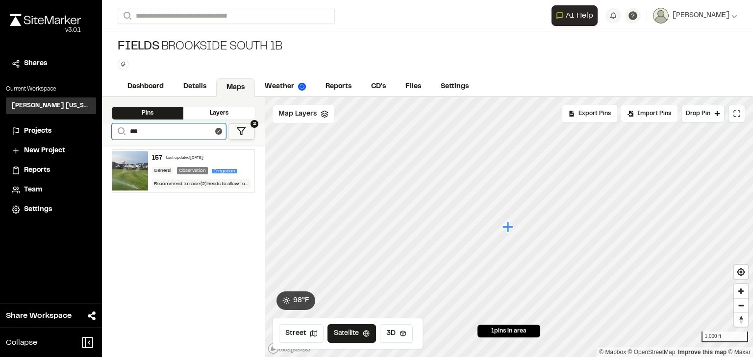
drag, startPoint x: 156, startPoint y: 134, endPoint x: 136, endPoint y: 125, distance: 22.2
click at [135, 125] on input "***" at bounding box center [169, 131] width 114 height 16
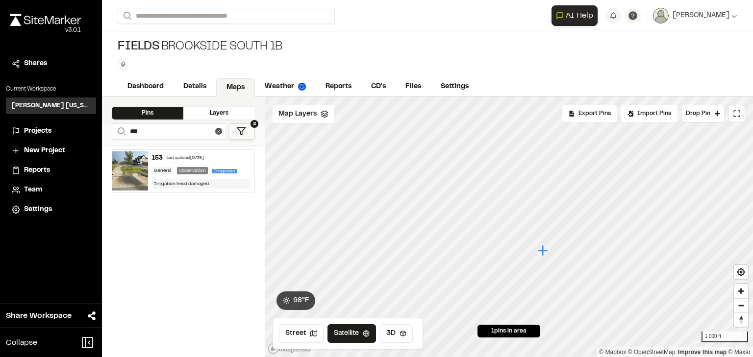
click at [184, 159] on div "Last updated [DATE]" at bounding box center [185, 158] width 37 height 6
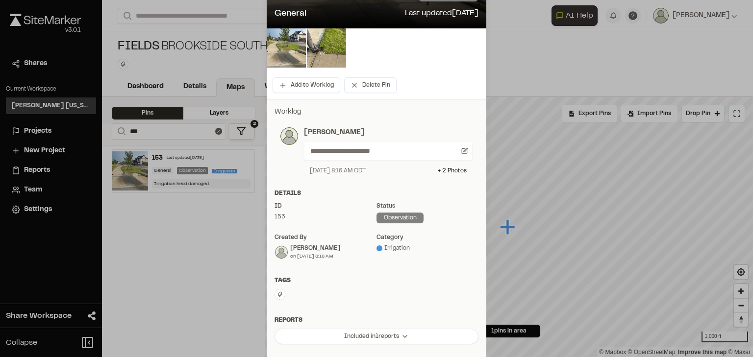
scroll to position [183, 0]
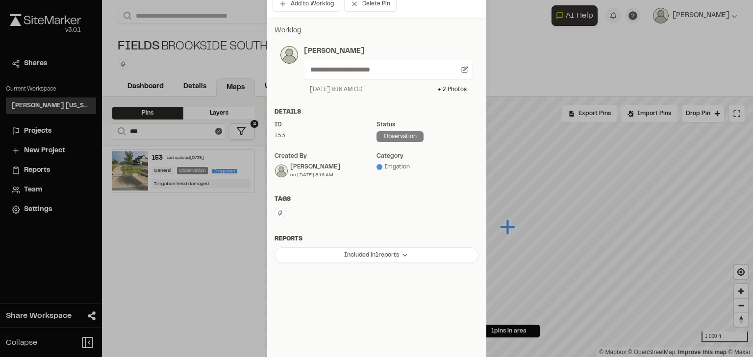
click at [274, 215] on button at bounding box center [279, 213] width 11 height 11
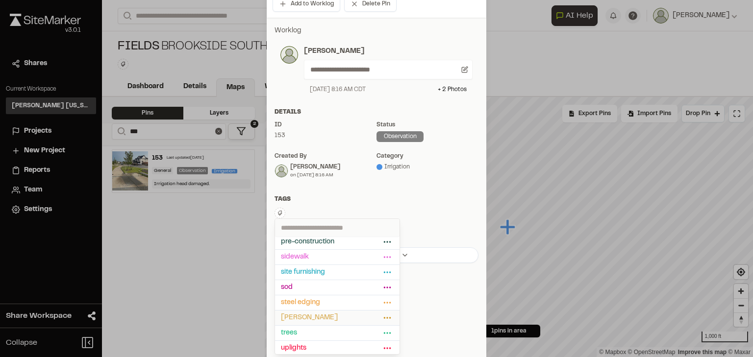
click at [301, 315] on span "[PERSON_NAME]" at bounding box center [331, 318] width 100 height 11
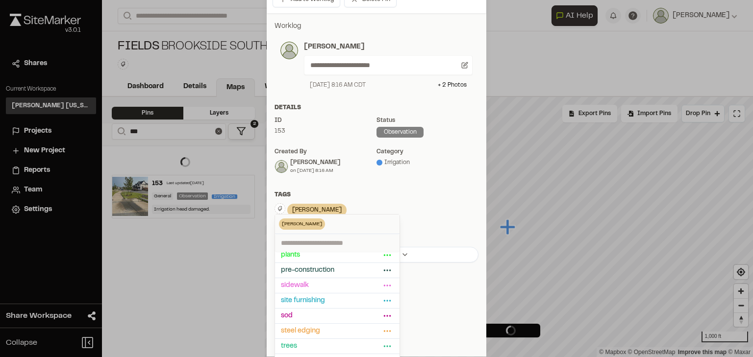
scroll to position [139, 0]
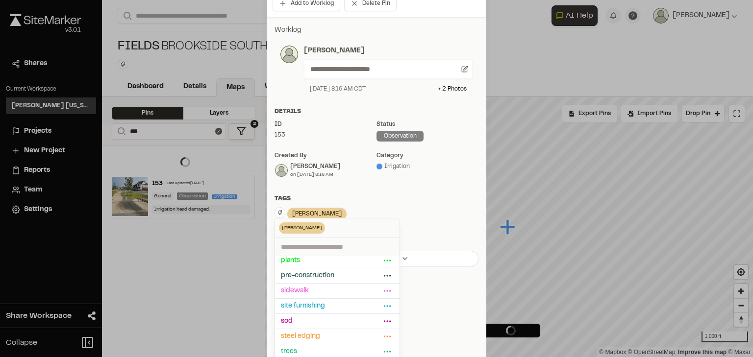
click at [390, 190] on div "**********" at bounding box center [376, 145] width 219 height 257
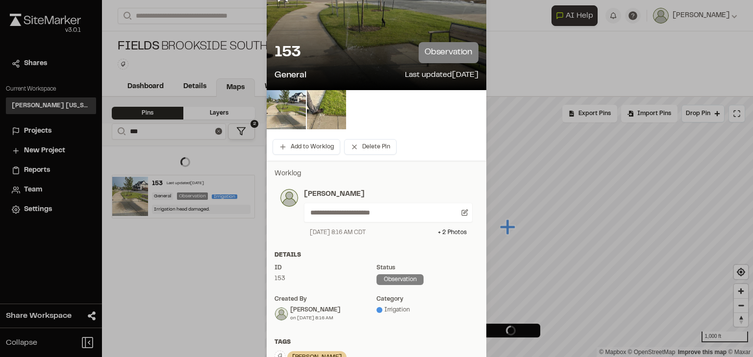
scroll to position [0, 0]
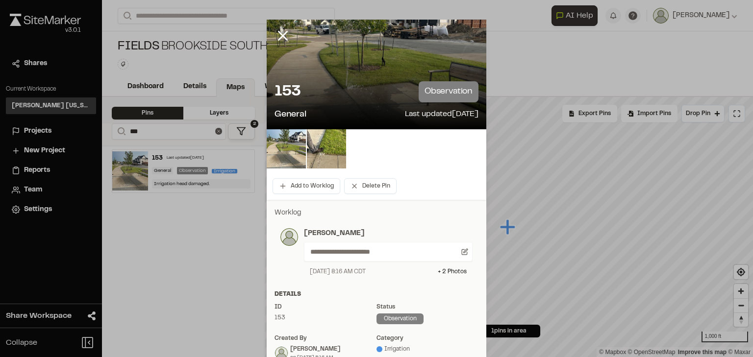
click at [280, 37] on div at bounding box center [376, 178] width 753 height 357
click at [282, 39] on line at bounding box center [283, 36] width 8 height 8
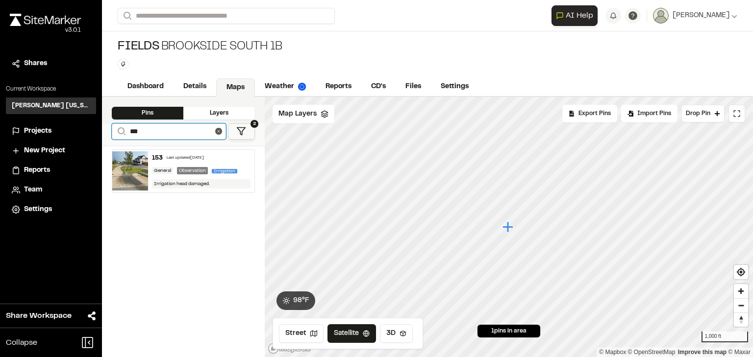
drag, startPoint x: 119, startPoint y: 126, endPoint x: 109, endPoint y: 125, distance: 9.8
click at [109, 125] on div "**********" at bounding box center [183, 134] width 163 height 22
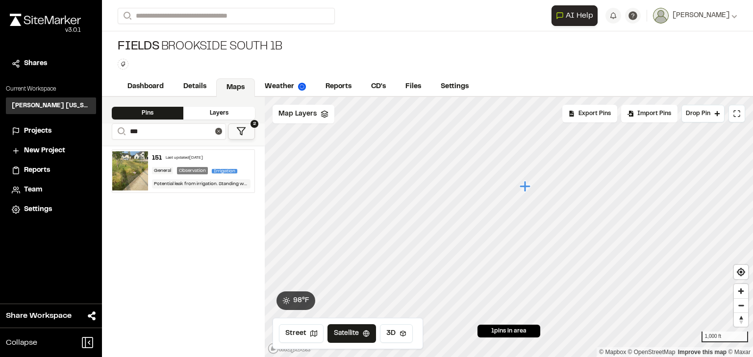
click at [192, 152] on div "151 Last updated [DATE] General Observation Irrigation Potential leak from irri…" at bounding box center [201, 171] width 107 height 43
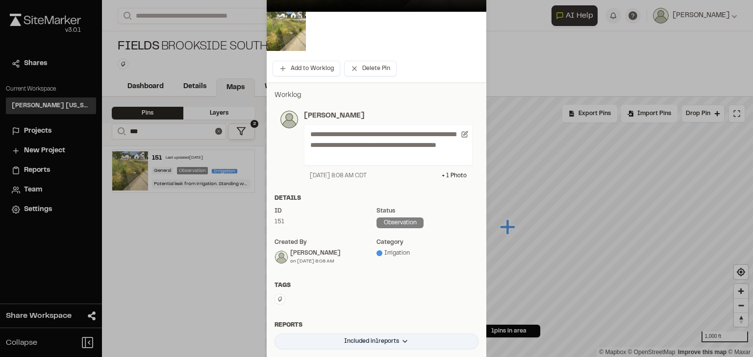
scroll to position [196, 0]
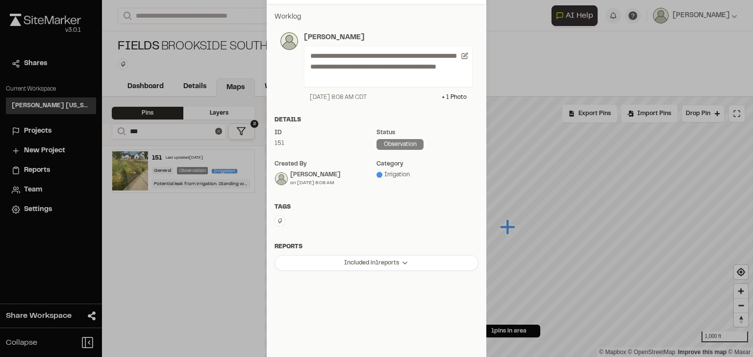
click at [278, 219] on icon at bounding box center [280, 221] width 4 height 5
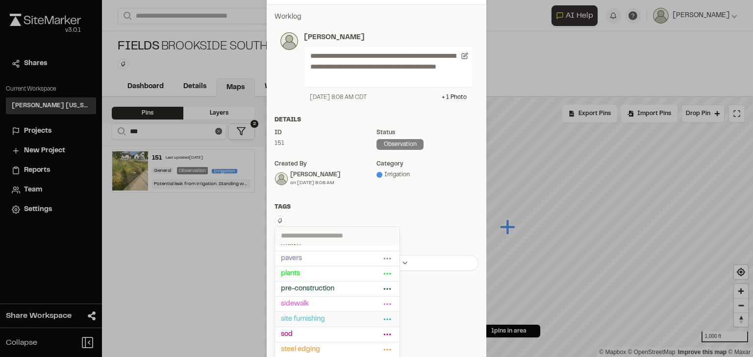
scroll to position [154, 0]
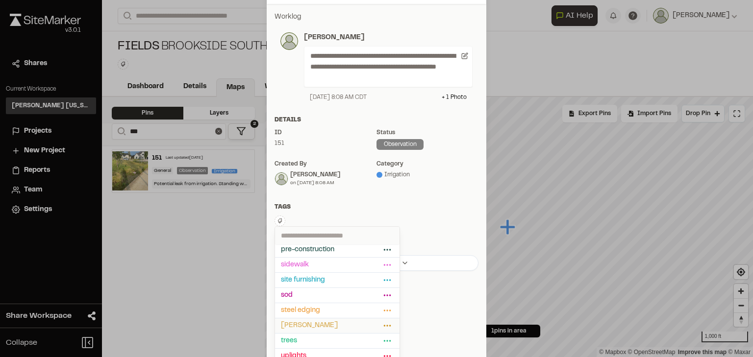
click at [291, 321] on span "[PERSON_NAME]" at bounding box center [331, 325] width 100 height 11
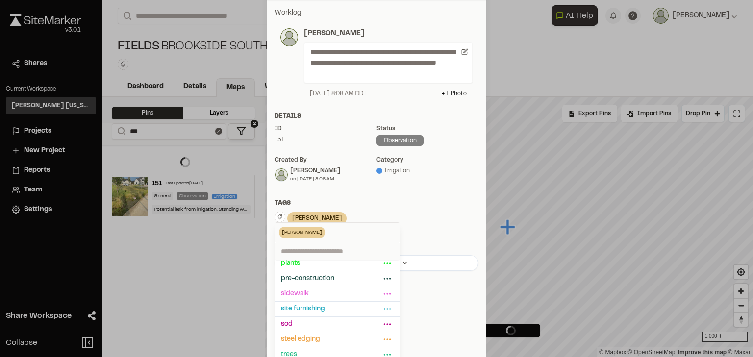
scroll to position [196, 0]
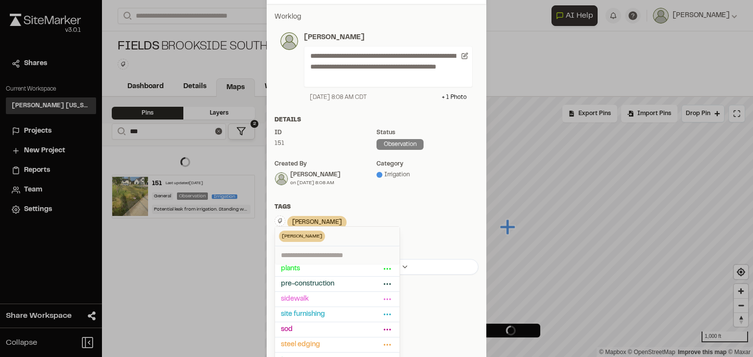
click at [403, 196] on div "**********" at bounding box center [376, 143] width 219 height 279
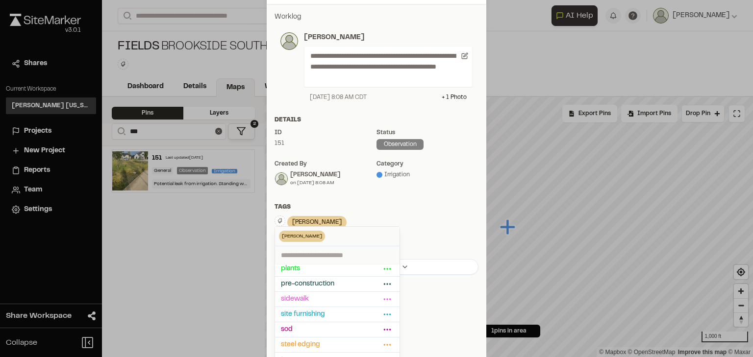
click at [365, 208] on div "Tags" at bounding box center [376, 207] width 204 height 9
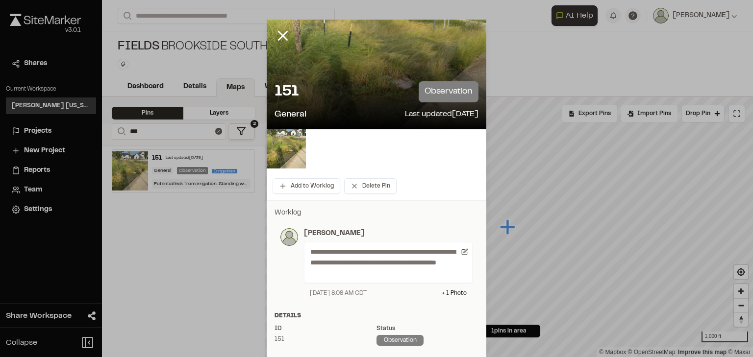
click at [280, 37] on div at bounding box center [376, 178] width 753 height 357
click at [279, 33] on line at bounding box center [283, 36] width 8 height 8
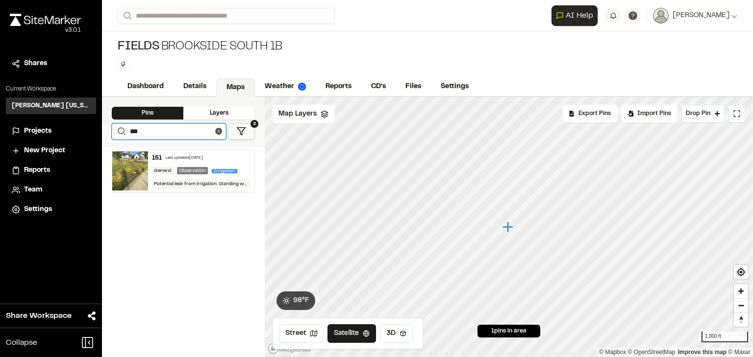
drag, startPoint x: 152, startPoint y: 129, endPoint x: 121, endPoint y: 127, distance: 31.9
click at [121, 127] on form "Search ***" at bounding box center [169, 131] width 114 height 16
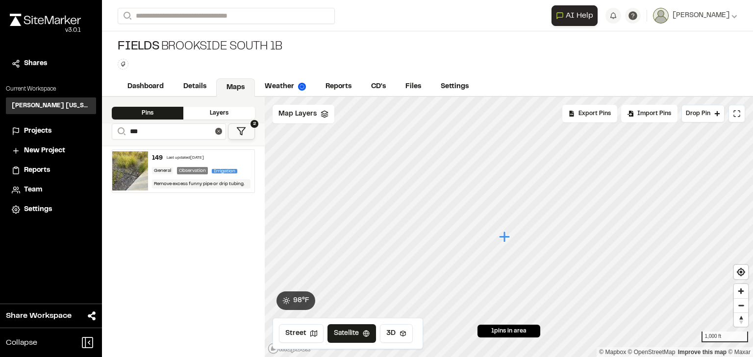
click at [180, 158] on div "Last updated [DATE]" at bounding box center [185, 158] width 37 height 6
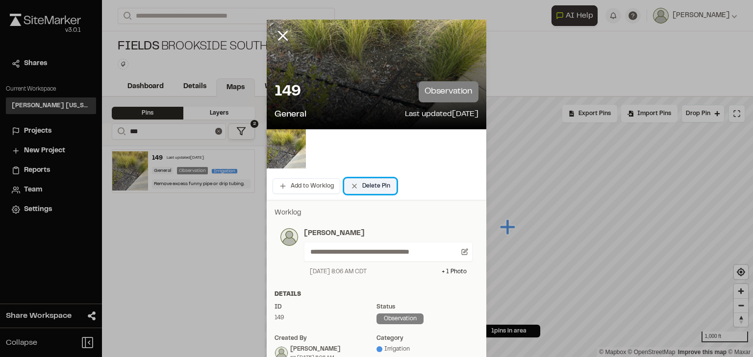
click at [367, 188] on button "Delete Pin" at bounding box center [370, 186] width 52 height 16
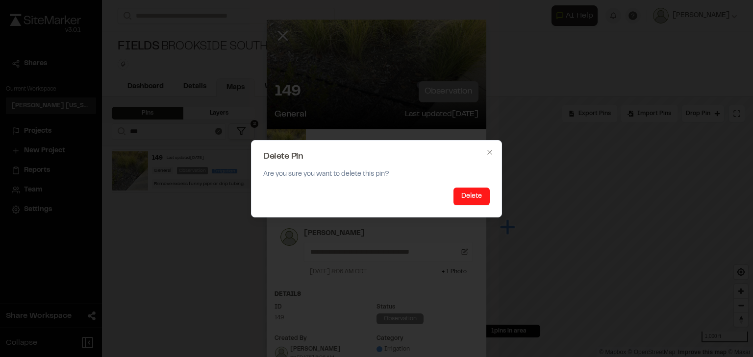
click at [468, 194] on button "Delete" at bounding box center [471, 197] width 36 height 18
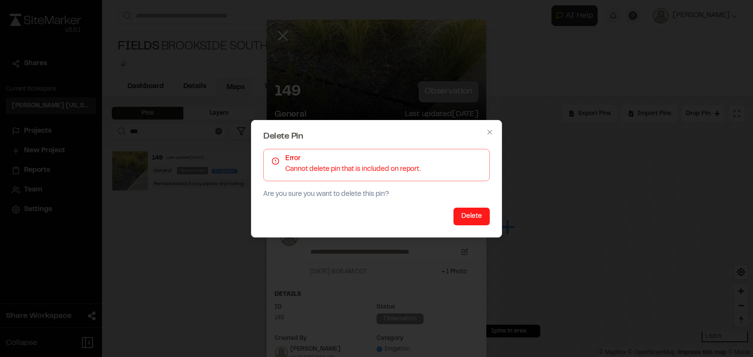
click at [464, 216] on button "Delete" at bounding box center [471, 217] width 36 height 18
click at [489, 131] on icon "button" at bounding box center [490, 132] width 8 height 8
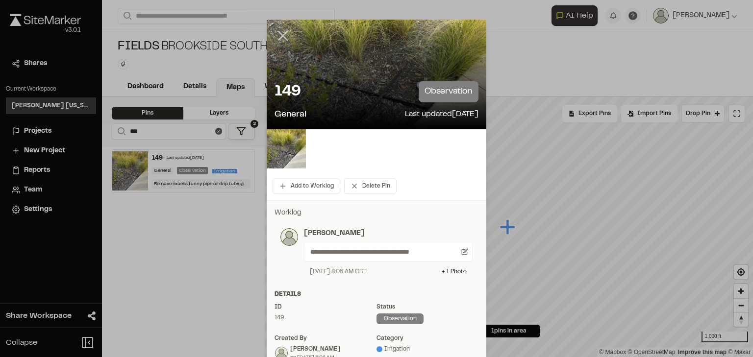
click at [276, 30] on icon at bounding box center [282, 35] width 17 height 17
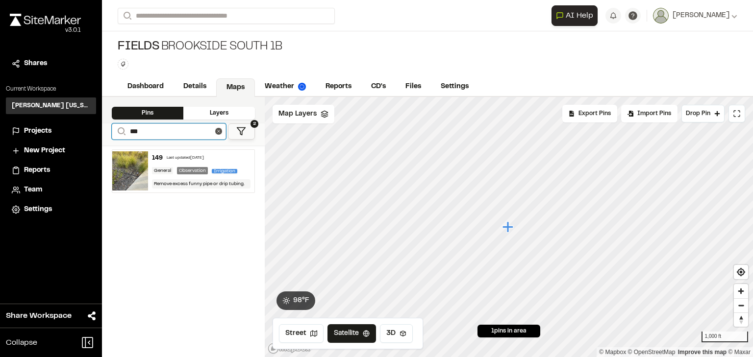
drag, startPoint x: 142, startPoint y: 131, endPoint x: 137, endPoint y: 128, distance: 5.7
click at [137, 128] on input "***" at bounding box center [169, 131] width 114 height 16
click at [177, 158] on div "Last updated [DATE]" at bounding box center [185, 158] width 37 height 6
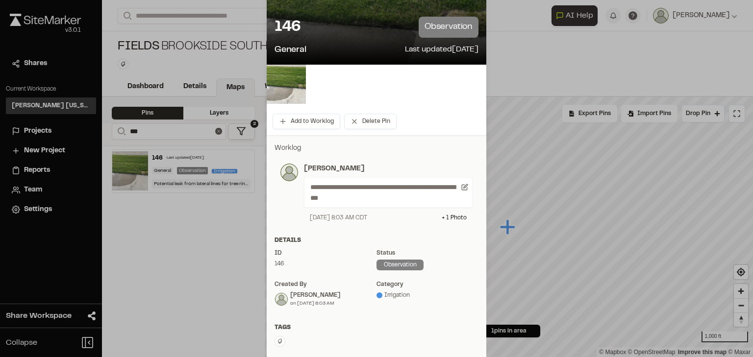
scroll to position [194, 0]
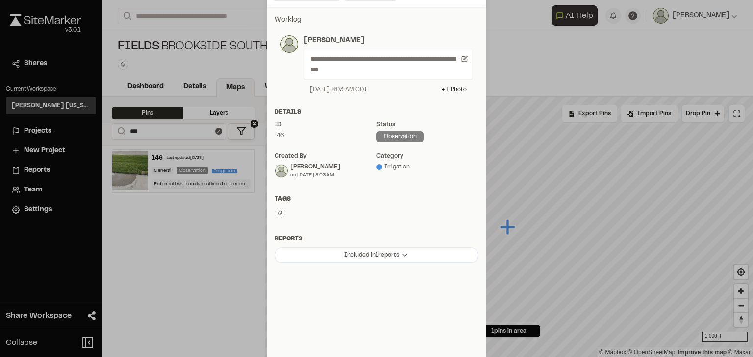
click at [278, 212] on icon at bounding box center [280, 213] width 6 height 6
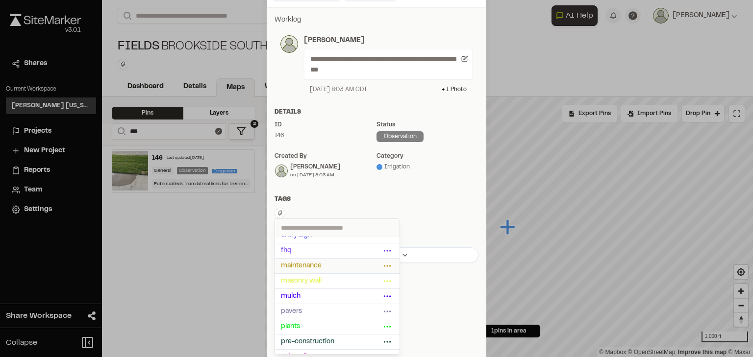
scroll to position [118, 0]
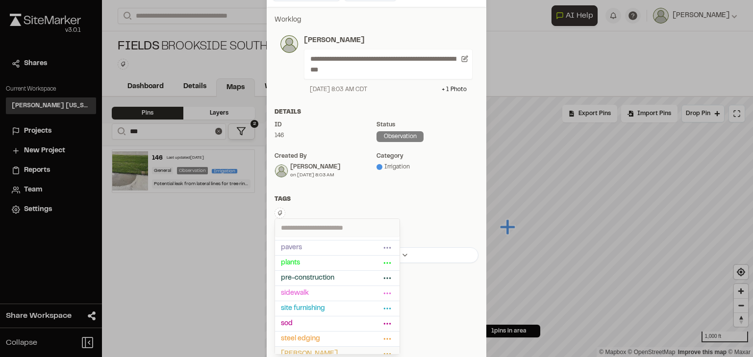
click at [305, 349] on span "[PERSON_NAME]" at bounding box center [331, 354] width 100 height 11
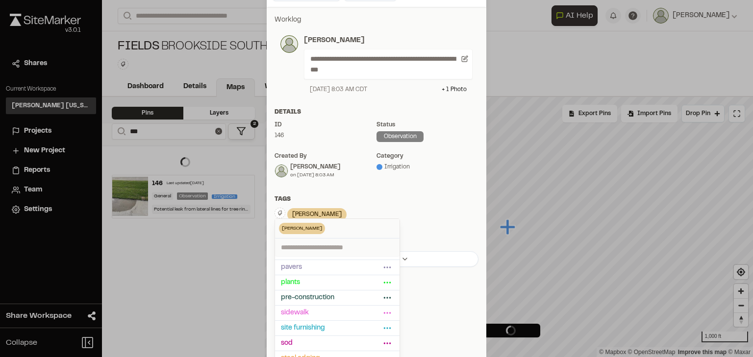
scroll to position [194, 0]
click at [414, 215] on div "[PERSON_NAME] Delete Rename Edit Color Delete Tag Are you sure you want to dele…" at bounding box center [376, 214] width 204 height 15
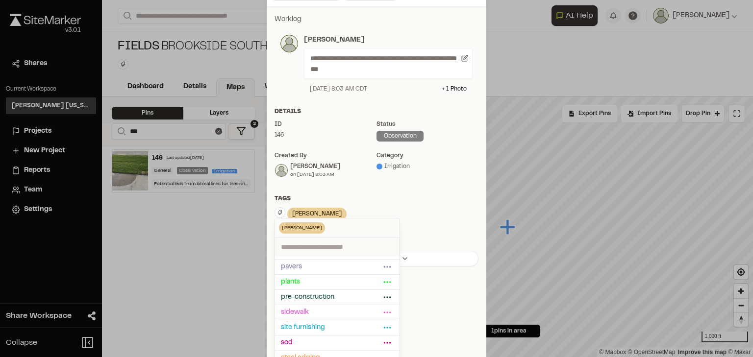
click at [379, 200] on div "Tags" at bounding box center [376, 199] width 204 height 9
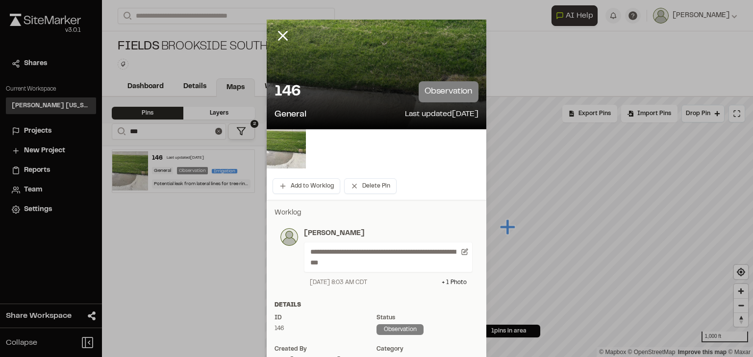
click at [284, 35] on div at bounding box center [376, 178] width 753 height 357
click at [279, 33] on icon at bounding box center [282, 35] width 17 height 17
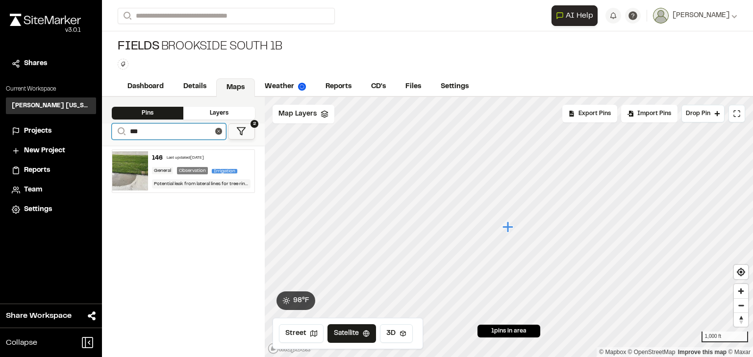
click at [152, 135] on input "***" at bounding box center [169, 131] width 114 height 16
click at [179, 160] on div "141 Last updated [DATE]" at bounding box center [201, 158] width 99 height 9
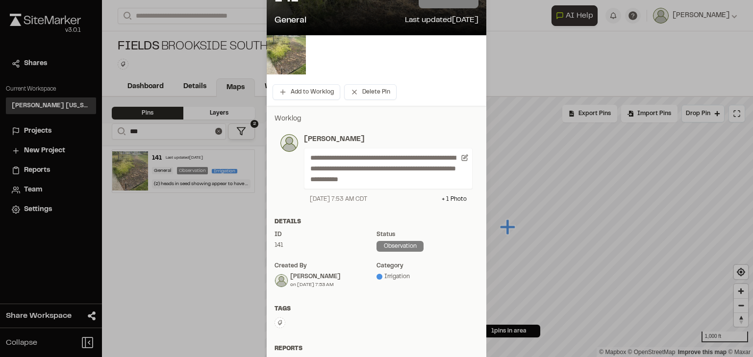
scroll to position [196, 0]
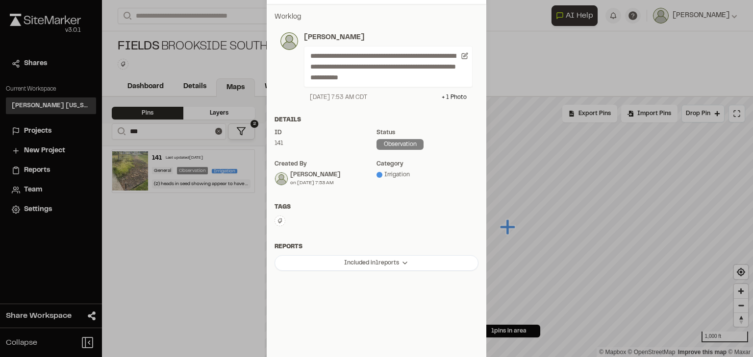
click at [278, 221] on icon at bounding box center [280, 221] width 6 height 6
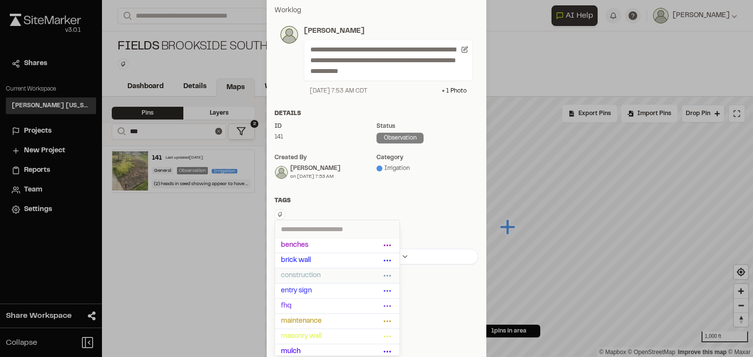
scroll to position [204, 0]
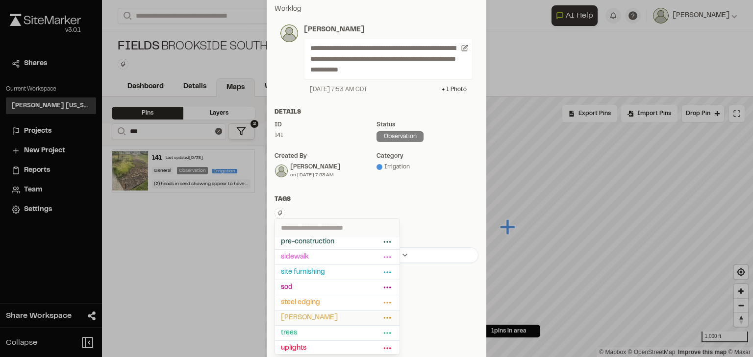
click at [308, 314] on span "[PERSON_NAME]" at bounding box center [331, 318] width 100 height 11
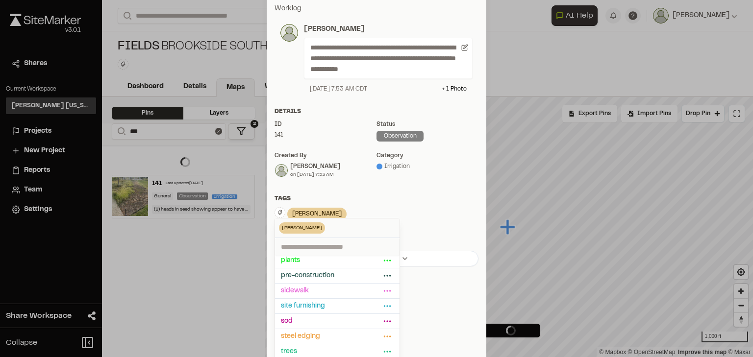
click at [413, 214] on div "[PERSON_NAME] Delete Rename Edit Color Delete Tag Are you sure you want to dele…" at bounding box center [376, 214] width 204 height 15
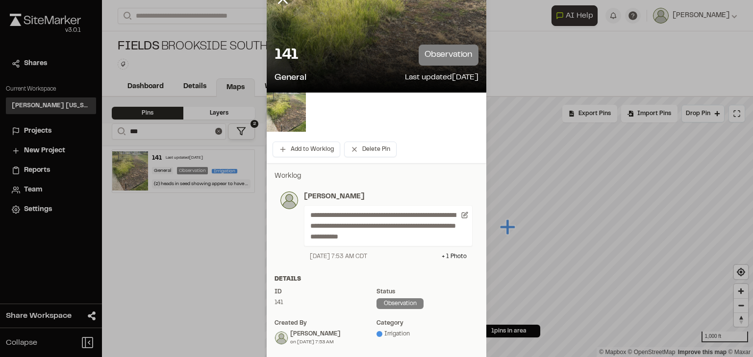
scroll to position [0, 0]
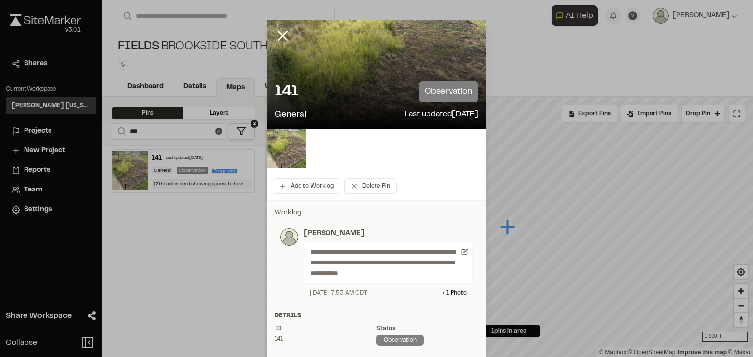
click at [283, 35] on div at bounding box center [376, 178] width 753 height 357
click at [276, 34] on icon at bounding box center [282, 35] width 17 height 17
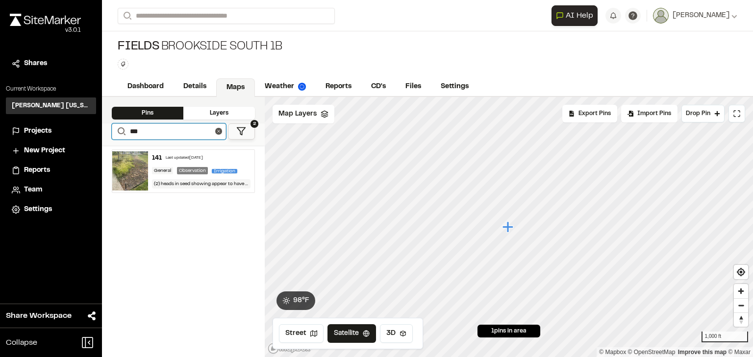
drag, startPoint x: 155, startPoint y: 128, endPoint x: 116, endPoint y: 128, distance: 38.7
click at [116, 128] on form "Search ***" at bounding box center [169, 131] width 114 height 16
click at [201, 156] on div "Last updated [DATE]" at bounding box center [185, 158] width 37 height 6
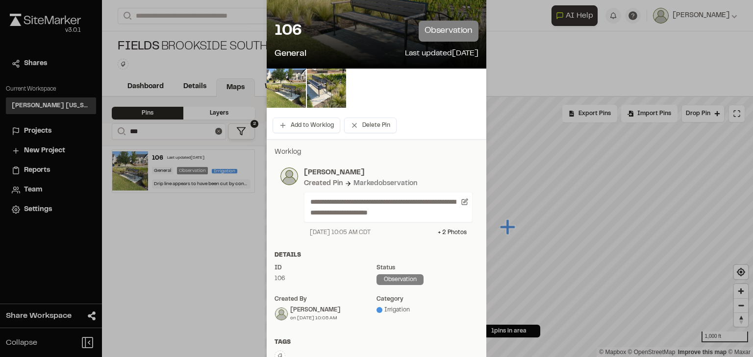
scroll to position [118, 0]
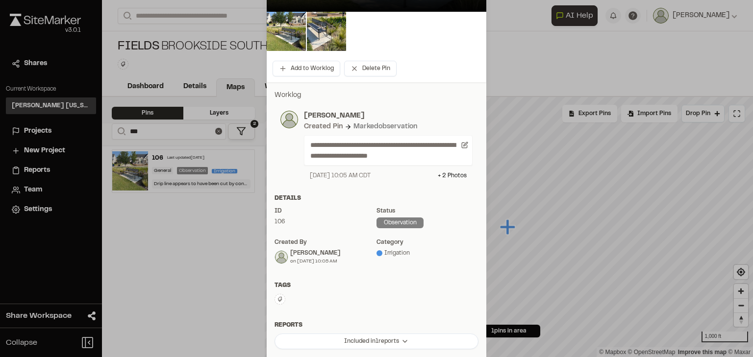
click at [280, 298] on button at bounding box center [279, 299] width 11 height 11
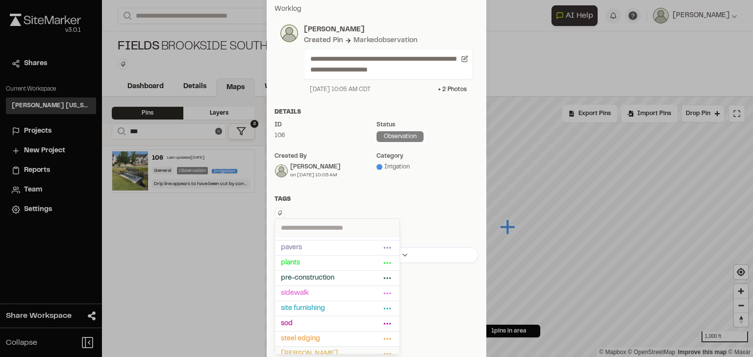
click at [302, 349] on span "[PERSON_NAME]" at bounding box center [331, 354] width 100 height 11
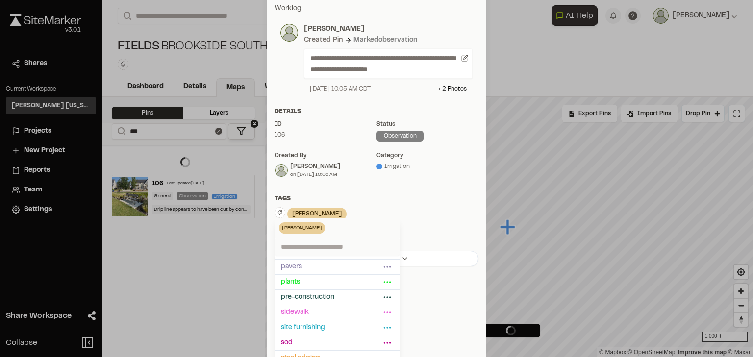
click at [413, 201] on div "Tags" at bounding box center [376, 199] width 204 height 9
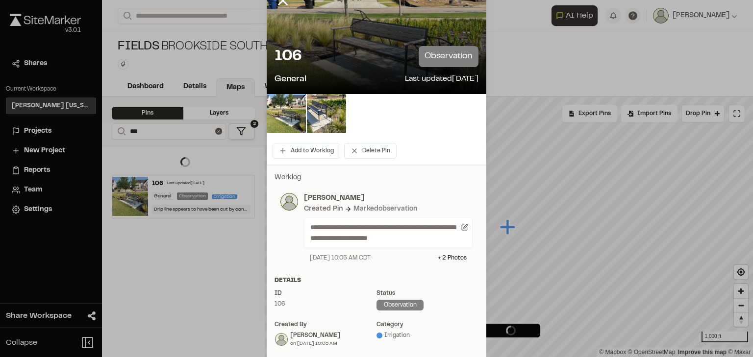
scroll to position [0, 0]
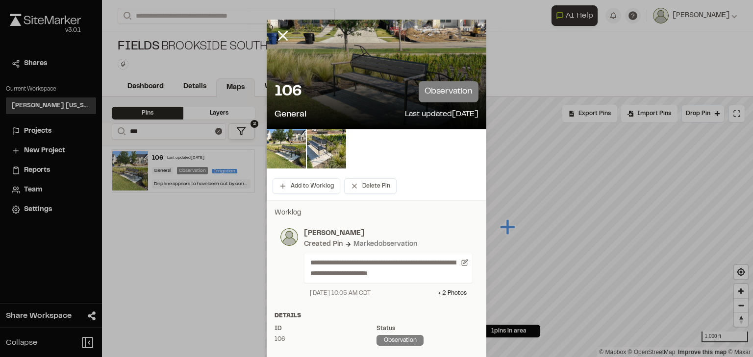
click at [279, 35] on div at bounding box center [376, 178] width 753 height 357
click at [282, 35] on icon at bounding box center [282, 35] width 17 height 17
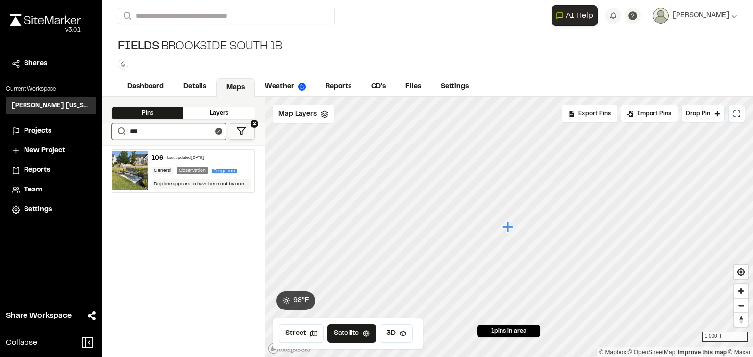
drag, startPoint x: 171, startPoint y: 128, endPoint x: 118, endPoint y: 129, distance: 53.9
click at [118, 129] on form "Search ***" at bounding box center [169, 131] width 114 height 16
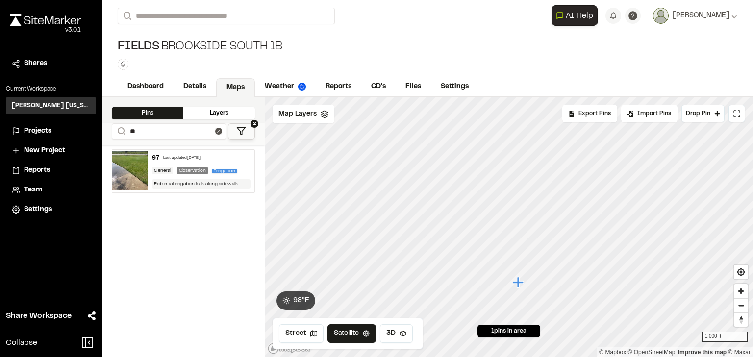
click at [189, 155] on div "Last updated [DATE]" at bounding box center [181, 158] width 37 height 6
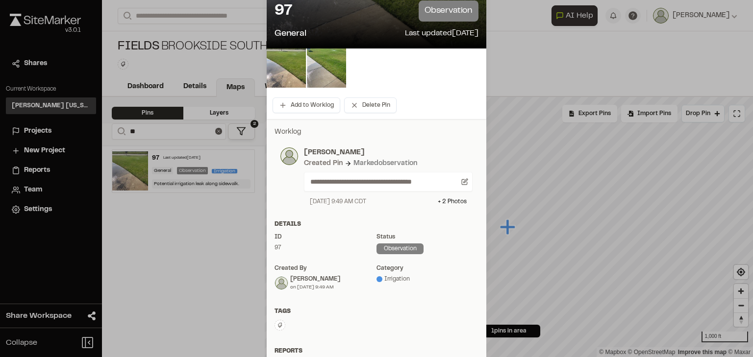
scroll to position [118, 0]
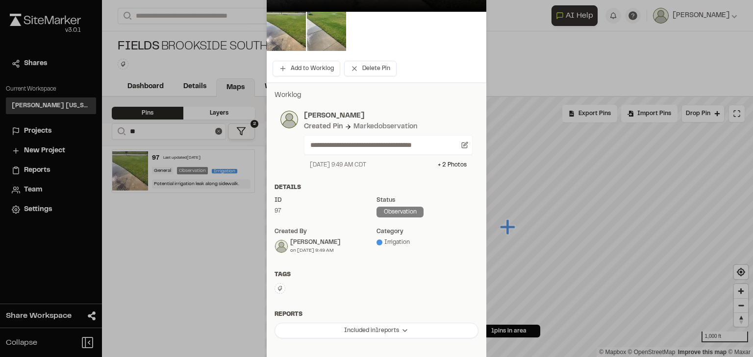
click at [277, 288] on icon at bounding box center [280, 289] width 6 height 6
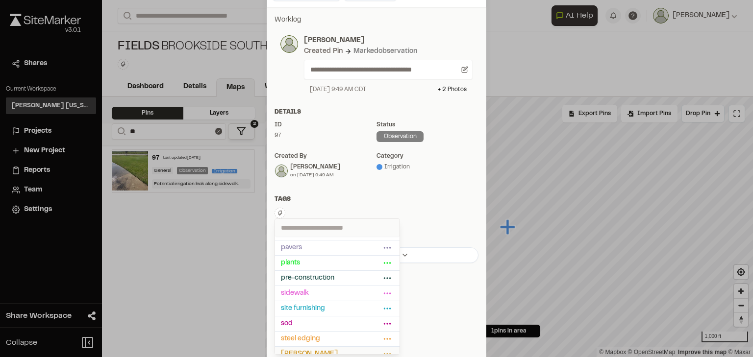
click at [298, 347] on li "[PERSON_NAME]" at bounding box center [337, 354] width 124 height 15
click at [317, 349] on span "[PERSON_NAME]" at bounding box center [331, 354] width 100 height 11
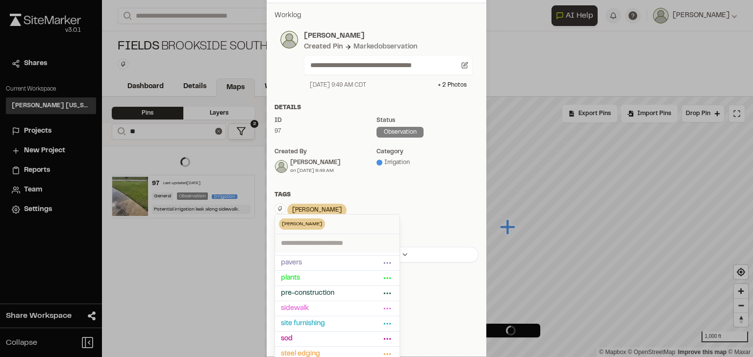
scroll to position [194, 0]
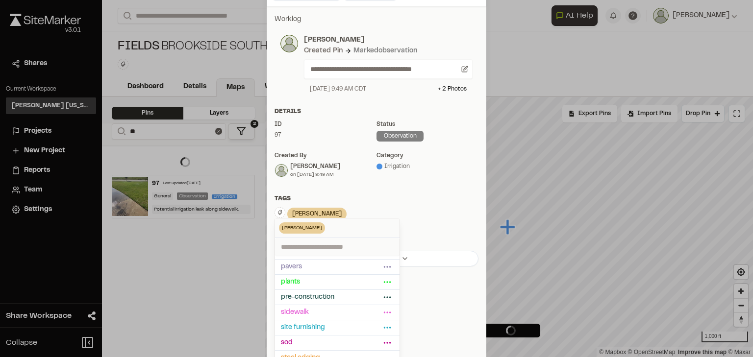
click at [398, 208] on div "[PERSON_NAME] Delete Rename Edit Color Delete Tag Are you sure you want to dele…" at bounding box center [376, 214] width 204 height 15
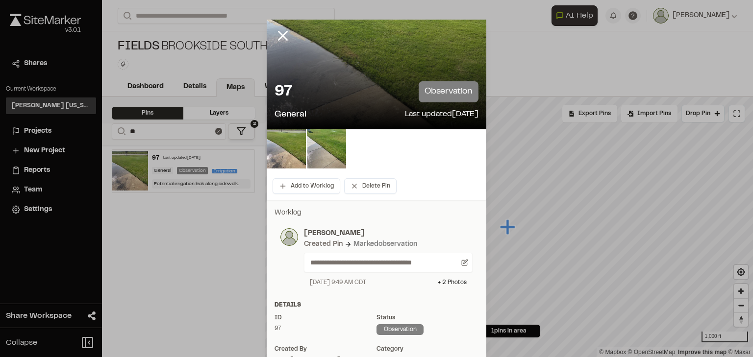
click at [279, 33] on div at bounding box center [376, 178] width 753 height 357
click at [279, 36] on line at bounding box center [283, 36] width 8 height 8
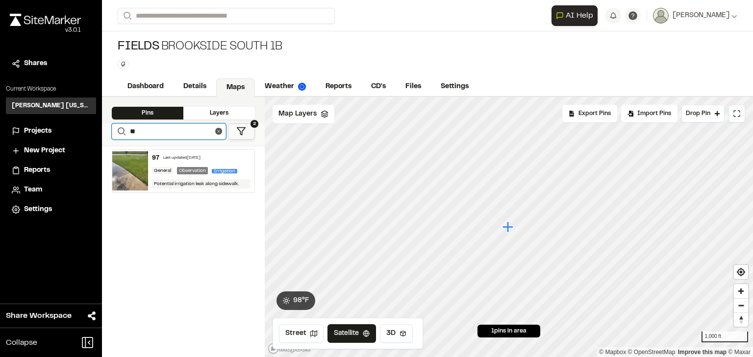
drag, startPoint x: 147, startPoint y: 127, endPoint x: 120, endPoint y: 127, distance: 27.4
click at [120, 127] on form "Search **" at bounding box center [169, 131] width 114 height 16
type input "**"
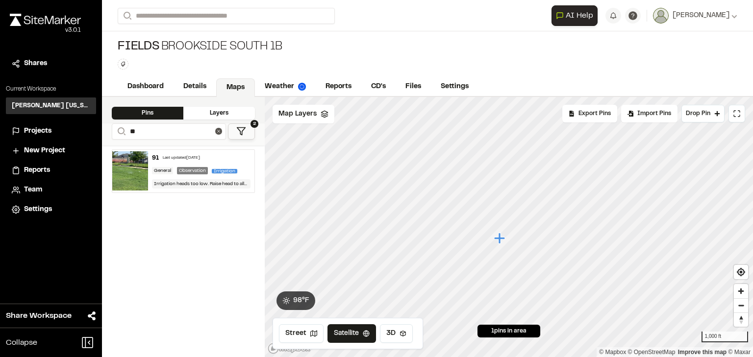
click at [183, 151] on div "91 Last updated [DATE] General Observation Irrigation Irrigation heads too low.…" at bounding box center [201, 171] width 107 height 43
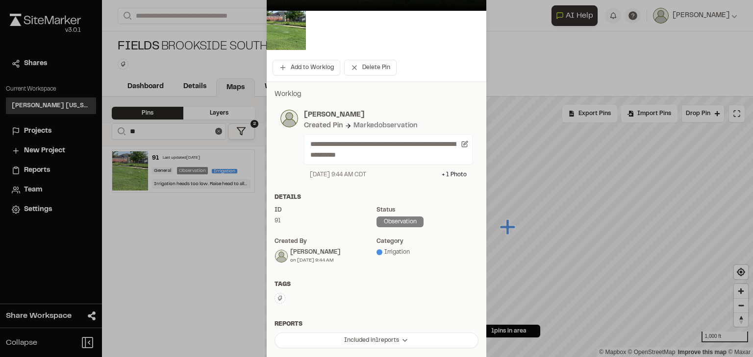
scroll to position [157, 0]
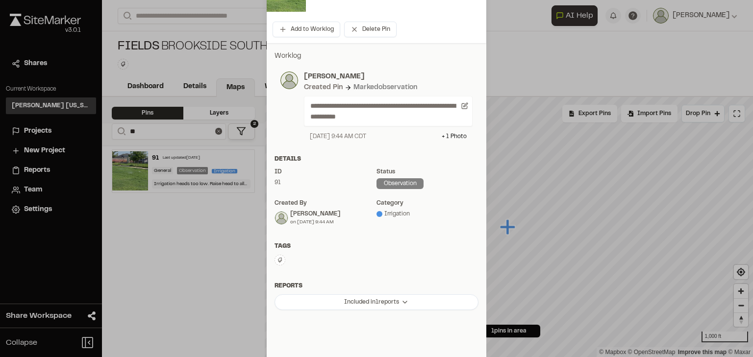
click at [278, 258] on icon at bounding box center [280, 260] width 4 height 5
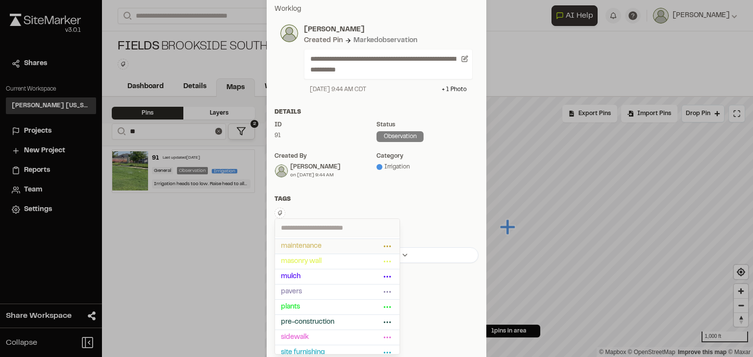
scroll to position [154, 0]
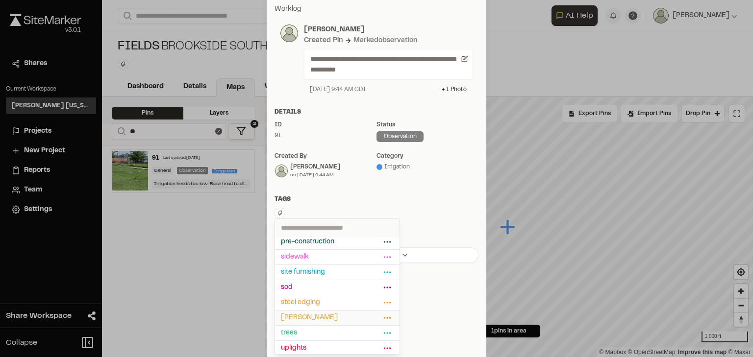
click at [317, 314] on span "[PERSON_NAME]" at bounding box center [331, 318] width 100 height 11
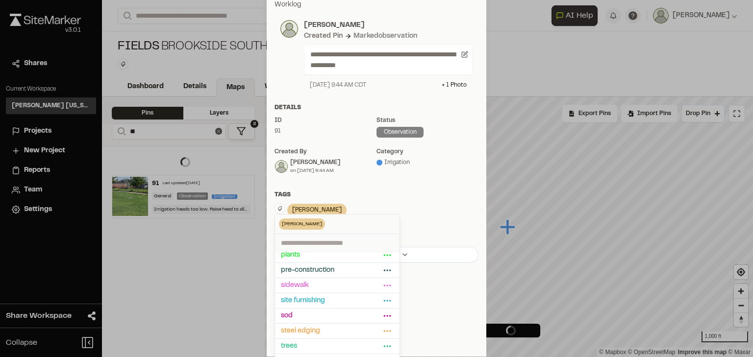
scroll to position [204, 0]
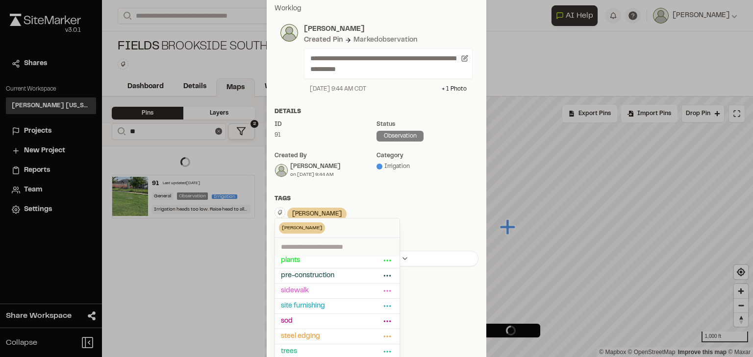
click at [396, 198] on div "Tags" at bounding box center [376, 199] width 204 height 9
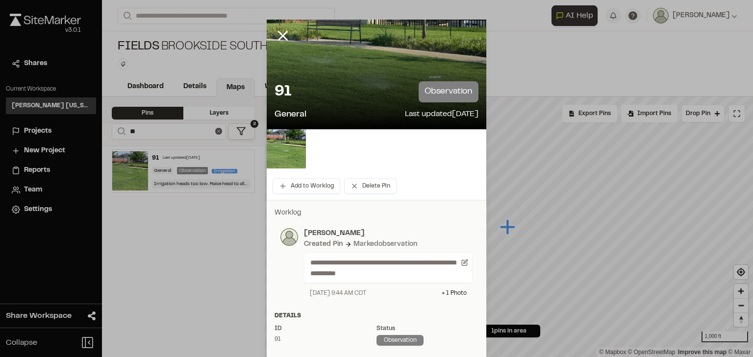
click at [280, 34] on div at bounding box center [376, 178] width 753 height 357
click at [279, 32] on line at bounding box center [283, 36] width 8 height 8
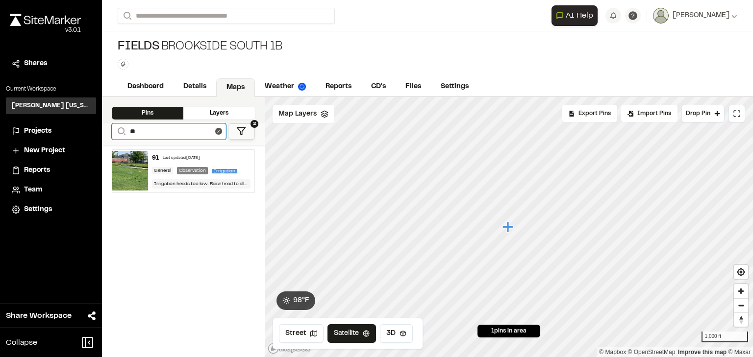
drag, startPoint x: 146, startPoint y: 124, endPoint x: 110, endPoint y: 132, distance: 36.6
click at [110, 132] on div "**********" at bounding box center [183, 134] width 163 height 22
click at [219, 129] on icon at bounding box center [218, 131] width 7 height 7
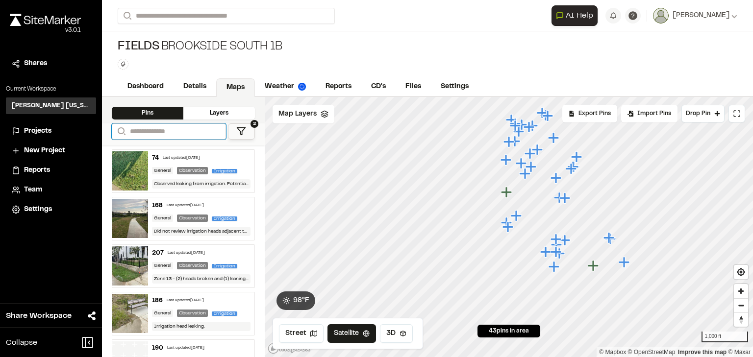
click at [219, 129] on input "Search" at bounding box center [169, 131] width 114 height 16
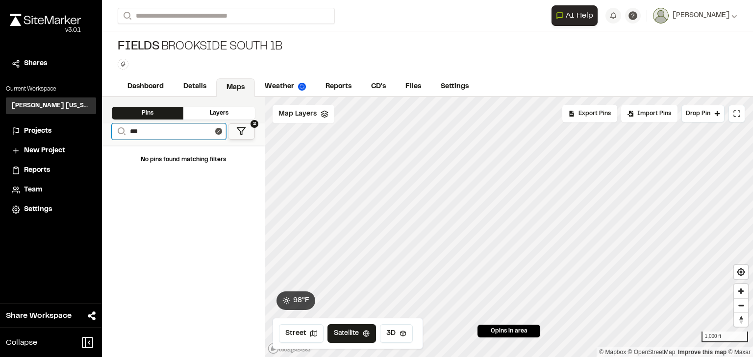
drag, startPoint x: 146, startPoint y: 129, endPoint x: 102, endPoint y: 122, distance: 45.1
click at [102, 122] on div "**********" at bounding box center [183, 227] width 163 height 260
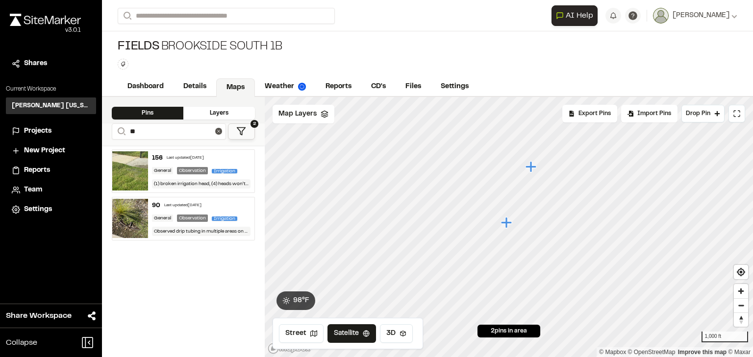
click at [180, 205] on div "Last updated [DATE]" at bounding box center [182, 206] width 37 height 6
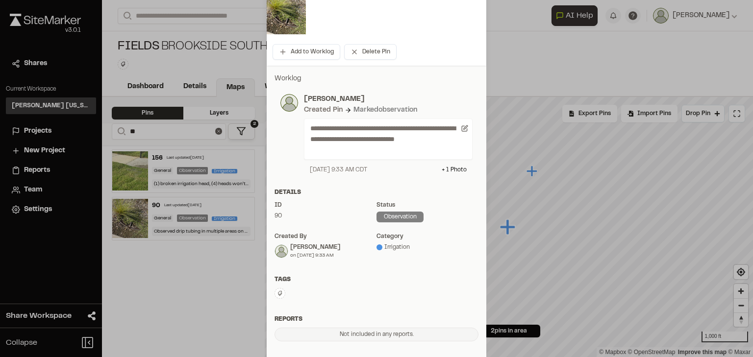
scroll to position [196, 0]
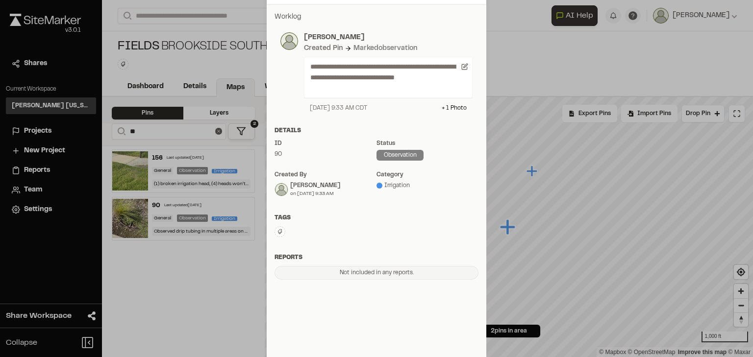
click at [277, 229] on icon at bounding box center [280, 232] width 6 height 6
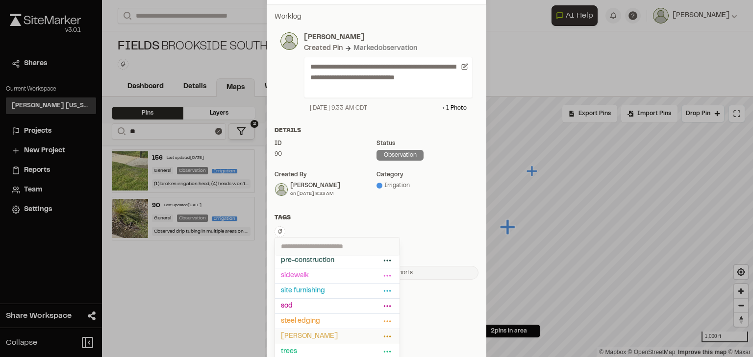
click at [308, 336] on span "[PERSON_NAME]" at bounding box center [331, 336] width 100 height 11
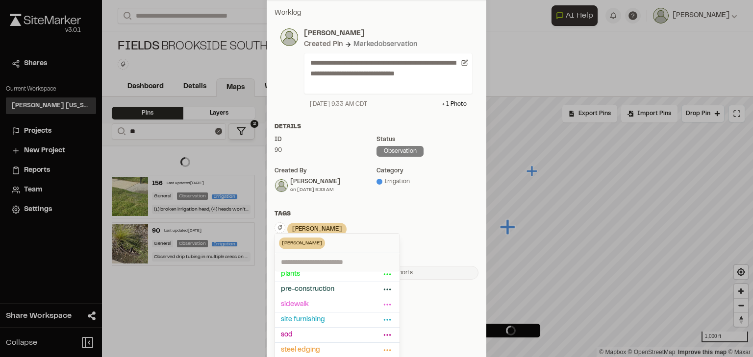
scroll to position [139, 0]
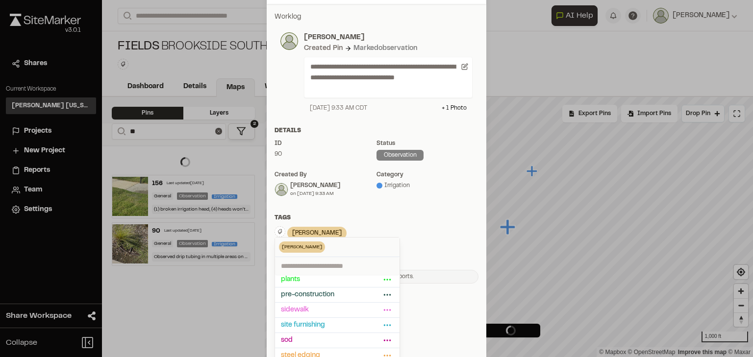
click at [423, 208] on div "**********" at bounding box center [376, 148] width 219 height 288
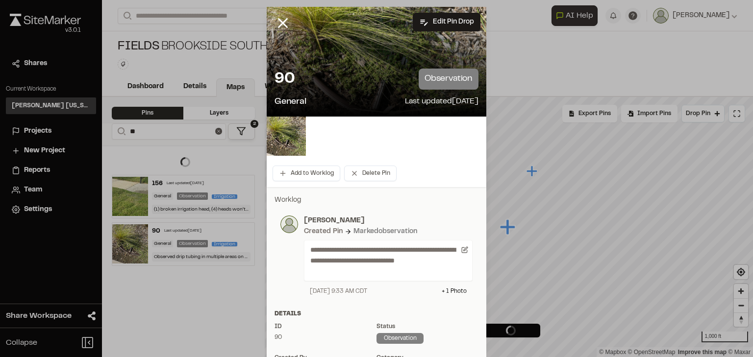
scroll to position [0, 0]
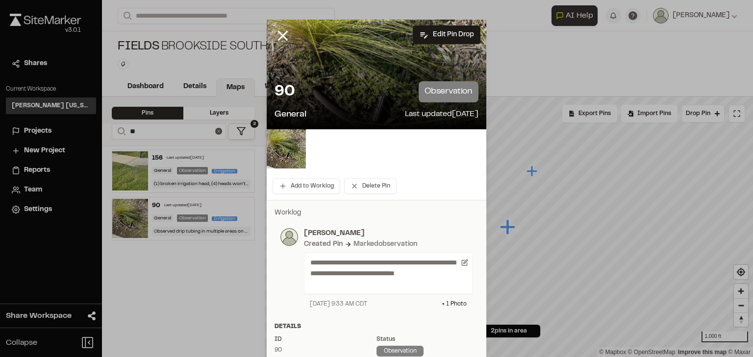
click at [278, 34] on div at bounding box center [376, 178] width 753 height 357
click at [280, 35] on line at bounding box center [283, 36] width 8 height 8
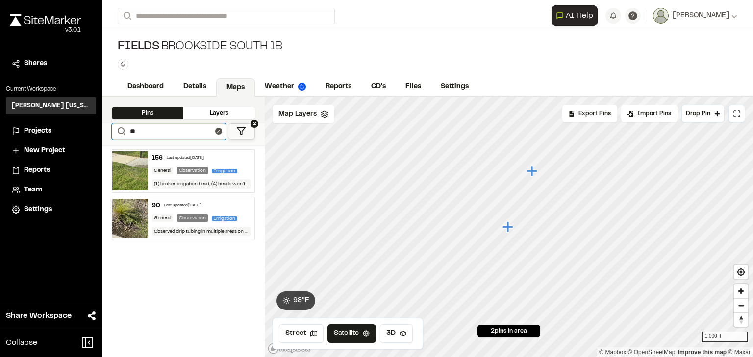
drag, startPoint x: 155, startPoint y: 128, endPoint x: 112, endPoint y: 128, distance: 42.6
click at [112, 128] on form "Search **" at bounding box center [169, 131] width 114 height 16
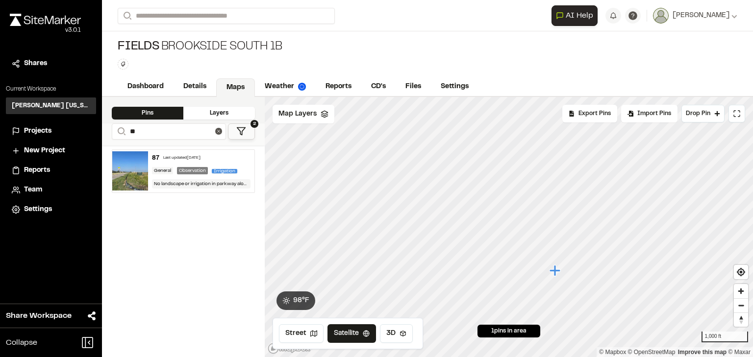
click at [184, 157] on div "Last updated [DATE]" at bounding box center [181, 158] width 37 height 6
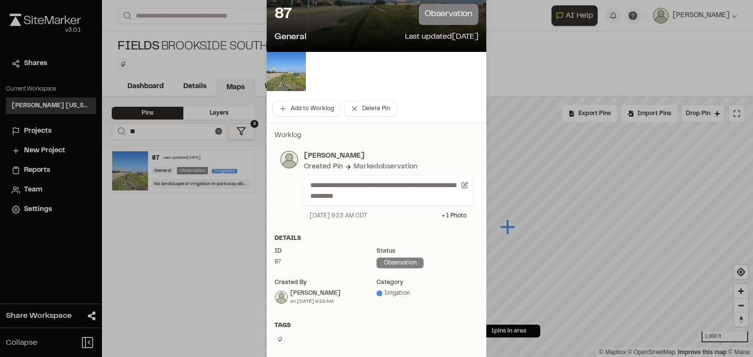
scroll to position [196, 0]
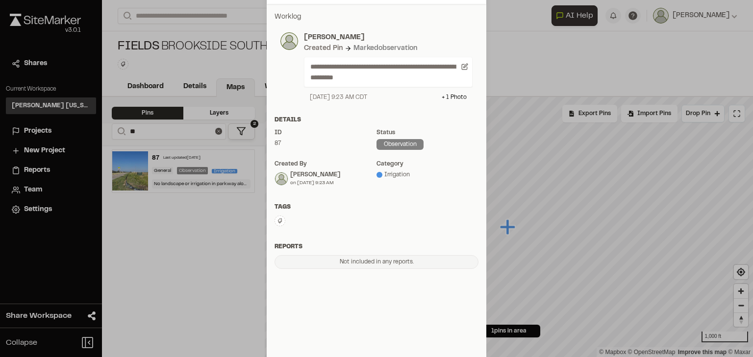
click at [277, 221] on icon at bounding box center [280, 221] width 6 height 6
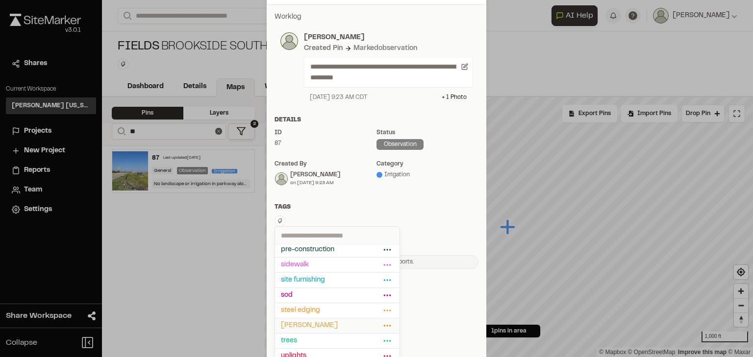
click at [319, 323] on span "[PERSON_NAME]" at bounding box center [331, 325] width 100 height 11
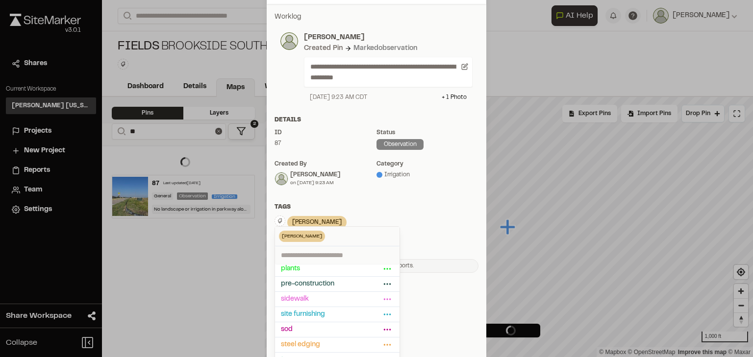
click at [407, 204] on div "Tags" at bounding box center [376, 207] width 204 height 9
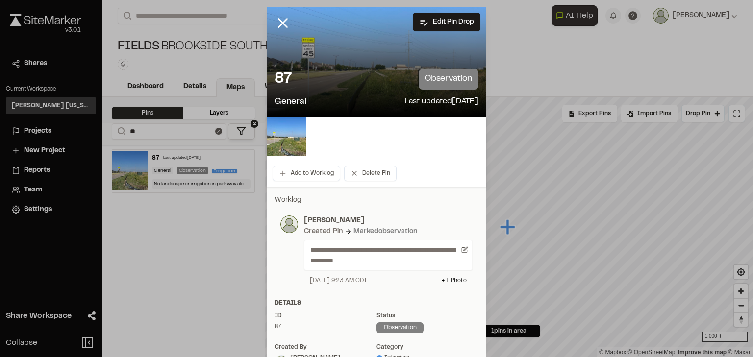
scroll to position [0, 0]
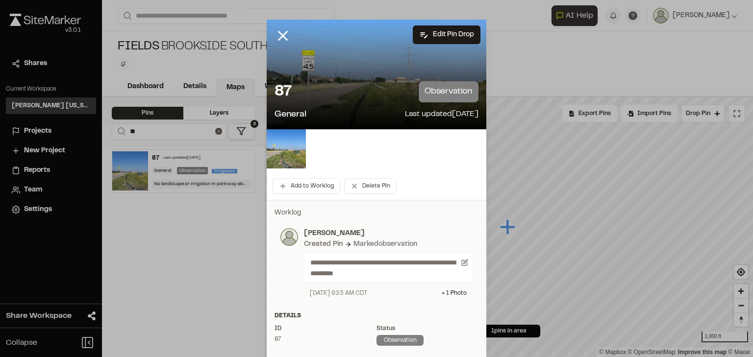
click at [279, 33] on div at bounding box center [376, 178] width 753 height 357
click at [283, 35] on icon at bounding box center [282, 35] width 17 height 17
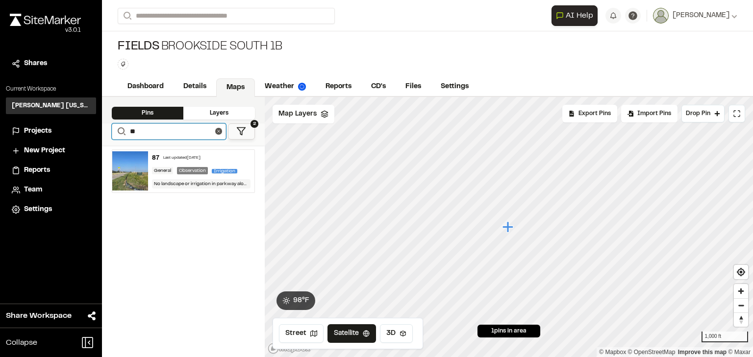
drag, startPoint x: 142, startPoint y: 125, endPoint x: 113, endPoint y: 125, distance: 28.9
click at [113, 125] on form "Search **" at bounding box center [169, 131] width 114 height 16
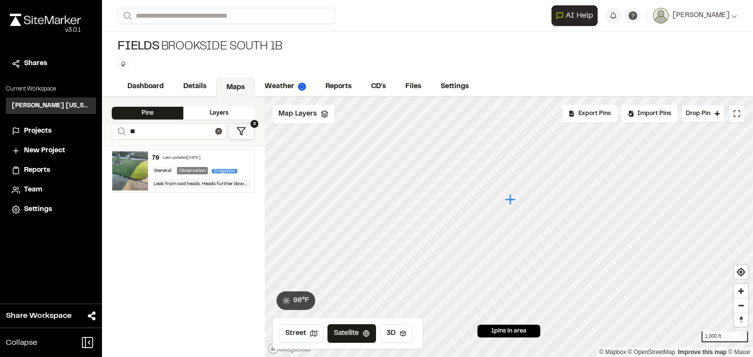
click at [179, 161] on div "79 Last updated [DATE]" at bounding box center [201, 158] width 99 height 9
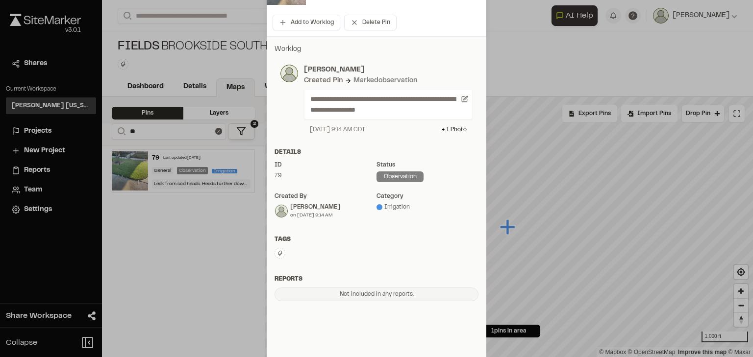
scroll to position [202, 0]
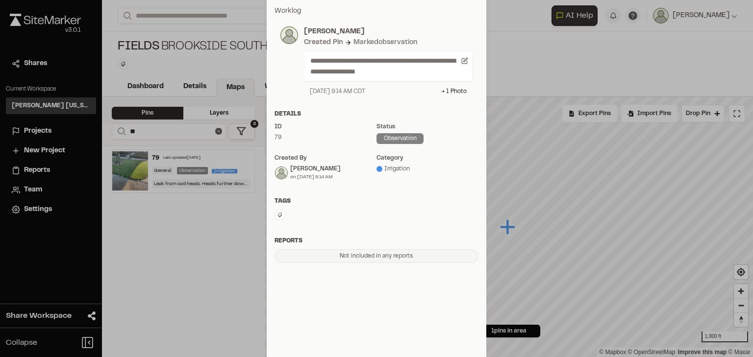
click at [277, 212] on icon at bounding box center [280, 215] width 6 height 6
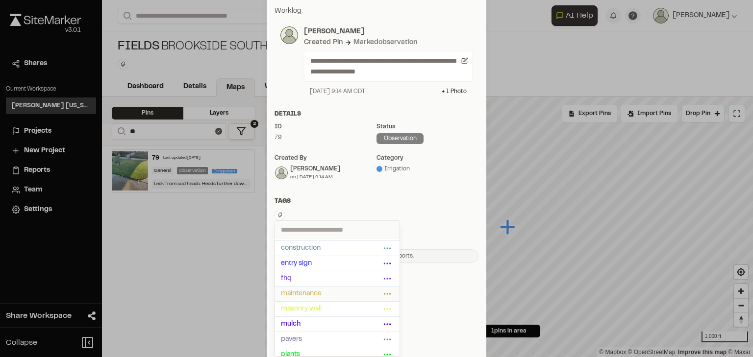
scroll to position [154, 0]
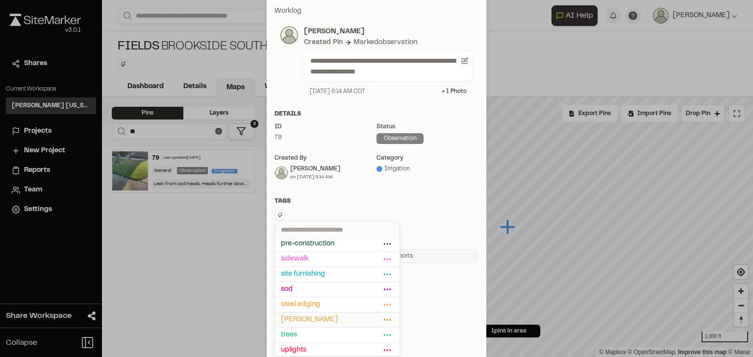
click at [310, 316] on span "[PERSON_NAME]" at bounding box center [331, 320] width 100 height 11
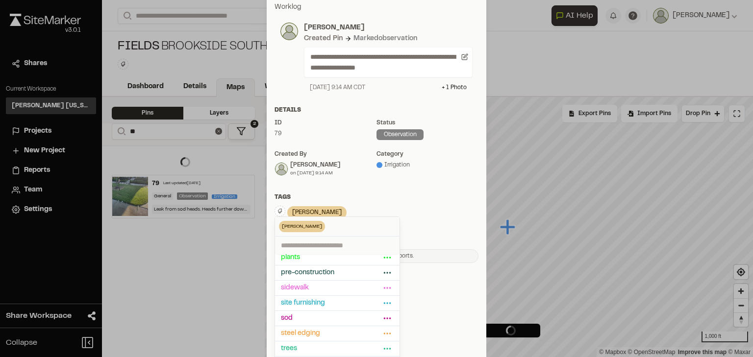
scroll to position [202, 0]
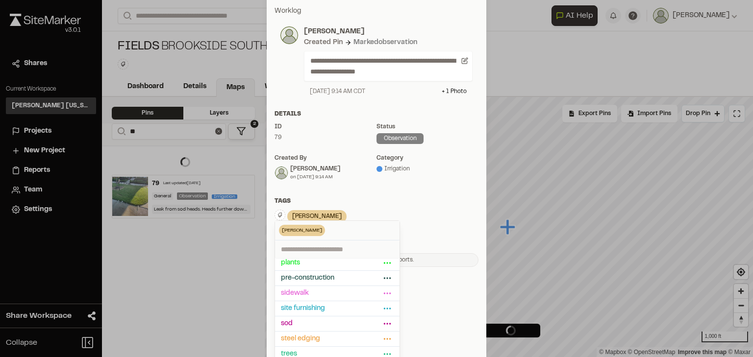
click at [398, 221] on div "[PERSON_NAME] Delete Rename Edit Color Delete Tag Are you sure you want to dele…" at bounding box center [376, 217] width 204 height 15
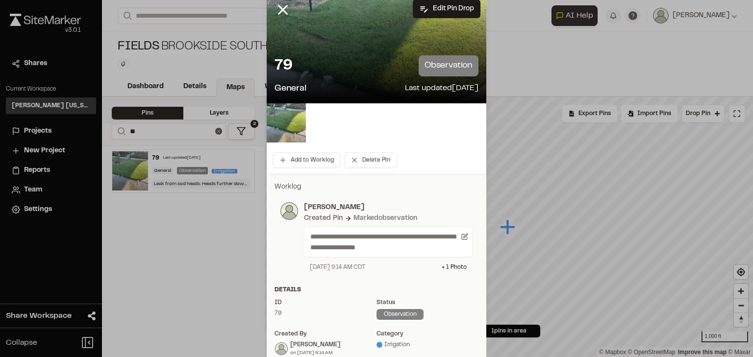
scroll to position [0, 0]
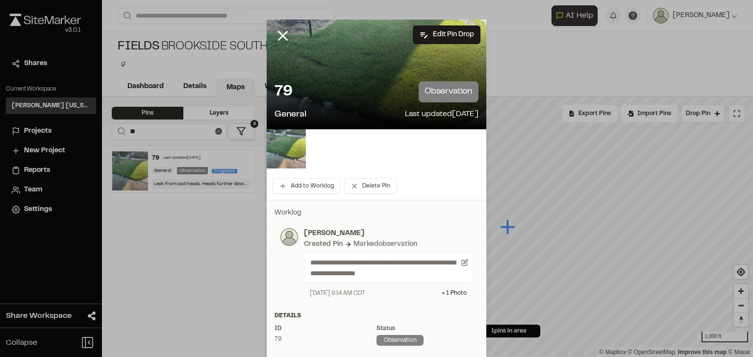
click at [276, 32] on div at bounding box center [376, 178] width 753 height 357
click at [279, 35] on line at bounding box center [283, 36] width 8 height 8
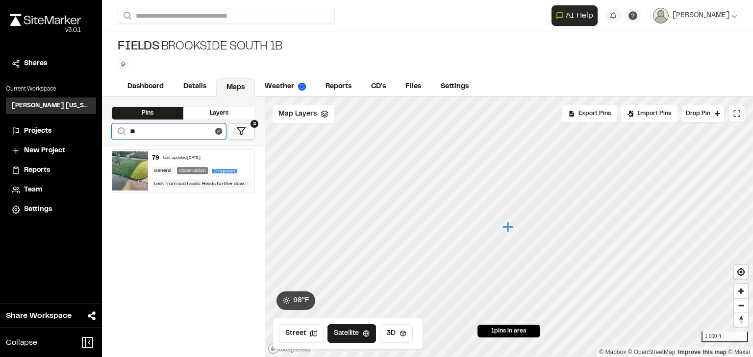
drag, startPoint x: 153, startPoint y: 134, endPoint x: 133, endPoint y: 127, distance: 21.2
click at [132, 128] on input "**" at bounding box center [169, 131] width 114 height 16
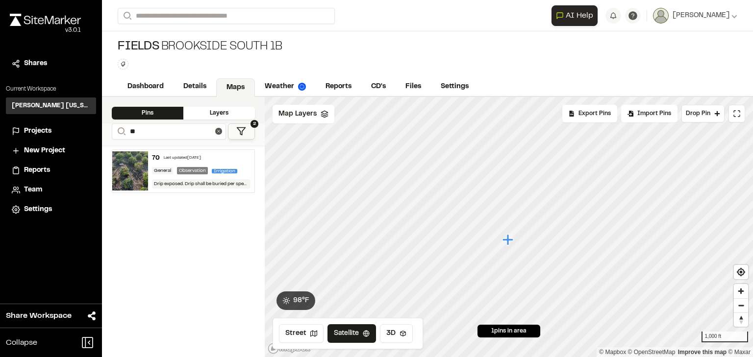
click at [175, 155] on div "Last updated [DATE]" at bounding box center [182, 158] width 37 height 6
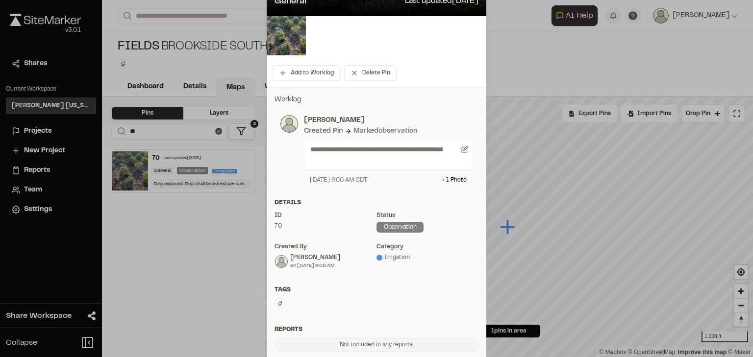
scroll to position [202, 0]
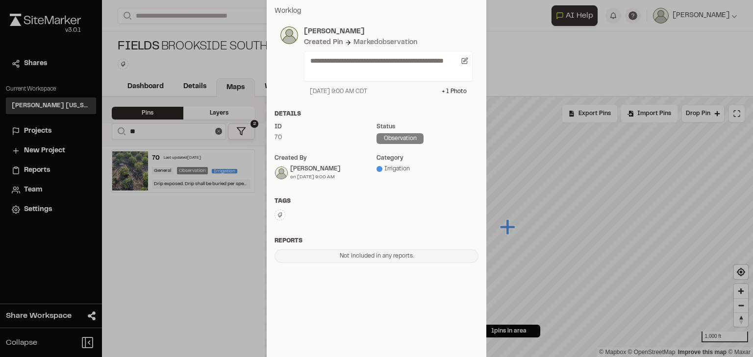
click at [276, 218] on button at bounding box center [279, 215] width 11 height 11
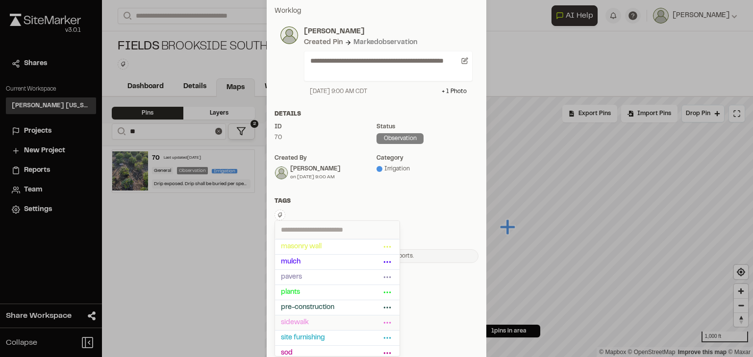
scroll to position [154, 0]
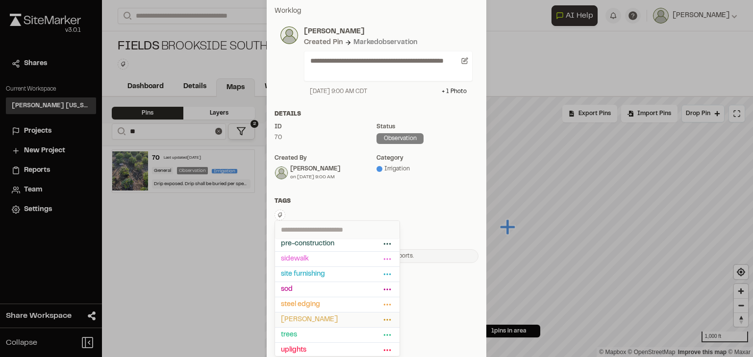
click at [302, 316] on span "[PERSON_NAME]" at bounding box center [331, 320] width 100 height 11
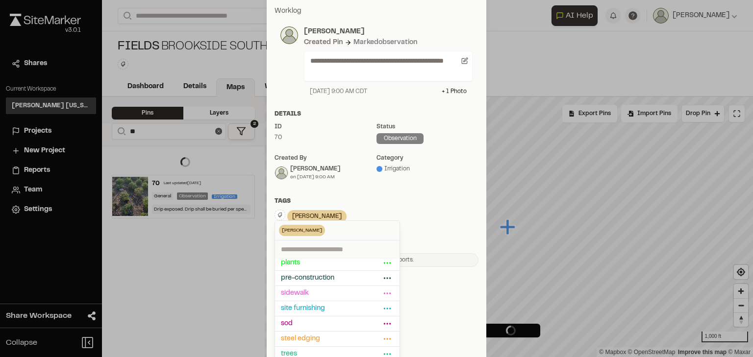
scroll to position [202, 0]
click at [363, 207] on div "Tags [PERSON_NAME] Delete Rename Edit Color Delete Tag Are you sure you want to…" at bounding box center [376, 215] width 219 height 36
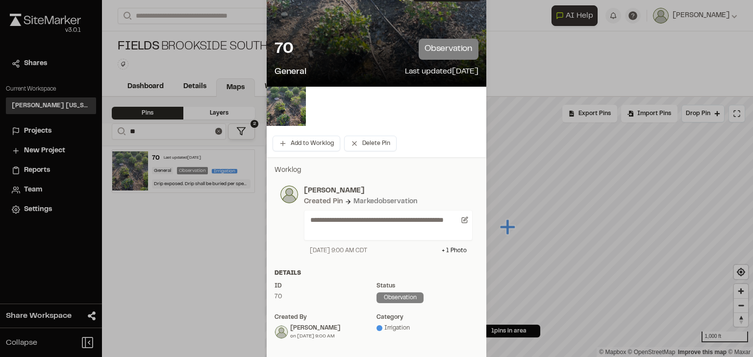
scroll to position [0, 0]
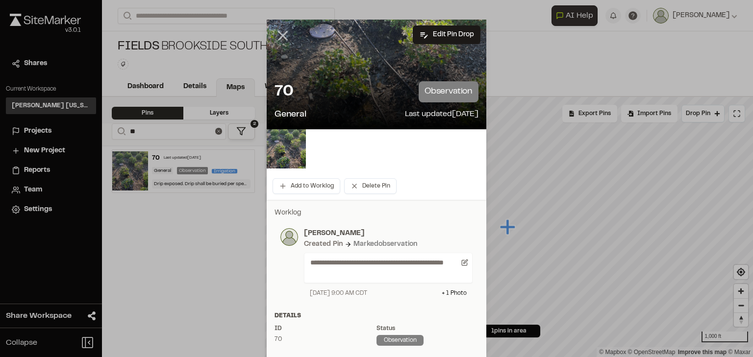
click at [281, 35] on div at bounding box center [376, 178] width 753 height 357
click at [279, 36] on line at bounding box center [283, 36] width 8 height 8
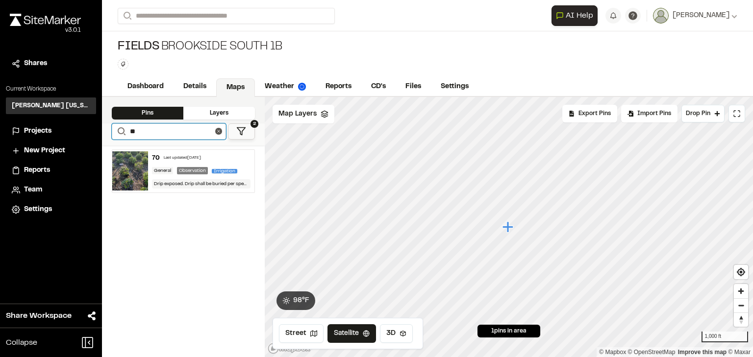
drag, startPoint x: 148, startPoint y: 131, endPoint x: 124, endPoint y: 127, distance: 23.8
click at [124, 127] on form "Search **" at bounding box center [169, 131] width 114 height 16
click at [168, 156] on div "Last updated [DATE]" at bounding box center [182, 158] width 37 height 6
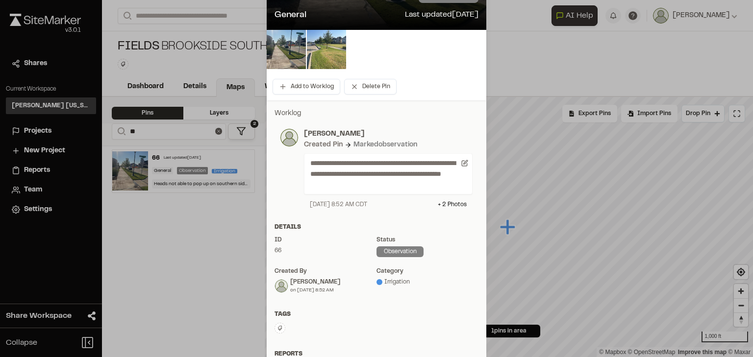
scroll to position [157, 0]
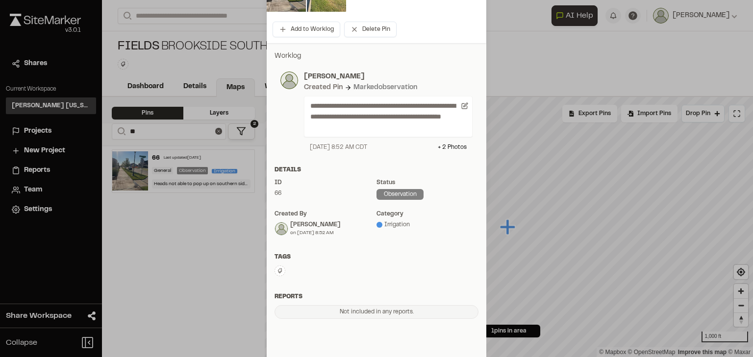
click at [278, 269] on icon at bounding box center [280, 270] width 4 height 5
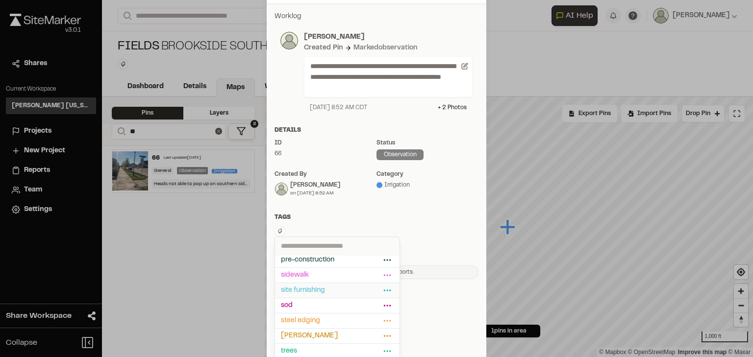
scroll to position [213, 0]
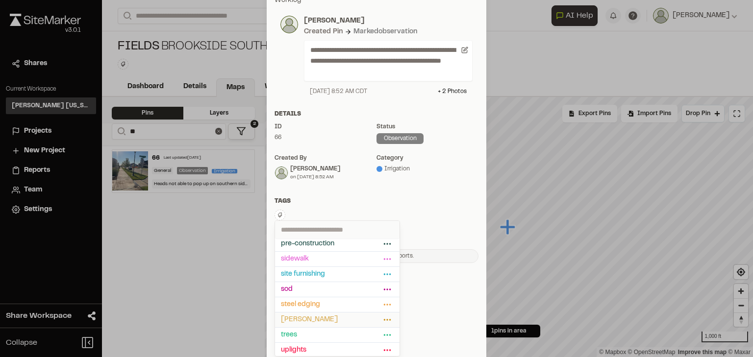
click at [310, 316] on span "[PERSON_NAME]" at bounding box center [331, 320] width 100 height 11
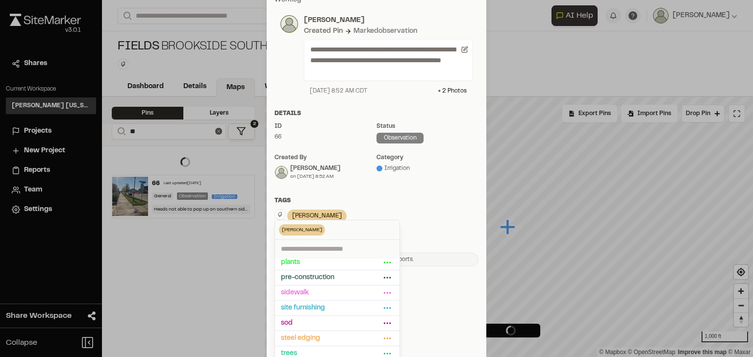
click at [451, 217] on div "[PERSON_NAME] Delete Rename Edit Color Delete Tag Are you sure you want to dele…" at bounding box center [376, 216] width 204 height 15
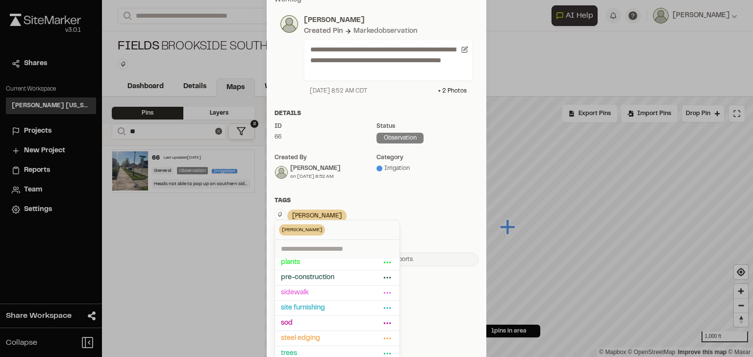
scroll to position [0, 0]
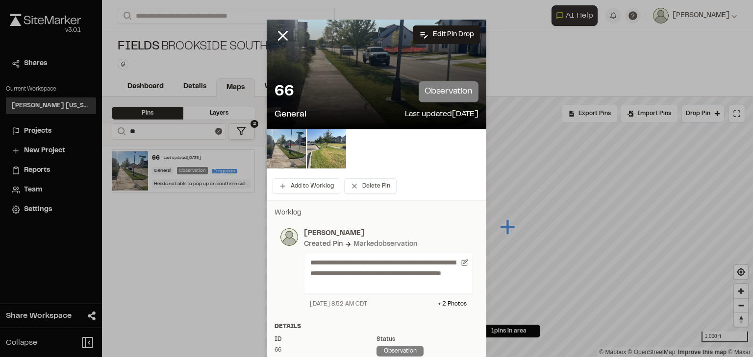
click at [431, 36] on div at bounding box center [376, 178] width 753 height 357
click at [420, 33] on icon at bounding box center [424, 35] width 10 height 10
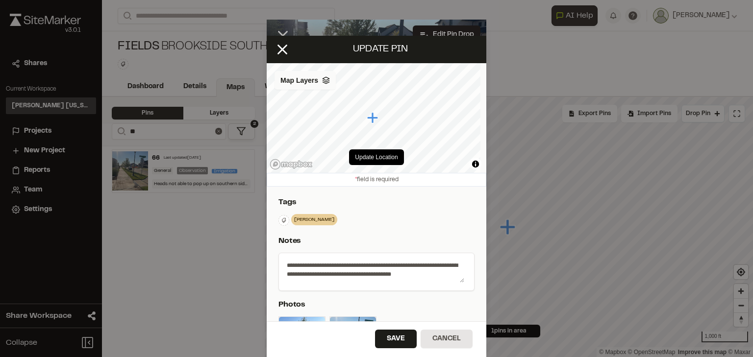
click at [318, 82] on div "Map Layers" at bounding box center [304, 80] width 61 height 19
click at [390, 99] on icon at bounding box center [388, 99] width 8 height 8
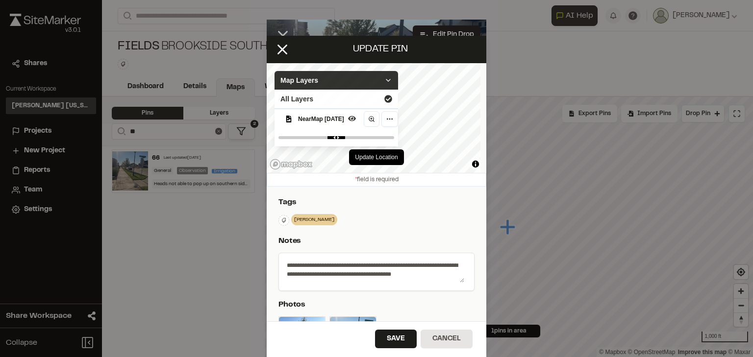
click at [392, 82] on icon at bounding box center [388, 80] width 8 height 8
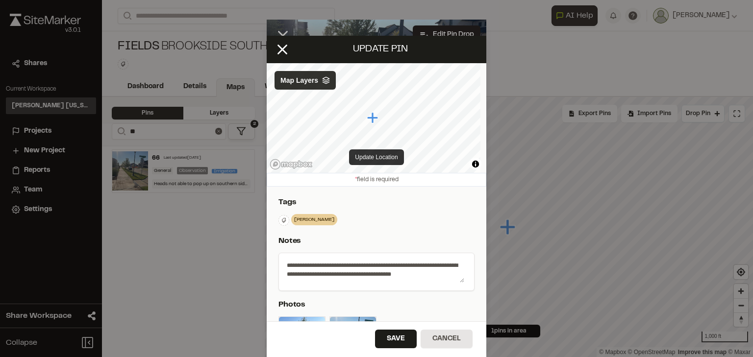
click at [382, 156] on button "Update Location" at bounding box center [376, 157] width 54 height 16
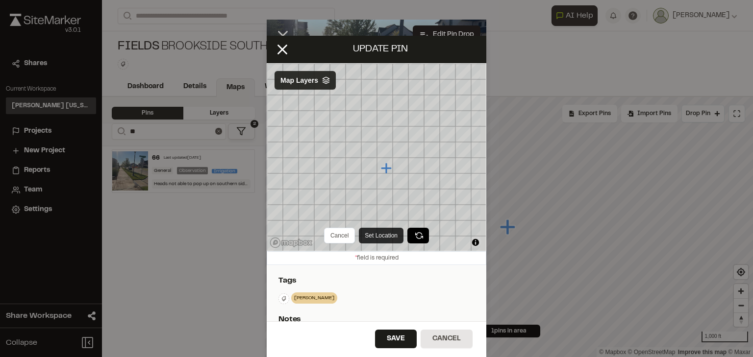
click at [384, 235] on button "Set Location" at bounding box center [381, 236] width 45 height 16
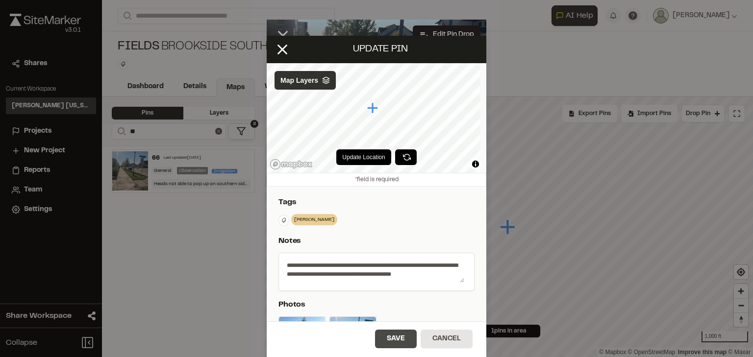
click at [401, 337] on button "Save" at bounding box center [396, 339] width 42 height 19
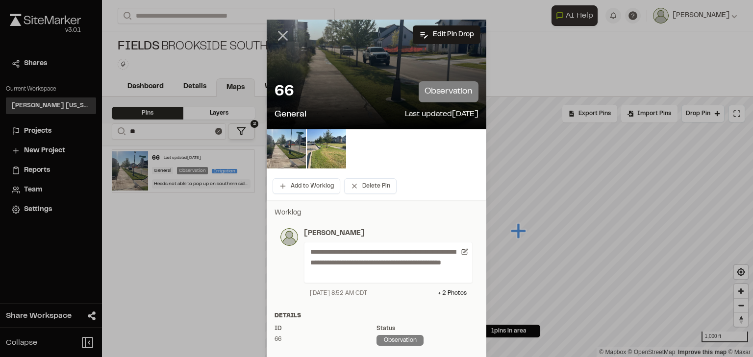
click at [279, 33] on line at bounding box center [283, 36] width 8 height 8
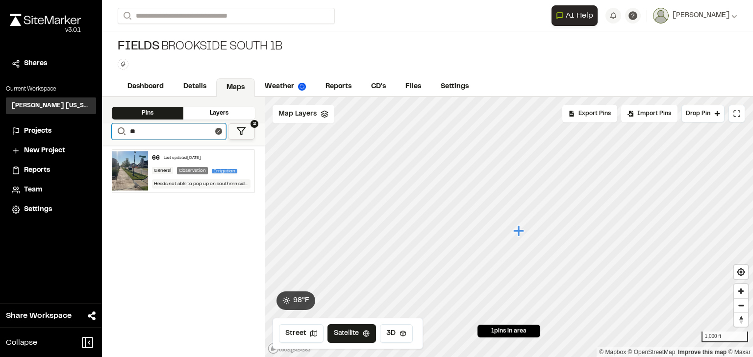
drag, startPoint x: 138, startPoint y: 133, endPoint x: 123, endPoint y: 127, distance: 15.2
click at [122, 128] on form "Search **" at bounding box center [169, 131] width 114 height 16
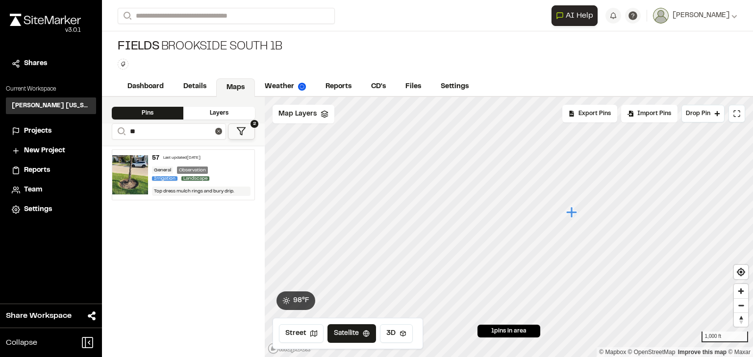
click at [176, 159] on div "Last updated [DATE]" at bounding box center [181, 158] width 37 height 6
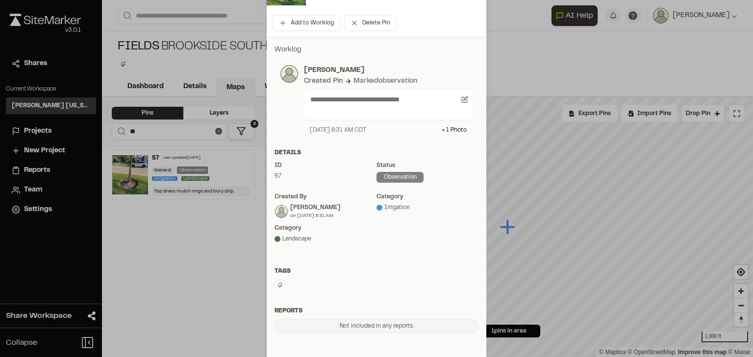
scroll to position [196, 0]
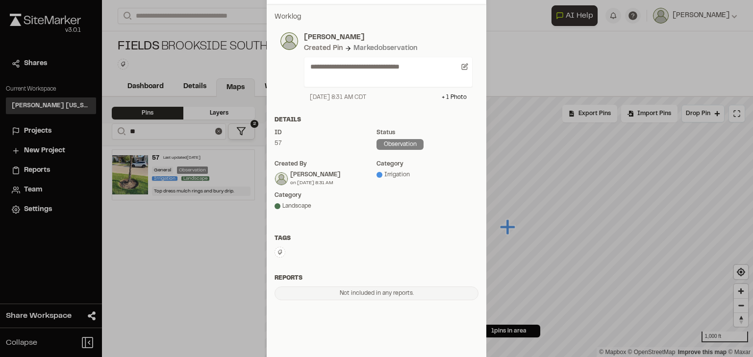
click at [278, 254] on icon at bounding box center [280, 252] width 6 height 6
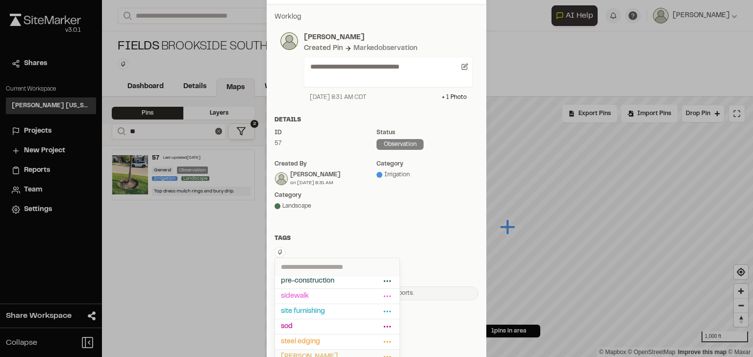
click at [304, 352] on span "[PERSON_NAME]" at bounding box center [331, 357] width 100 height 11
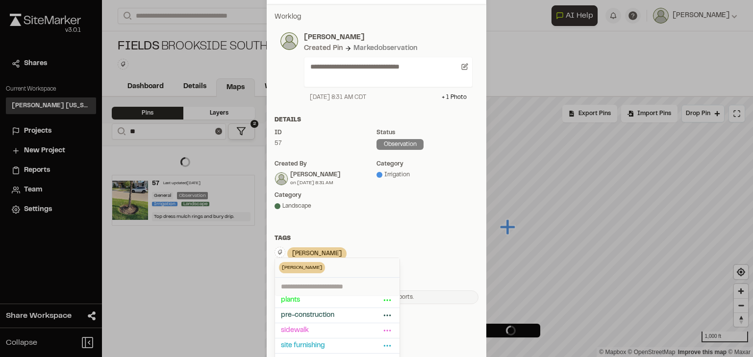
click at [398, 238] on div "Tags" at bounding box center [376, 238] width 204 height 9
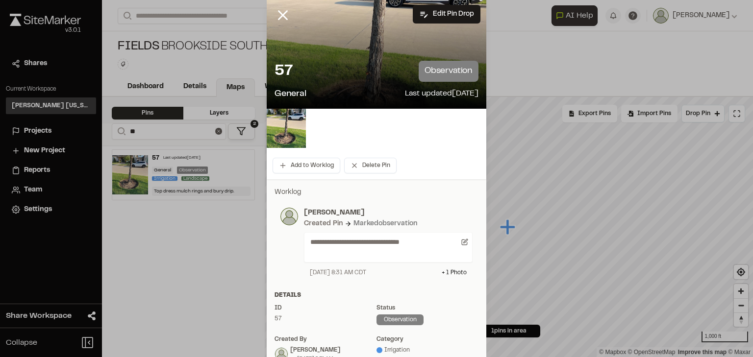
scroll to position [0, 0]
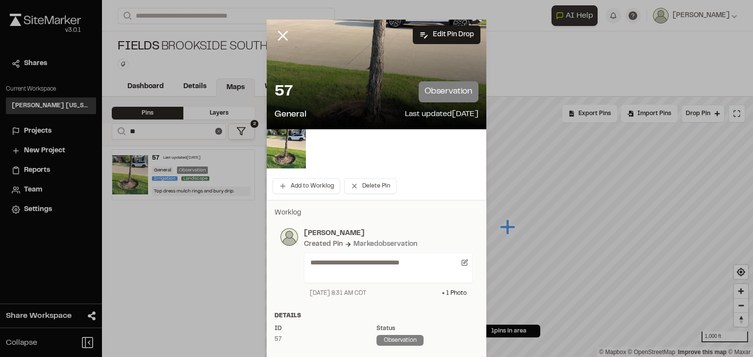
click at [280, 34] on div at bounding box center [376, 178] width 753 height 357
click at [280, 38] on icon at bounding box center [282, 35] width 17 height 17
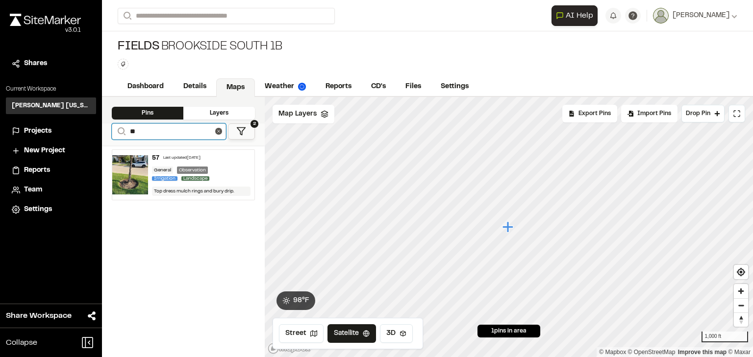
drag, startPoint x: 150, startPoint y: 129, endPoint x: 103, endPoint y: 123, distance: 47.4
click at [103, 123] on div "**********" at bounding box center [183, 134] width 163 height 22
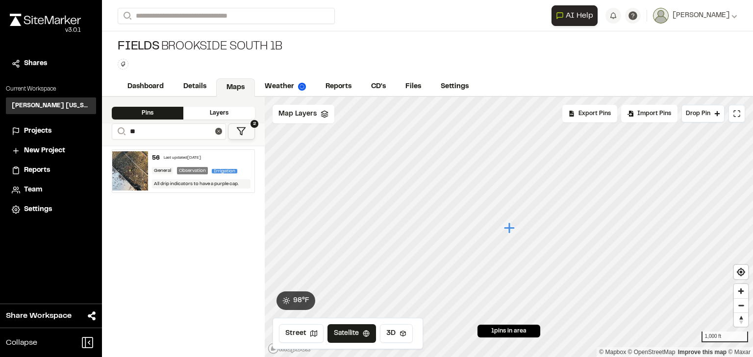
click at [180, 162] on div "56 Last updated [DATE] General Observation Irrigation All drip indicators to ha…" at bounding box center [201, 171] width 107 height 43
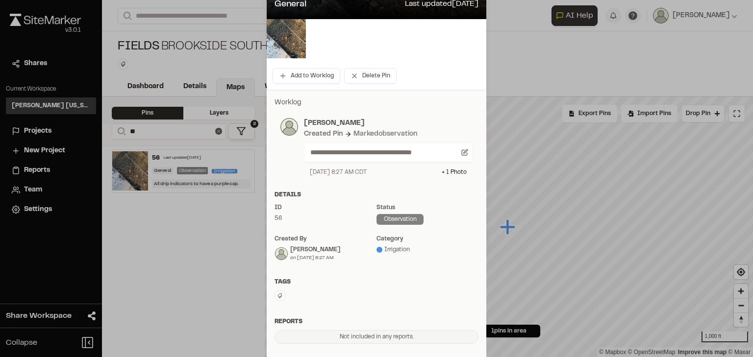
scroll to position [192, 0]
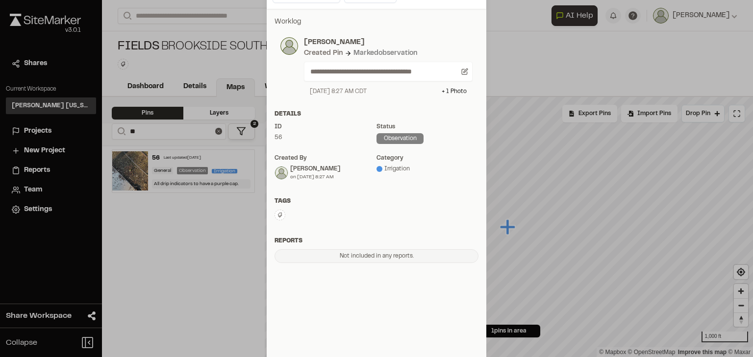
click at [277, 214] on icon at bounding box center [280, 215] width 6 height 6
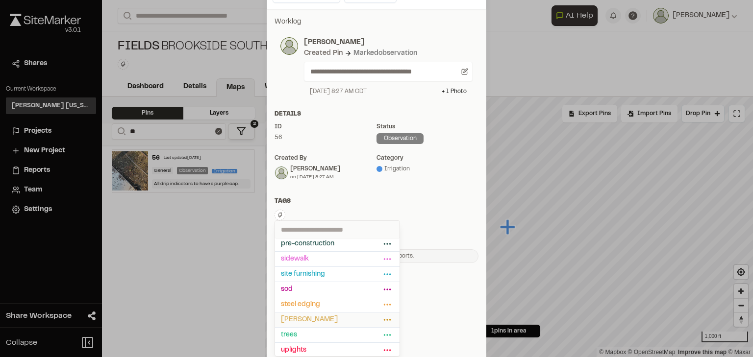
click at [304, 318] on span "[PERSON_NAME]" at bounding box center [331, 320] width 100 height 11
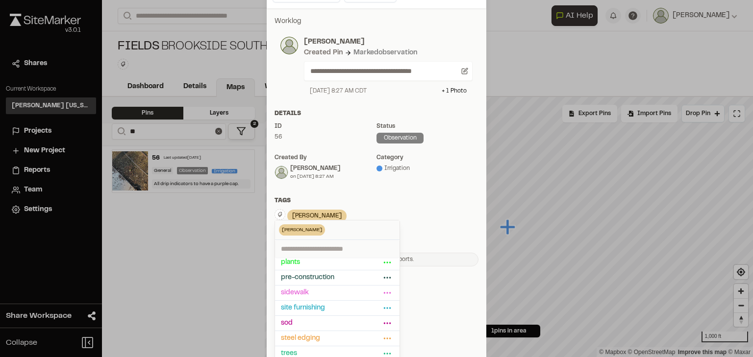
click at [406, 221] on div "[PERSON_NAME] Delete Rename Edit Color Delete Tag Are you sure you want to dele…" at bounding box center [376, 216] width 204 height 15
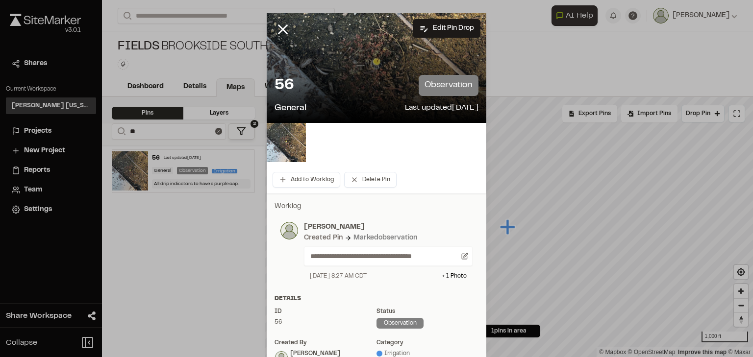
scroll to position [0, 0]
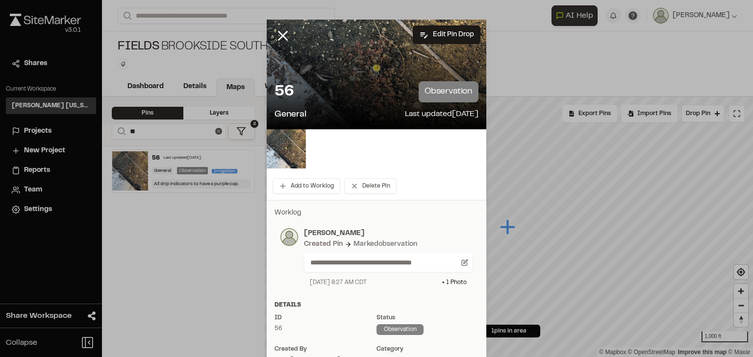
click at [280, 37] on div at bounding box center [376, 178] width 753 height 357
click at [279, 34] on line at bounding box center [283, 36] width 8 height 8
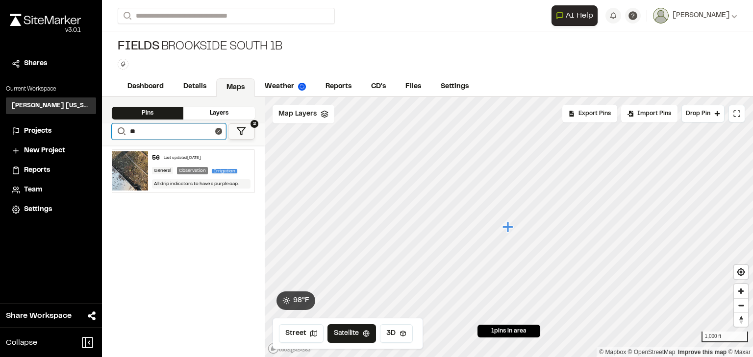
drag, startPoint x: 146, startPoint y: 133, endPoint x: 118, endPoint y: 127, distance: 28.6
click at [118, 127] on form "Search **" at bounding box center [169, 131] width 114 height 16
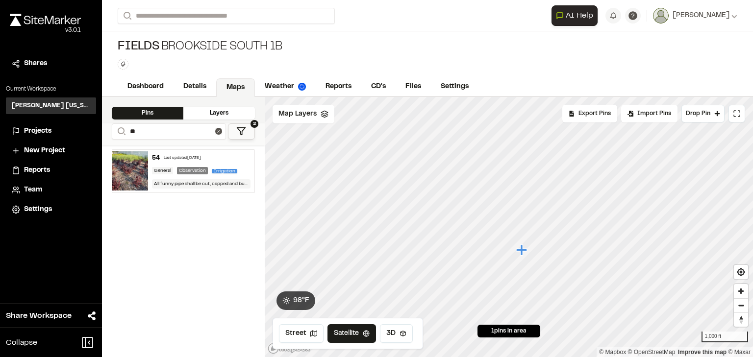
click at [153, 155] on div "54" at bounding box center [156, 158] width 8 height 9
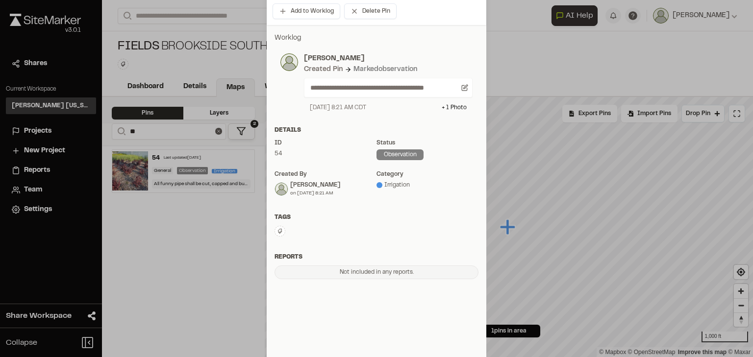
scroll to position [192, 0]
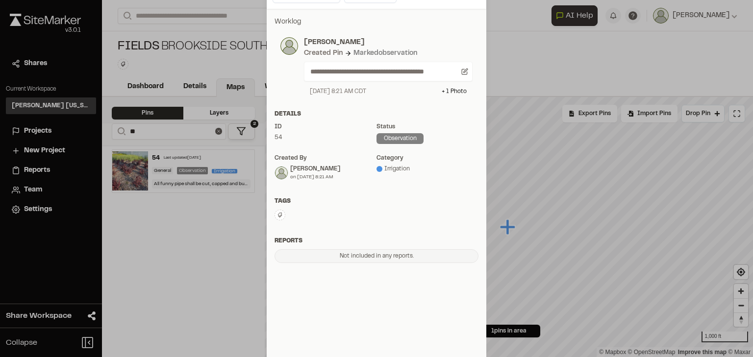
click at [276, 211] on button at bounding box center [279, 215] width 11 height 11
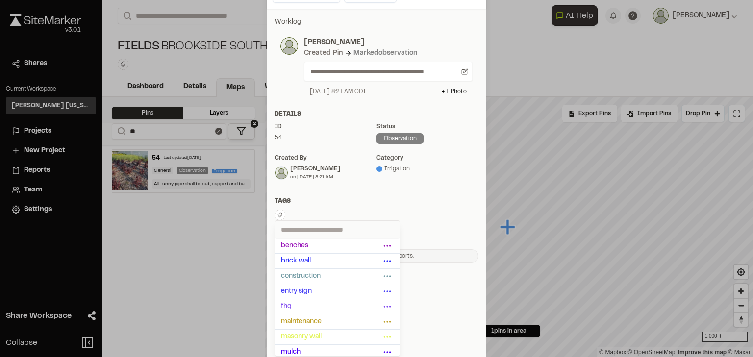
scroll to position [118, 0]
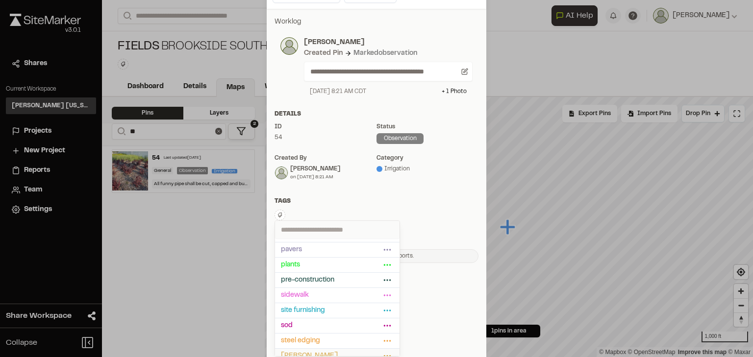
click at [301, 351] on span "[PERSON_NAME]" at bounding box center [331, 356] width 100 height 11
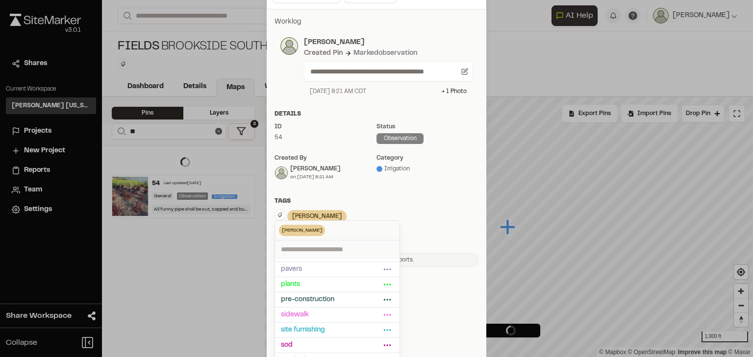
scroll to position [192, 0]
click at [447, 204] on div "Tags" at bounding box center [376, 200] width 204 height 9
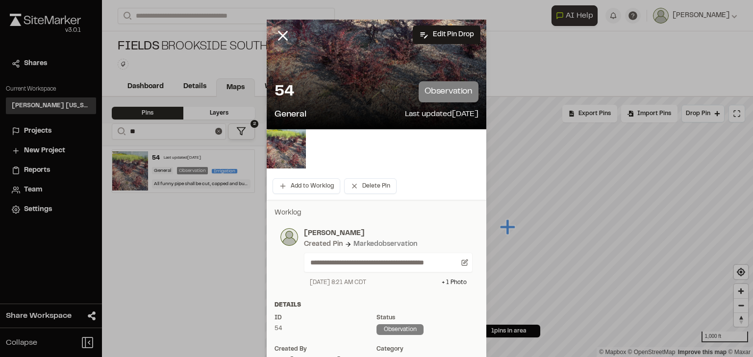
click at [281, 36] on div at bounding box center [376, 178] width 753 height 357
click at [282, 37] on icon at bounding box center [282, 35] width 17 height 17
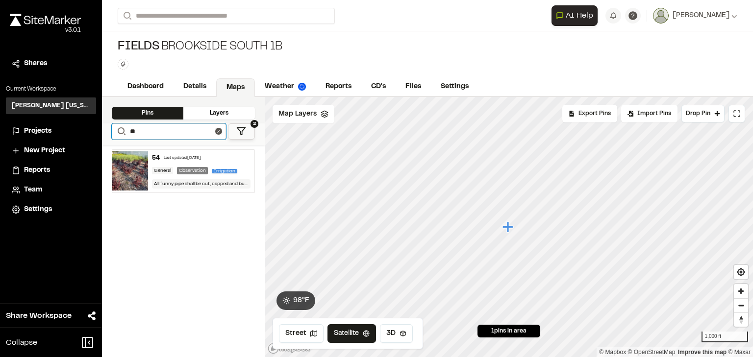
drag, startPoint x: 145, startPoint y: 133, endPoint x: 116, endPoint y: 127, distance: 30.1
click at [116, 127] on form "Search **" at bounding box center [169, 131] width 114 height 16
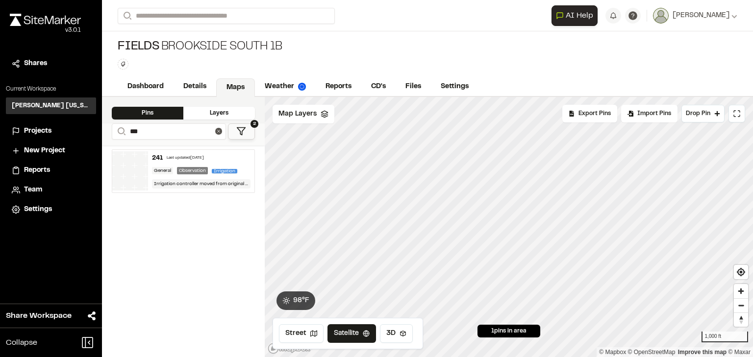
click at [194, 167] on div "Observation" at bounding box center [192, 170] width 31 height 7
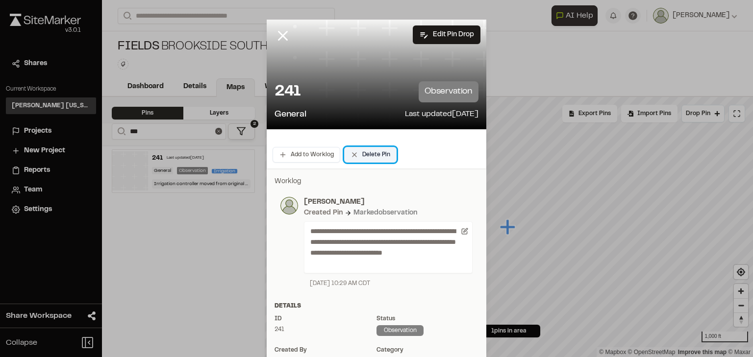
click at [362, 156] on button "Delete Pin" at bounding box center [370, 155] width 52 height 16
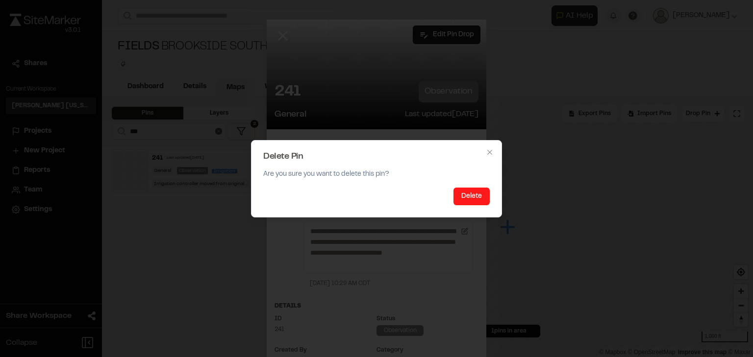
click at [471, 193] on button "Delete" at bounding box center [471, 197] width 36 height 18
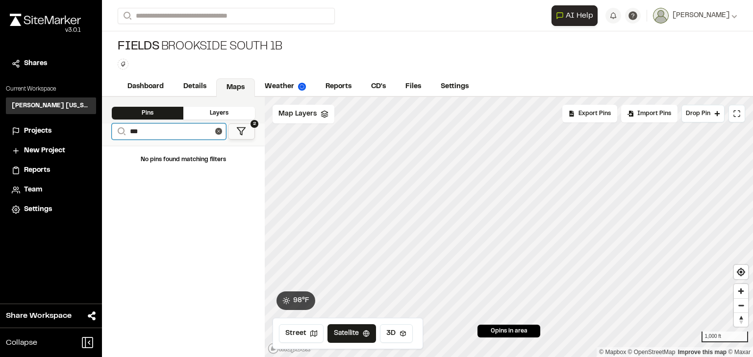
drag, startPoint x: 150, startPoint y: 131, endPoint x: 108, endPoint y: 129, distance: 42.2
click at [108, 129] on div "**********" at bounding box center [183, 134] width 163 height 22
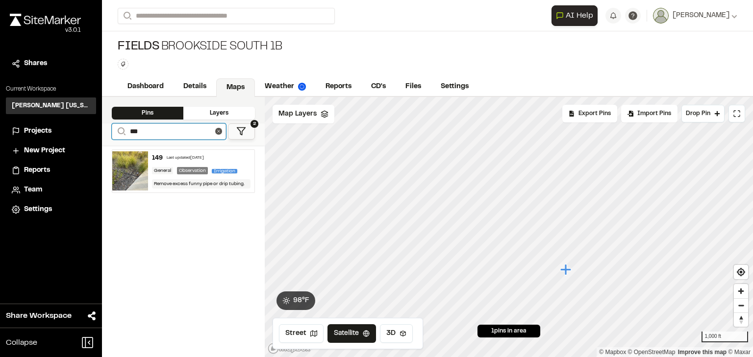
type input "***"
click at [189, 163] on div "149 Last updated [DATE] General Observation Irrigation Remove excess funny pipe…" at bounding box center [201, 171] width 107 height 43
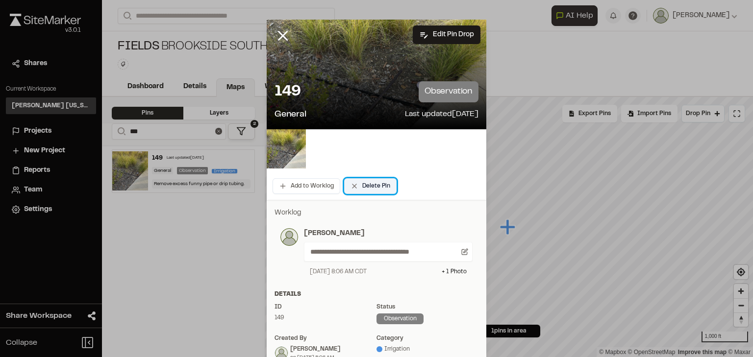
click at [375, 188] on button "Delete Pin" at bounding box center [370, 186] width 52 height 16
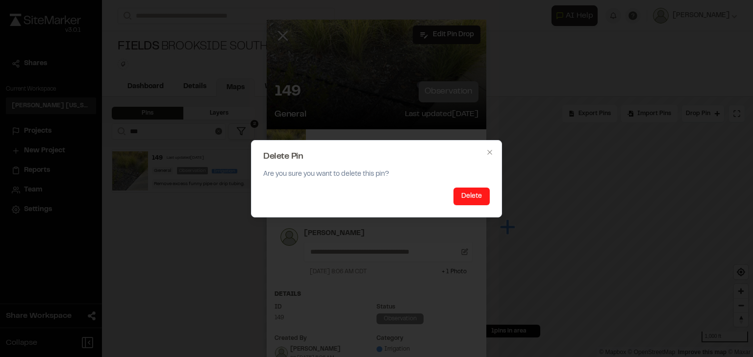
click at [480, 203] on button "Delete" at bounding box center [471, 197] width 36 height 18
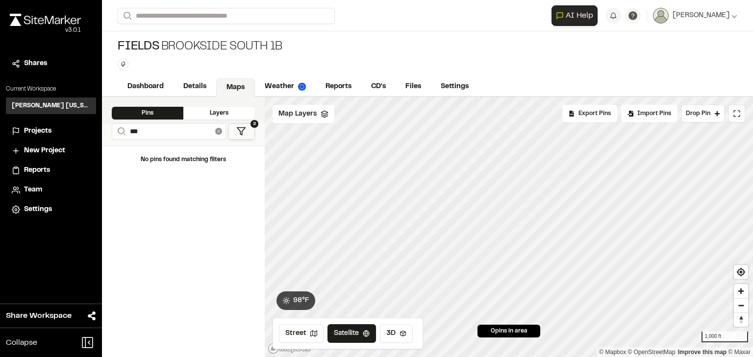
click at [219, 131] on line at bounding box center [218, 131] width 2 height 2
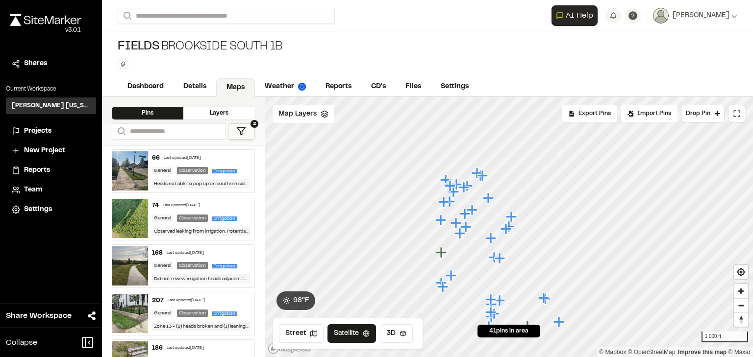
click at [236, 86] on link "Maps" at bounding box center [235, 87] width 39 height 19
click at [150, 86] on link "Dashboard" at bounding box center [146, 87] width 57 height 19
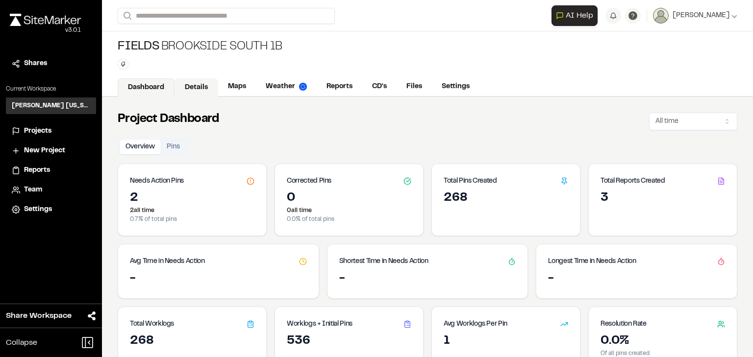
click at [196, 86] on link "Details" at bounding box center [196, 87] width 44 height 19
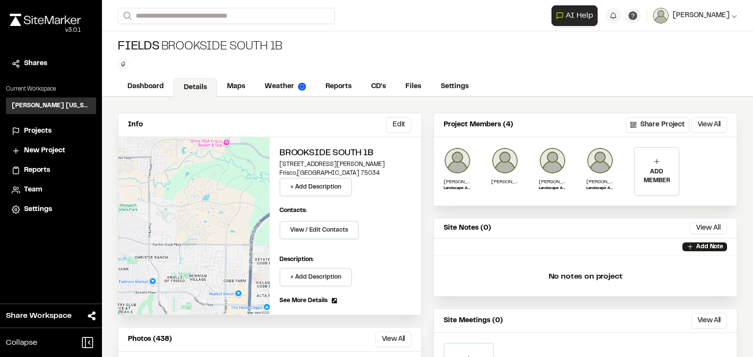
click at [711, 14] on span "[PERSON_NAME]" at bounding box center [700, 15] width 57 height 11
click at [674, 79] on link "Sign Out" at bounding box center [693, 81] width 85 height 15
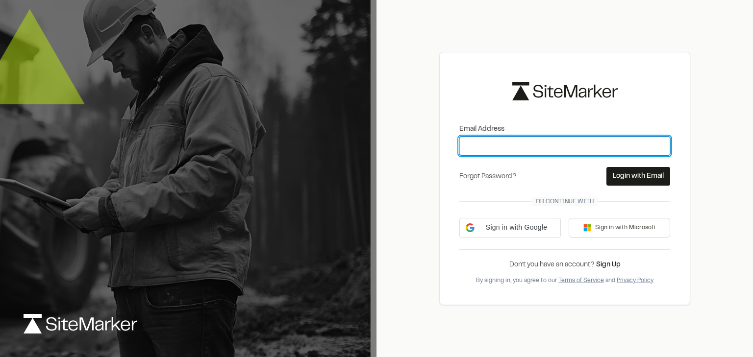
click at [503, 147] on input "Email Address" at bounding box center [564, 146] width 211 height 19
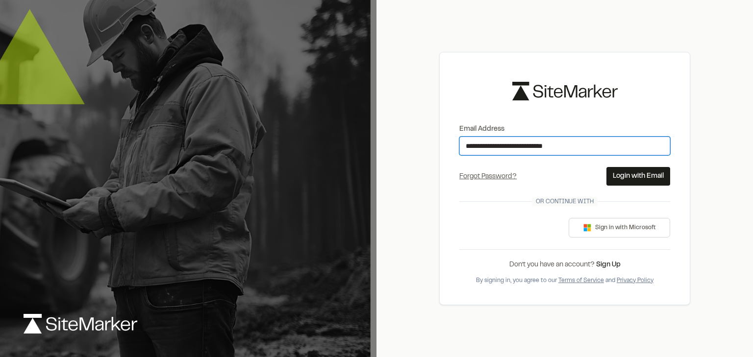
type input "**********"
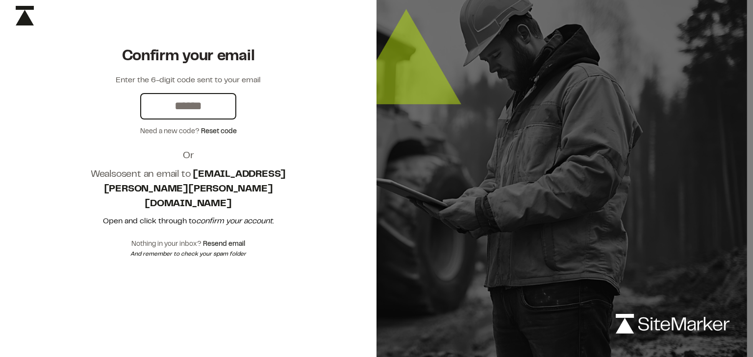
click at [207, 106] on input "text" at bounding box center [188, 106] width 94 height 24
paste input "******"
type input "******"
